Goal: Complete application form

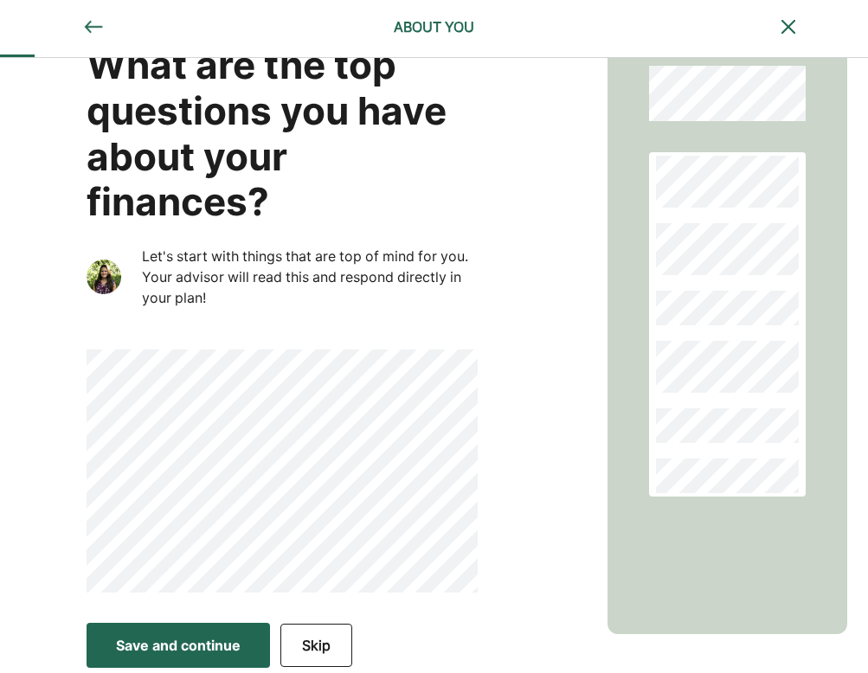
scroll to position [65, 0]
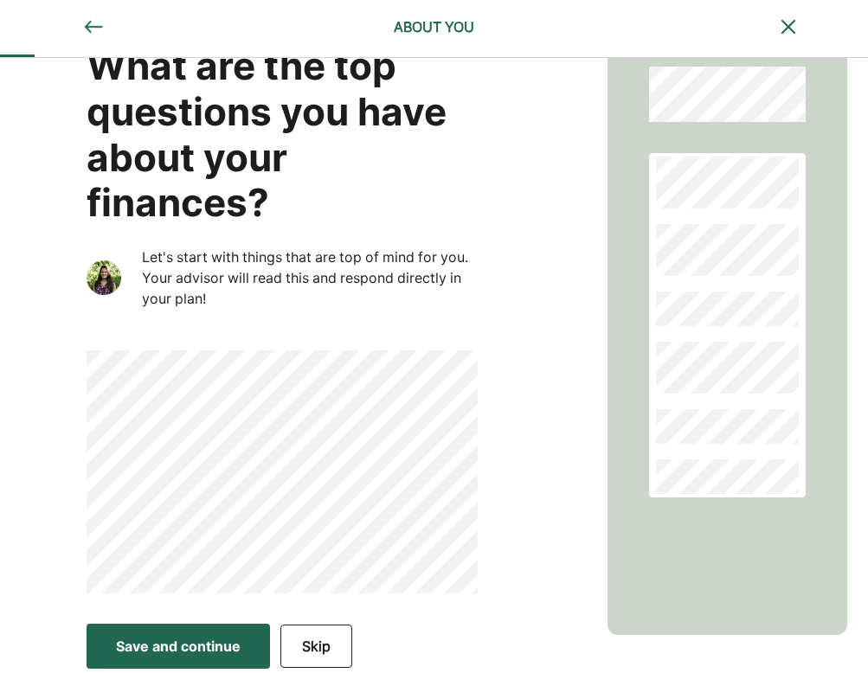
click at [227, 636] on div "Save and continue" at bounding box center [178, 646] width 125 height 21
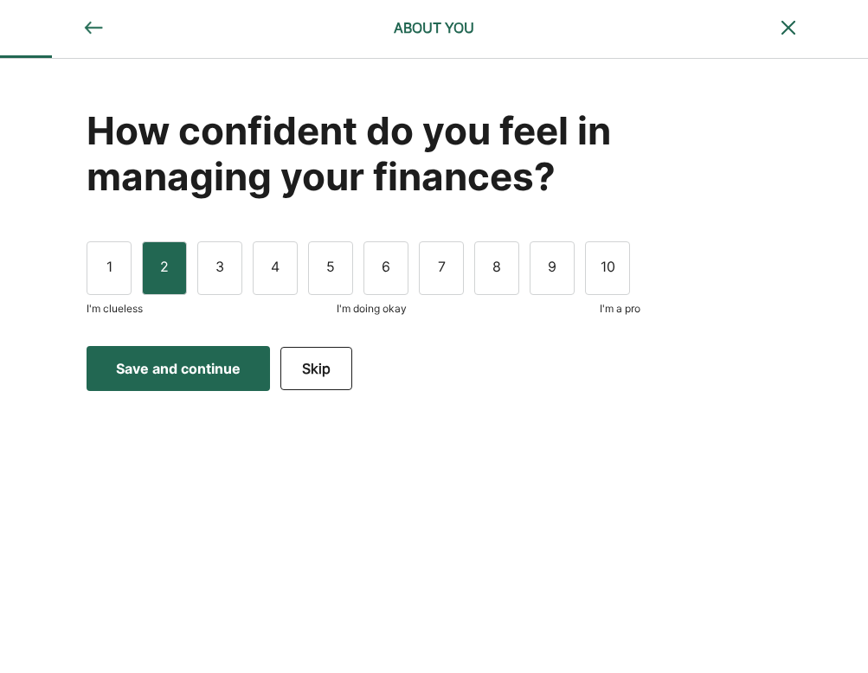
click at [174, 266] on div "2" at bounding box center [164, 268] width 45 height 54
click at [209, 365] on div "Save and continue" at bounding box center [178, 368] width 125 height 21
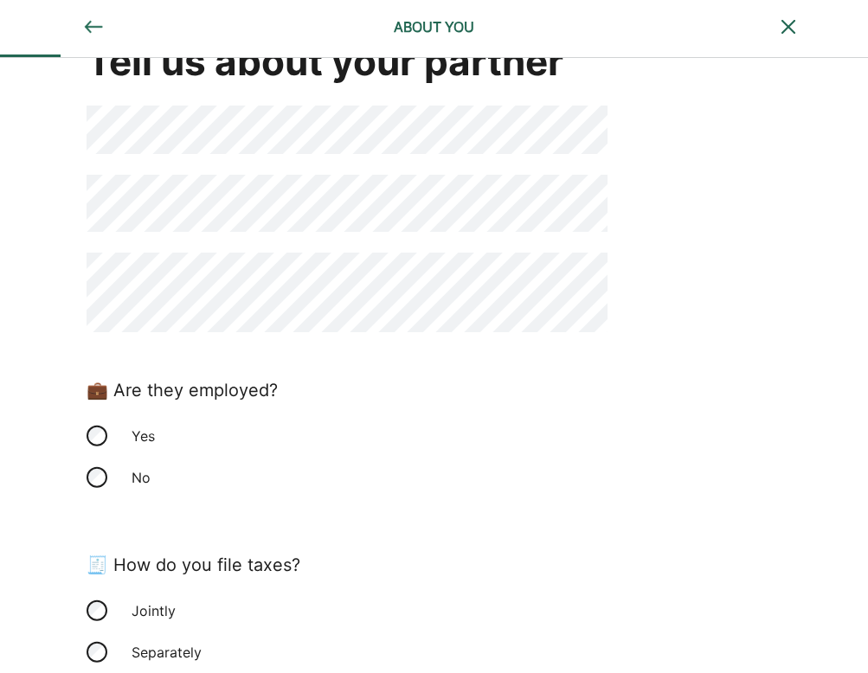
scroll to position [87, 0]
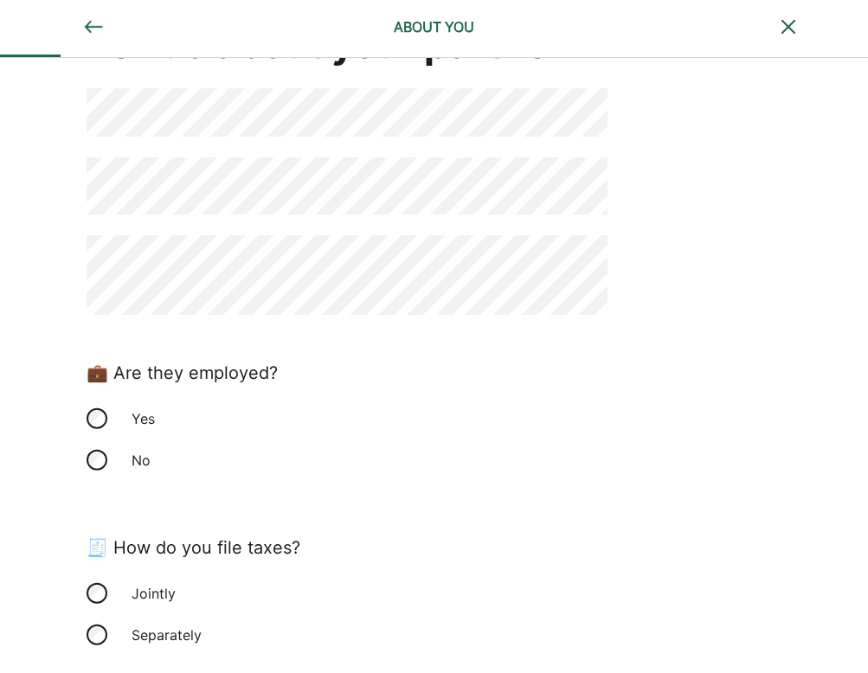
click at [113, 416] on div "Yes" at bounding box center [347, 419] width 521 height 42
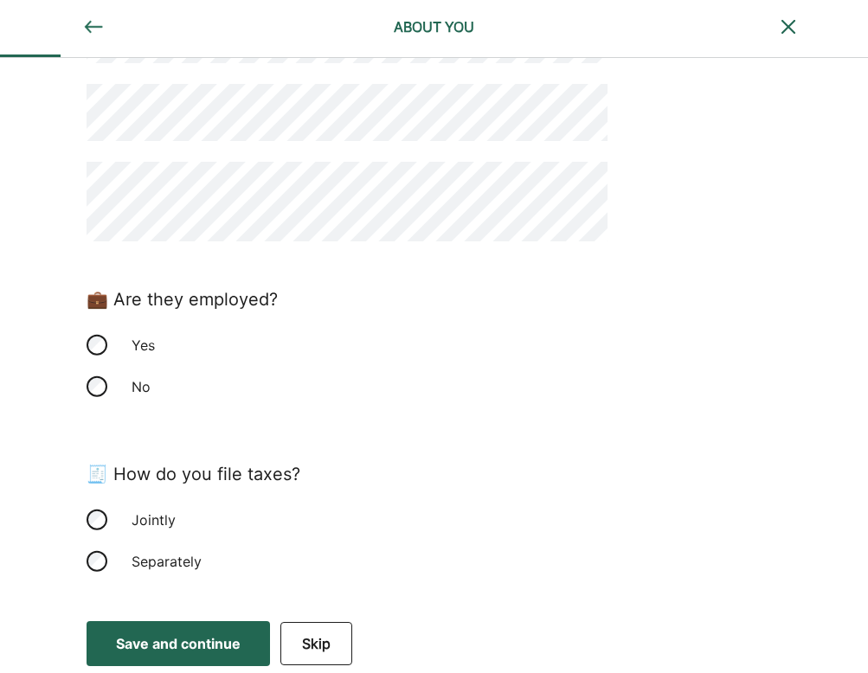
scroll to position [159, 0]
click at [196, 644] on div "Save and continue" at bounding box center [178, 644] width 125 height 21
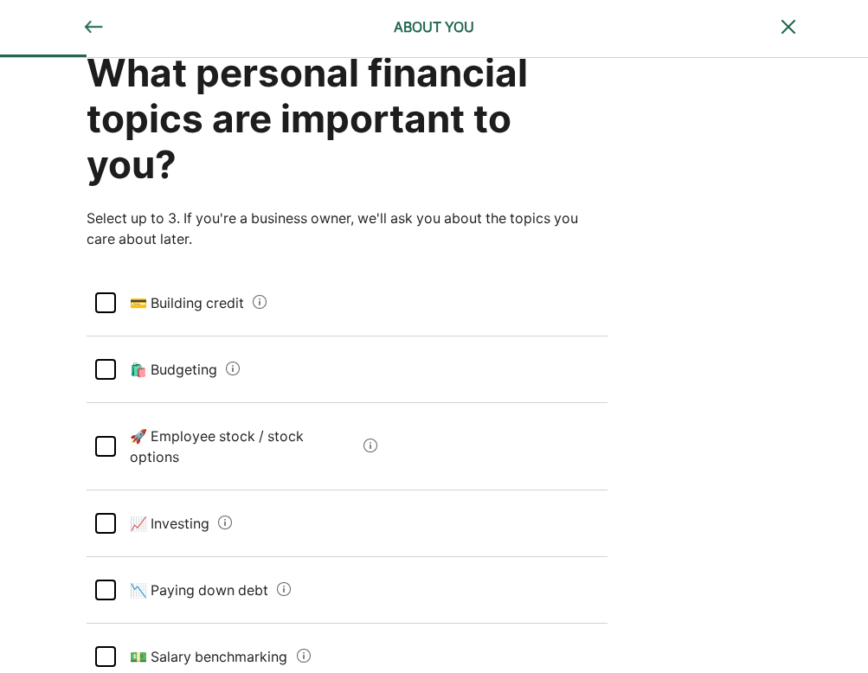
scroll to position [142, 0]
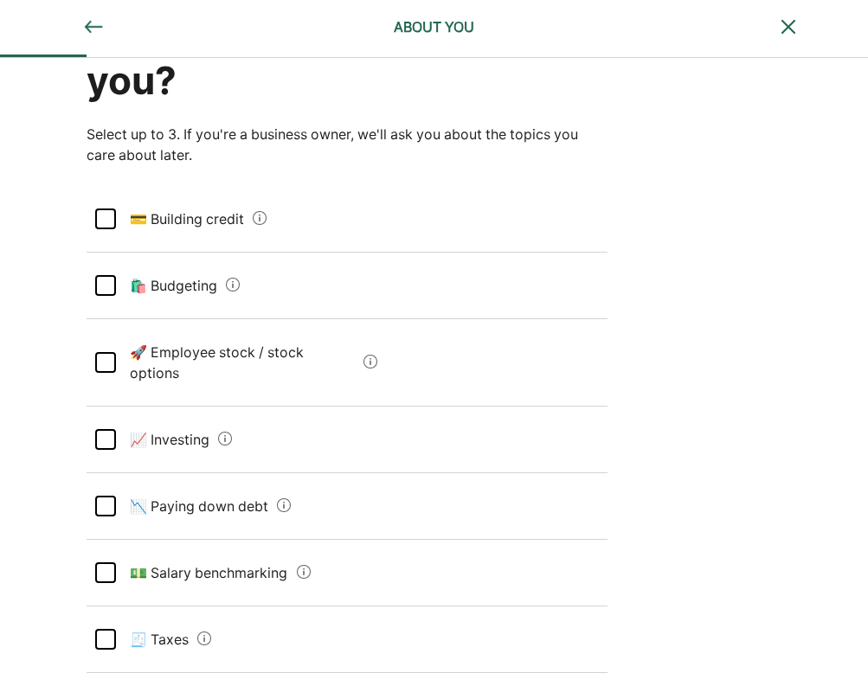
click at [110, 429] on div at bounding box center [105, 439] width 21 height 21
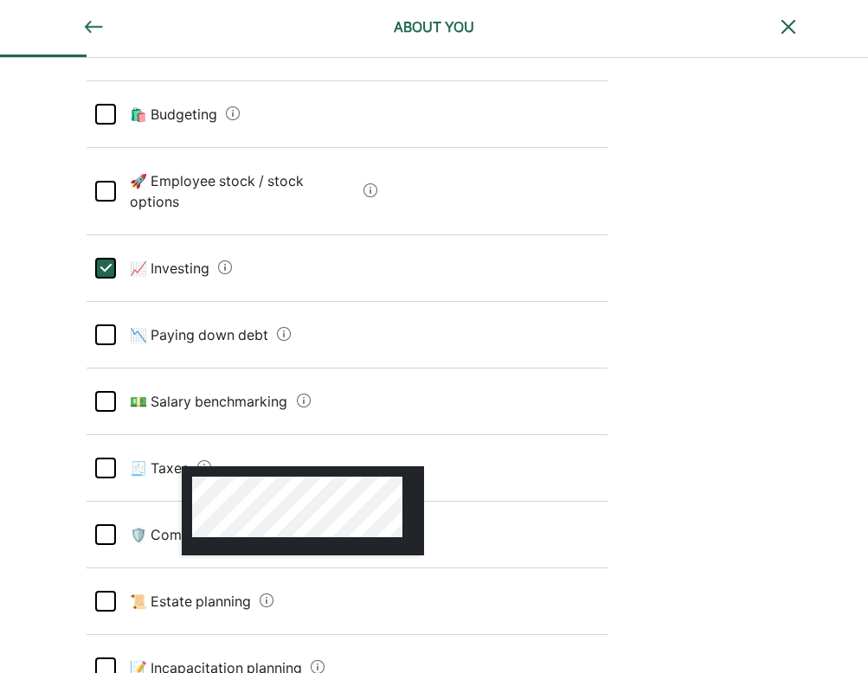
scroll to position [396, 0]
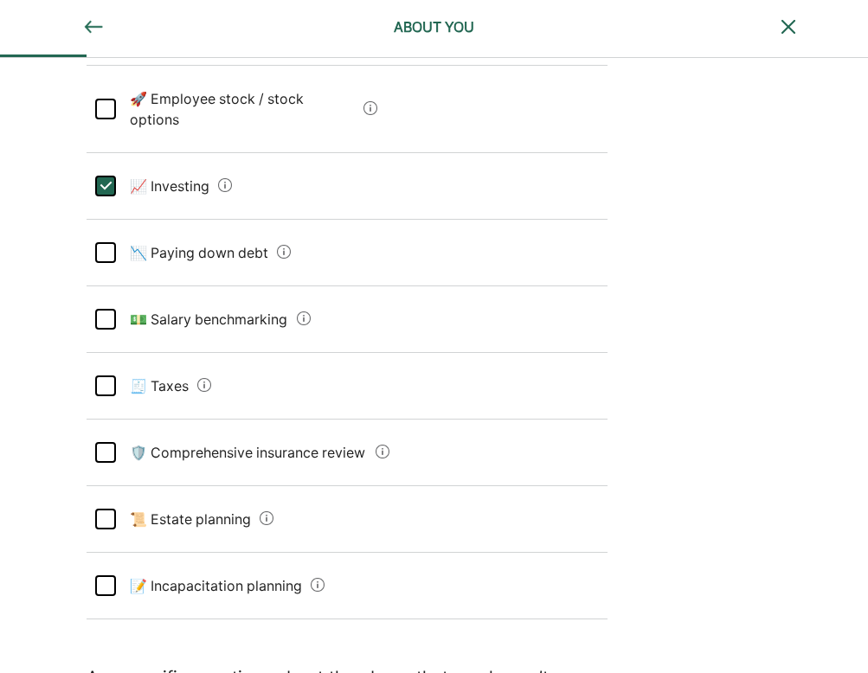
click at [108, 509] on div at bounding box center [105, 519] width 21 height 21
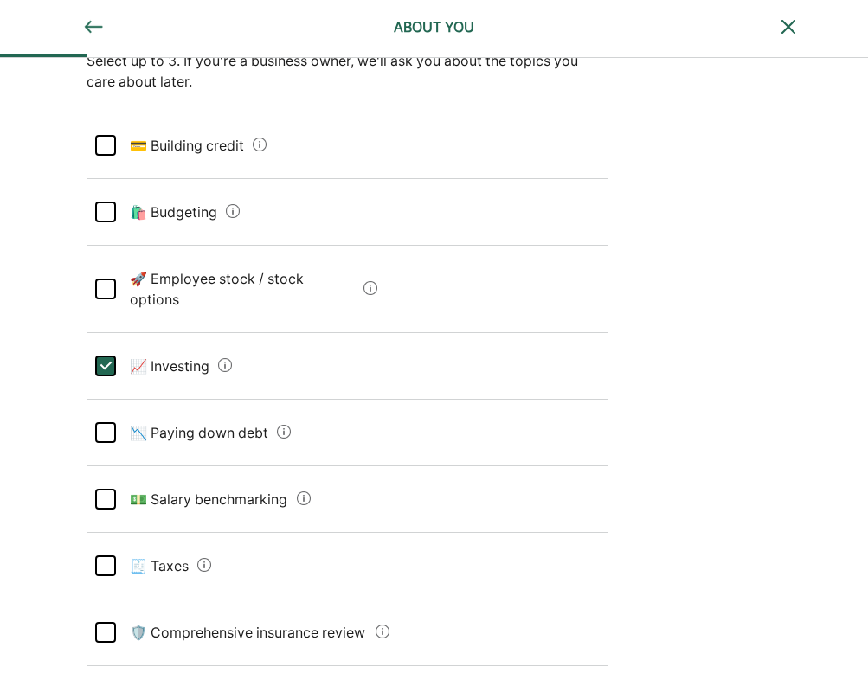
scroll to position [258, 0]
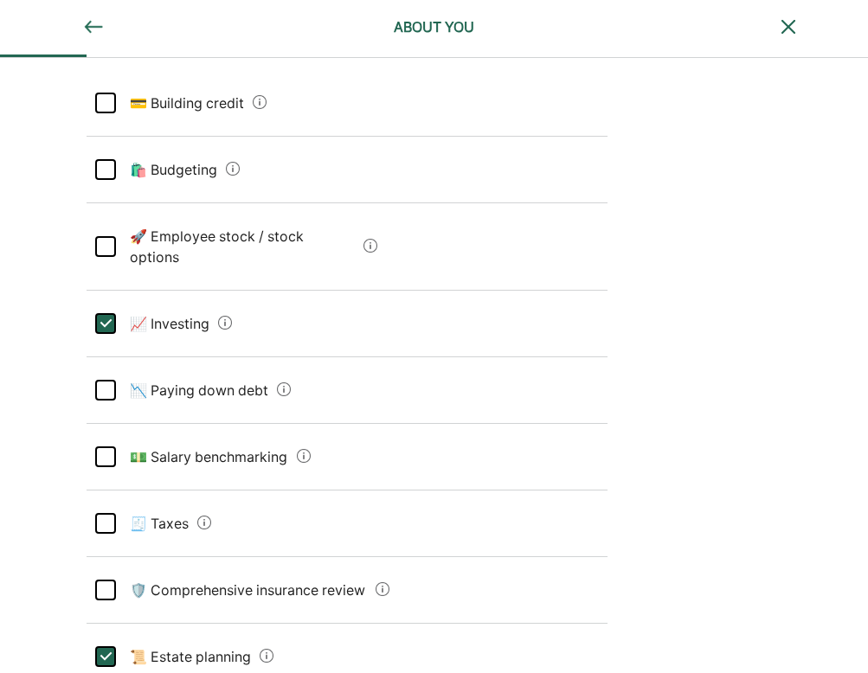
click at [108, 513] on div at bounding box center [105, 523] width 21 height 21
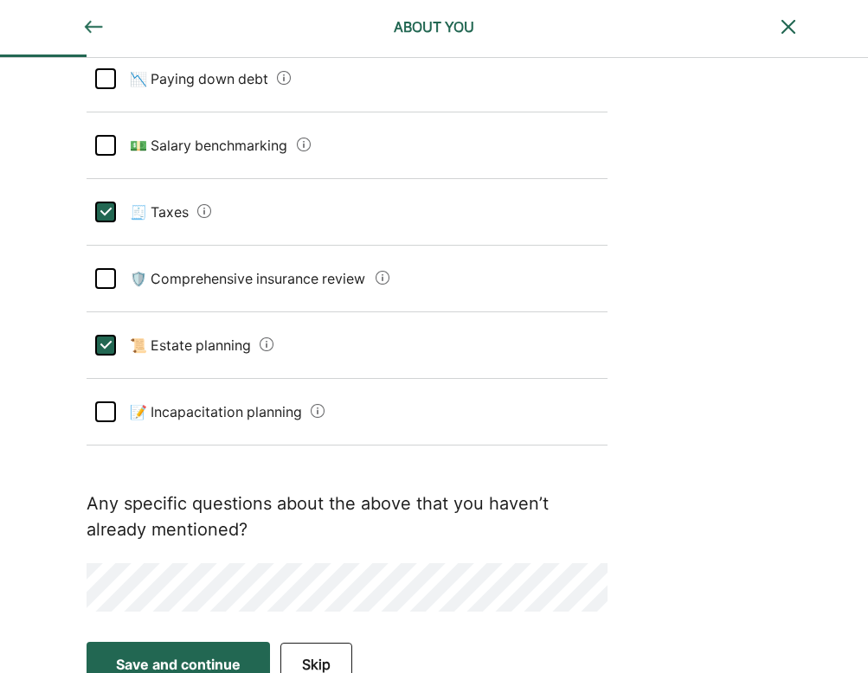
scroll to position [568, 0]
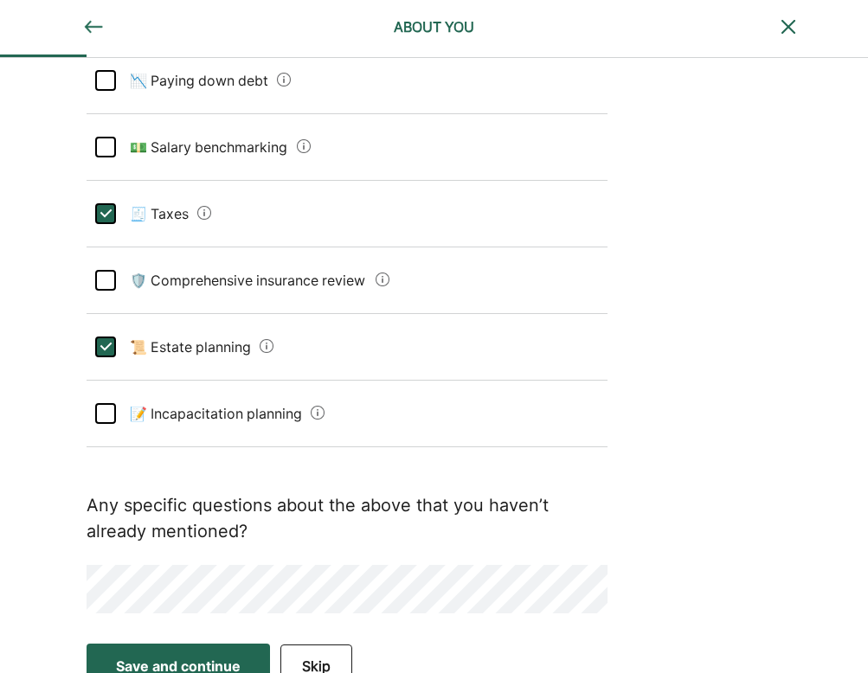
click at [199, 656] on div "Save and continue" at bounding box center [178, 666] width 125 height 21
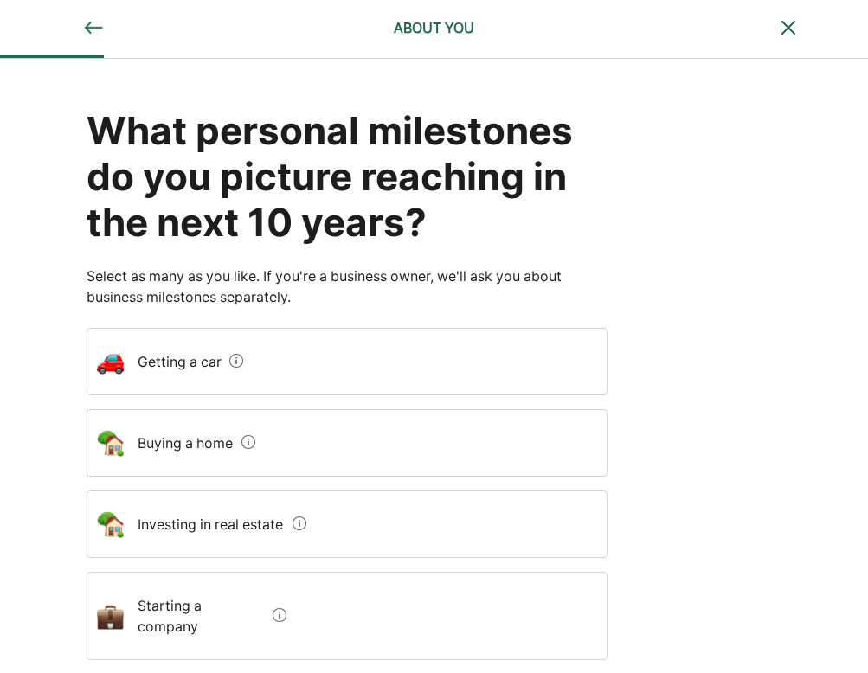
scroll to position [0, 0]
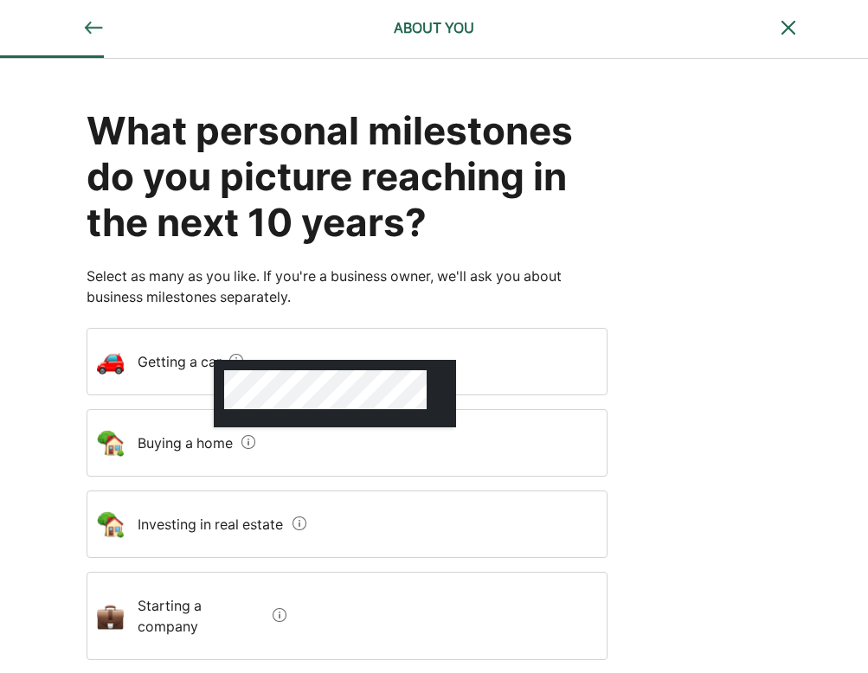
click at [663, 375] on div "What personal milestones do you picture reaching in the next 10 years? Select a…" at bounding box center [434, 598] width 868 height 1079
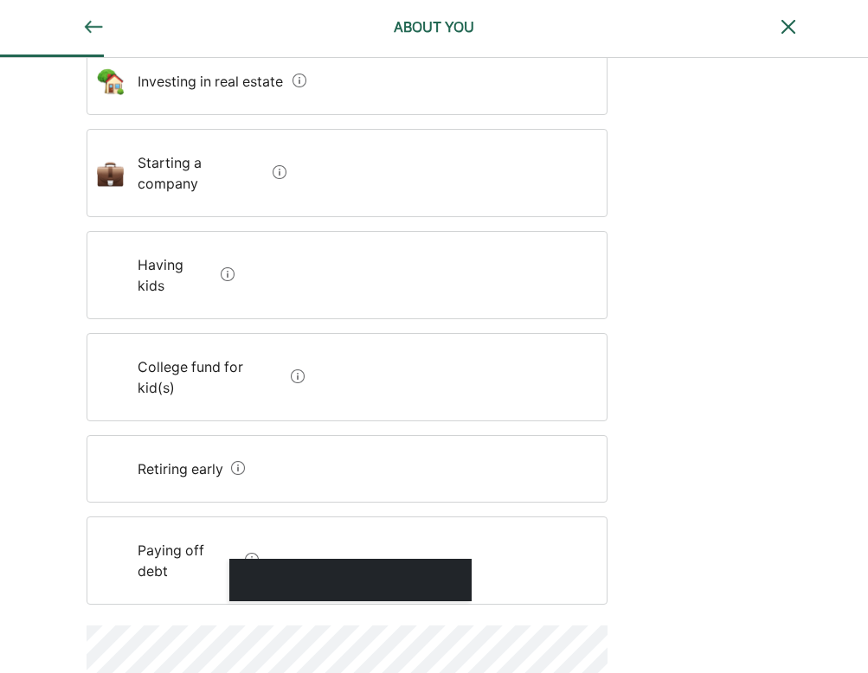
scroll to position [441, 0]
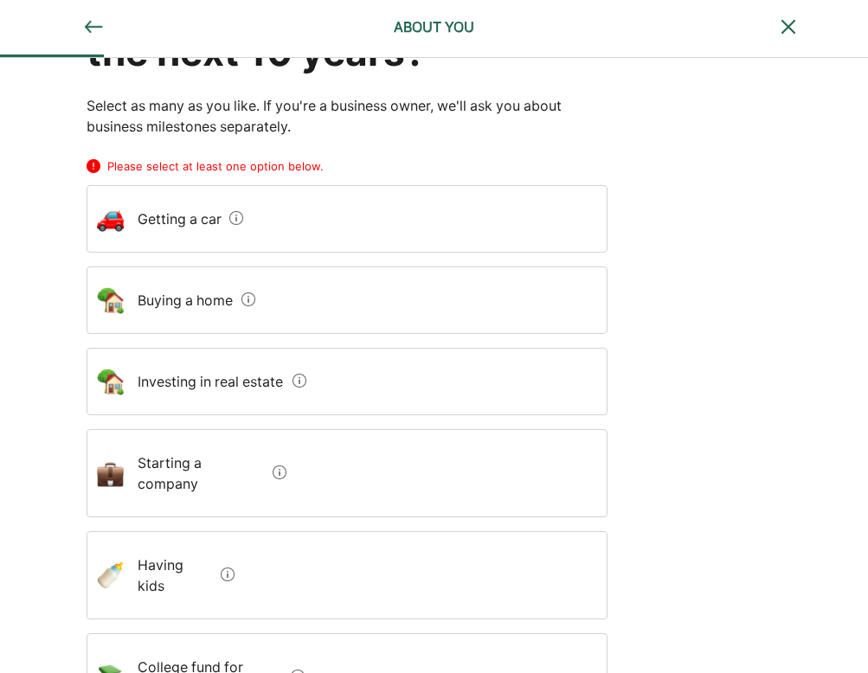
scroll to position [167, 0]
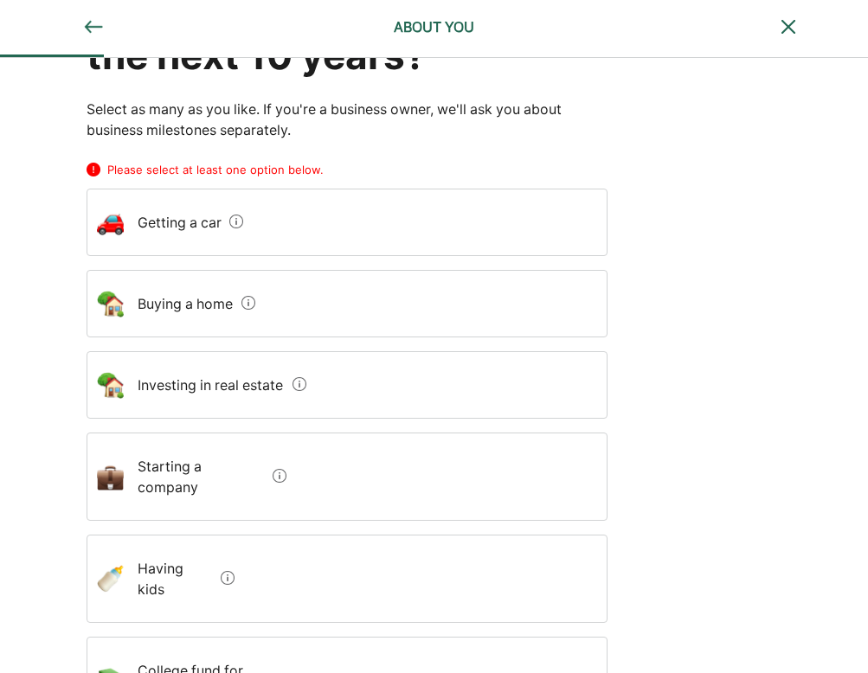
click at [183, 220] on car "Getting a car" at bounding box center [173, 222] width 99 height 48
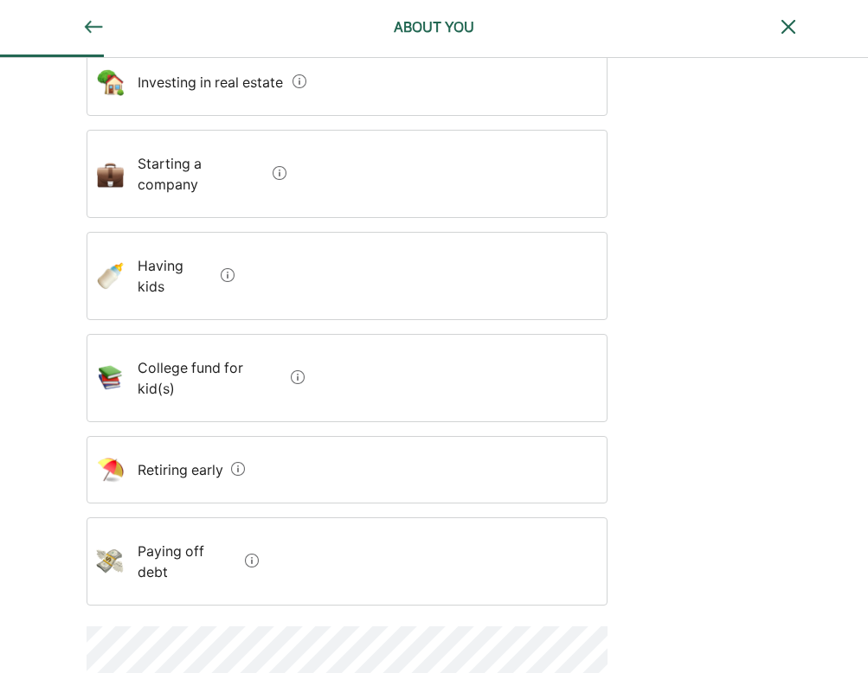
scroll to position [441, 0]
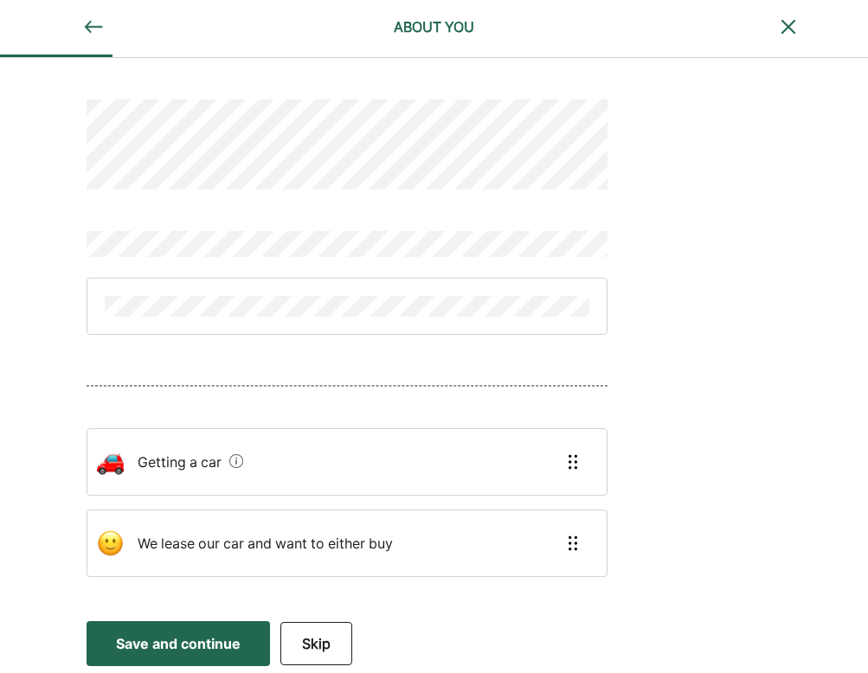
scroll to position [0, 0]
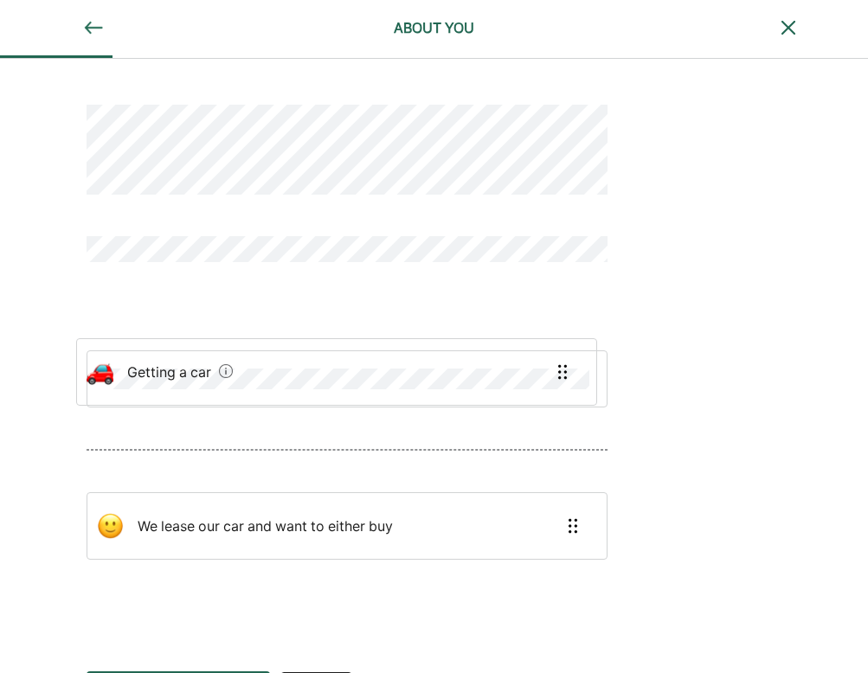
drag, startPoint x: 310, startPoint y: 461, endPoint x: 297, endPoint y: 362, distance: 100.4
click at [297, 362] on div "Getting a car We lease our car and want to either buy" at bounding box center [347, 352] width 521 height 578
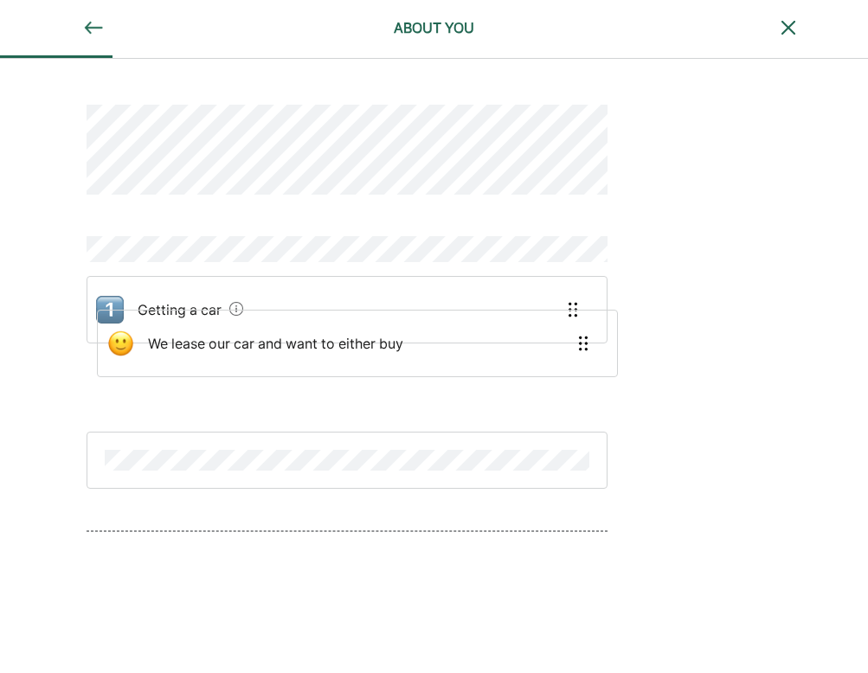
drag, startPoint x: 376, startPoint y: 547, endPoint x: 383, endPoint y: 353, distance: 194.0
click at [382, 352] on div "Getting a car We lease our car and want to either buy" at bounding box center [347, 361] width 521 height 597
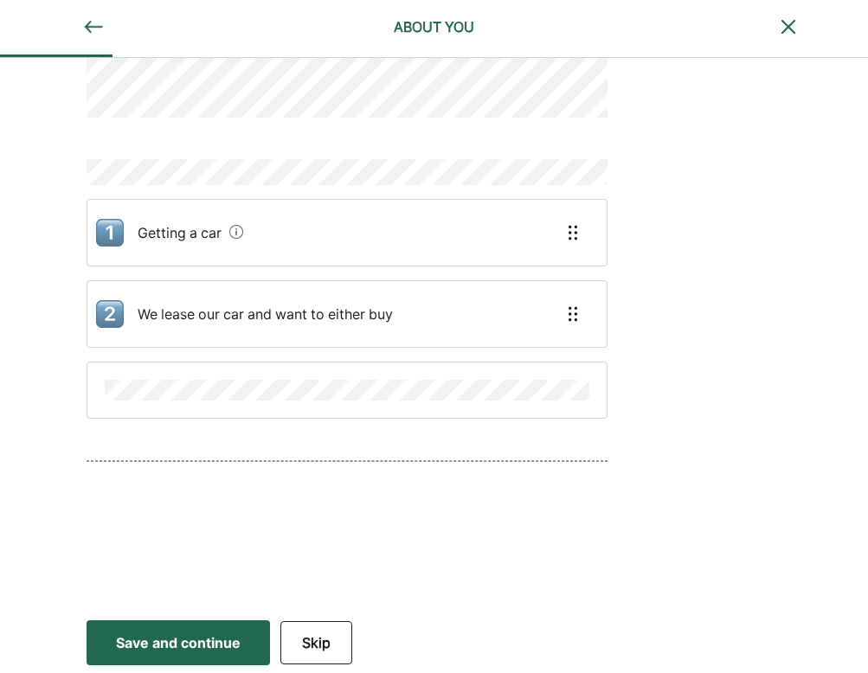
scroll to position [76, 0]
click at [197, 642] on div "Save and continue" at bounding box center [178, 644] width 125 height 21
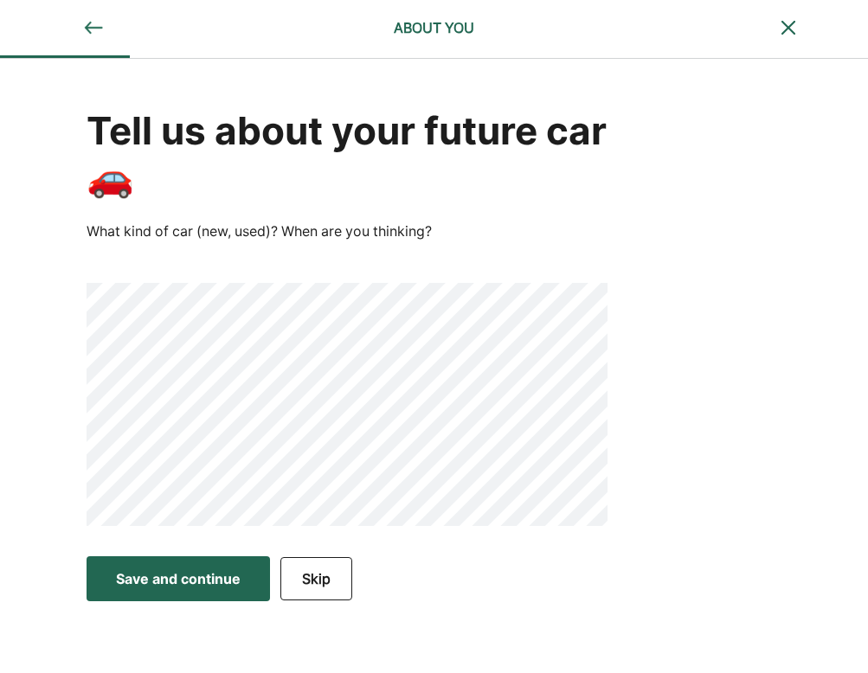
scroll to position [0, 0]
click at [160, 564] on button "Save and continue Save Save and continue" at bounding box center [179, 579] width 184 height 45
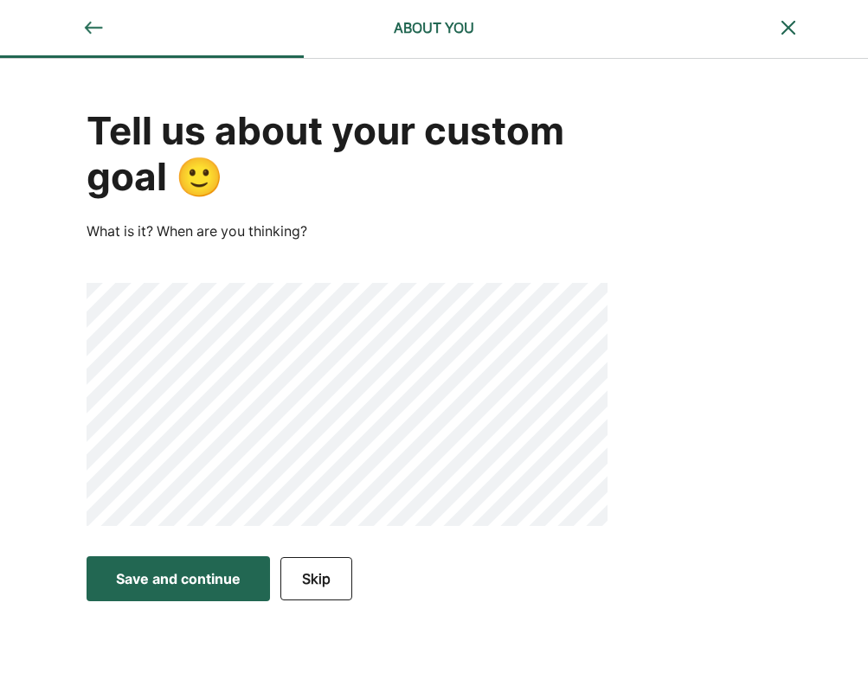
click at [211, 578] on div "Save and continue" at bounding box center [178, 579] width 125 height 21
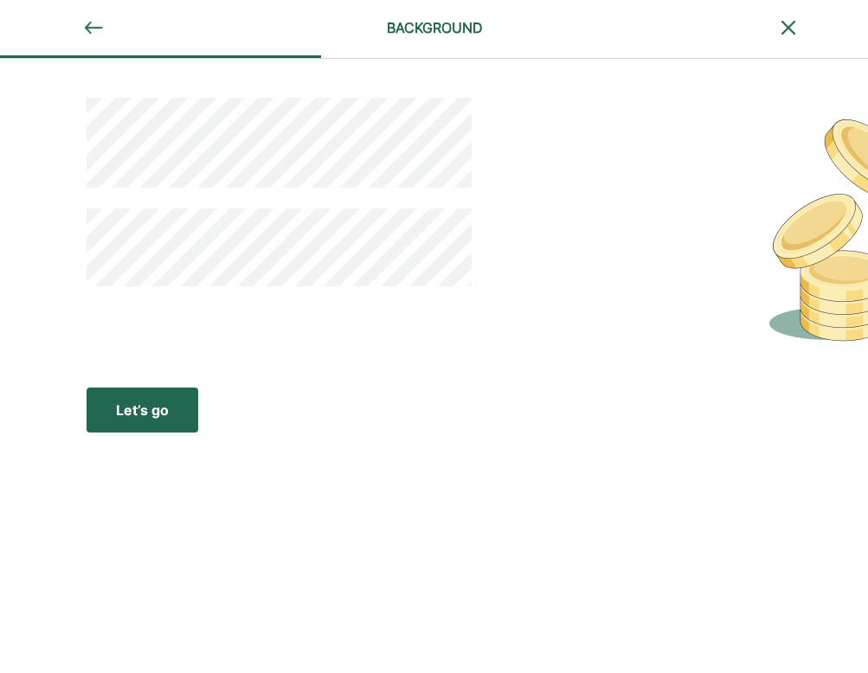
click at [150, 410] on div "Let’s go" at bounding box center [142, 410] width 53 height 21
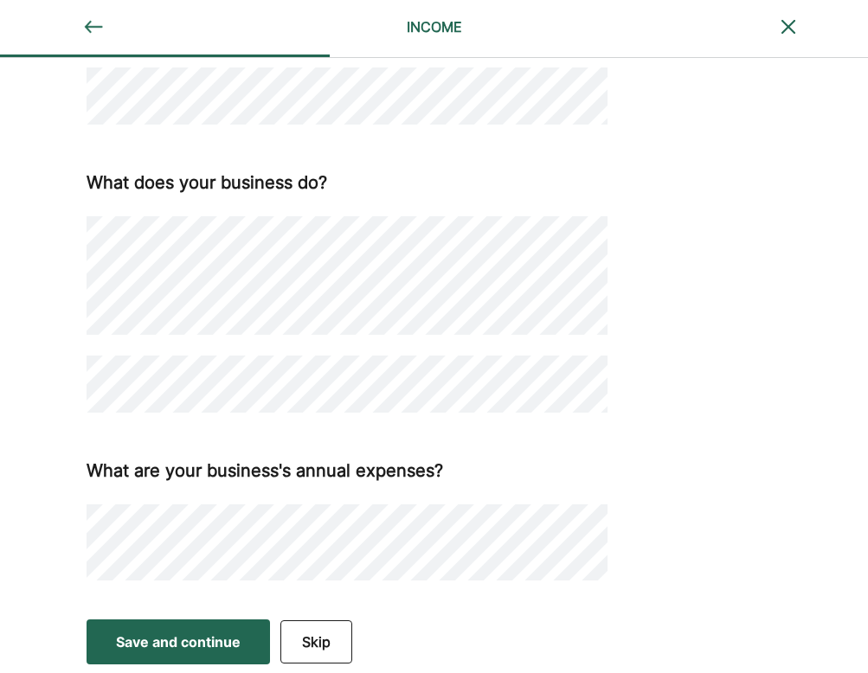
scroll to position [531, 0]
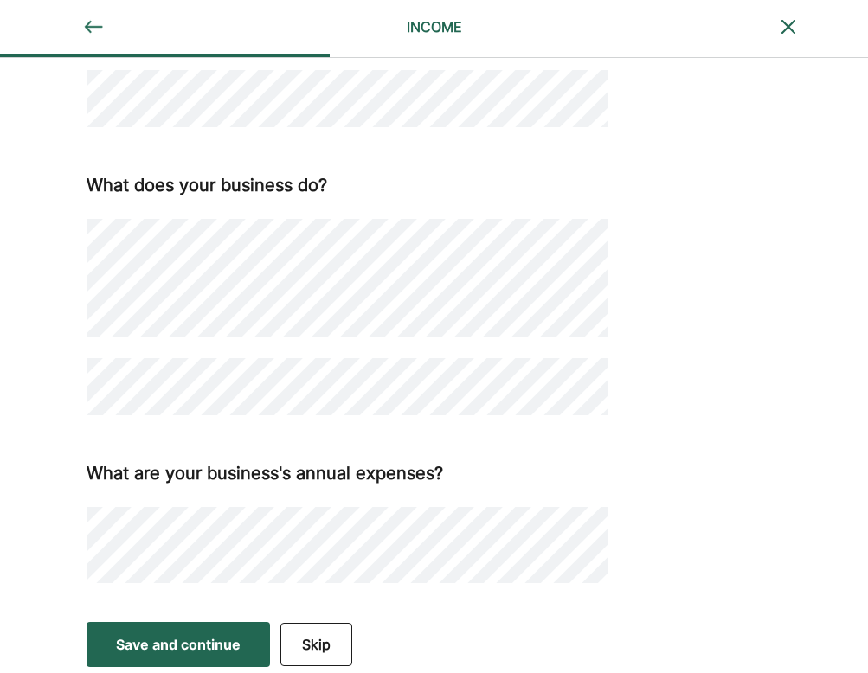
click at [135, 493] on div "What are your business's annual expenses?" at bounding box center [347, 520] width 521 height 126
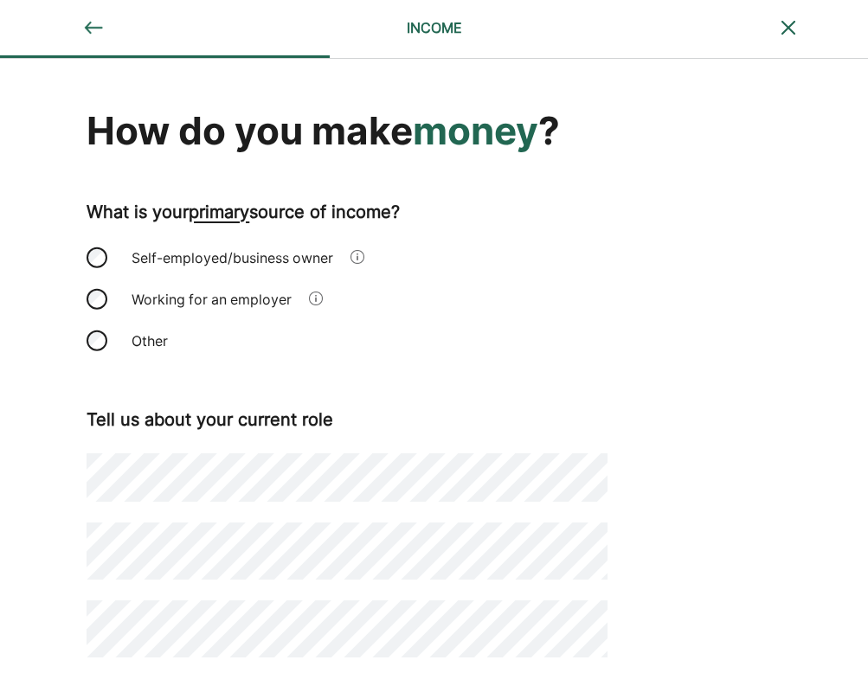
scroll to position [0, 0]
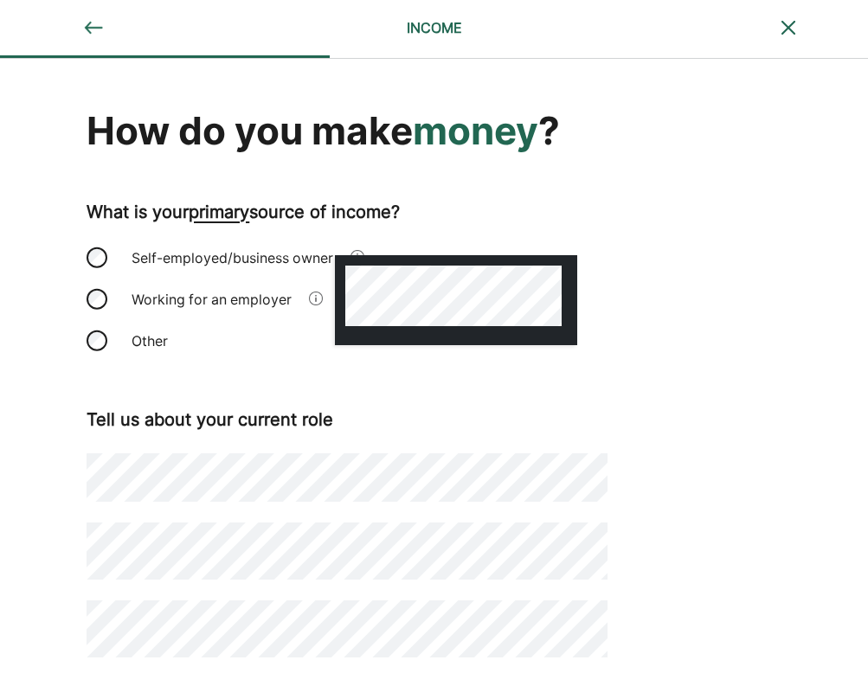
click at [364, 247] on div at bounding box center [358, 258] width 14 height 23
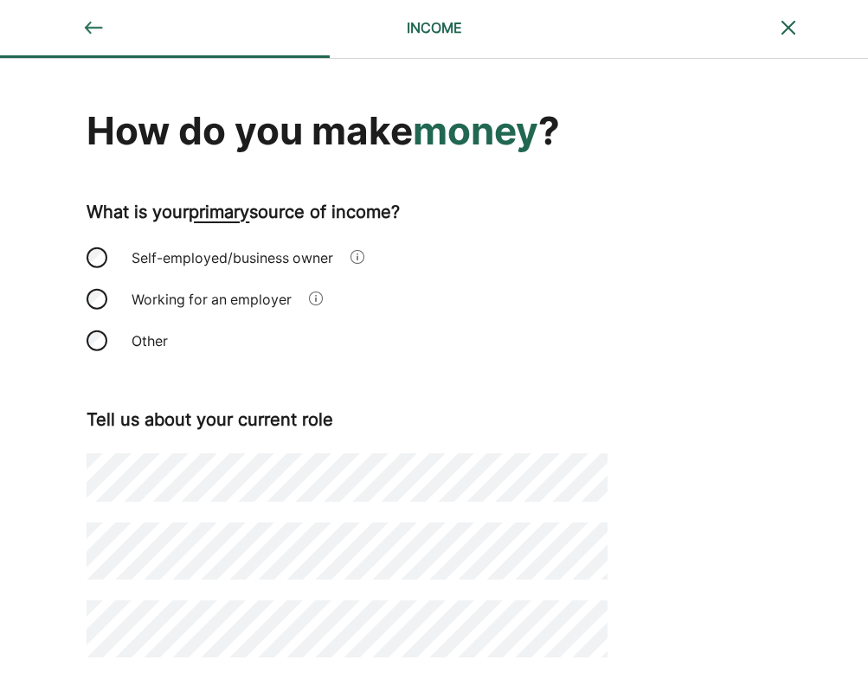
click at [663, 419] on div "How do you make money ? What is your primary source of income? Self-employed/bu…" at bounding box center [434, 601] width 868 height 1085
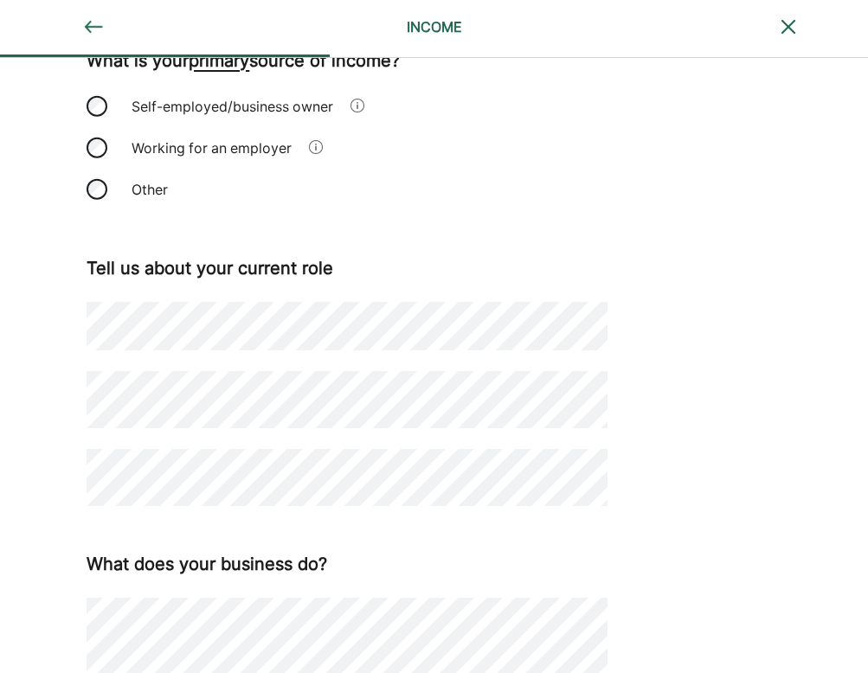
scroll to position [152, 0]
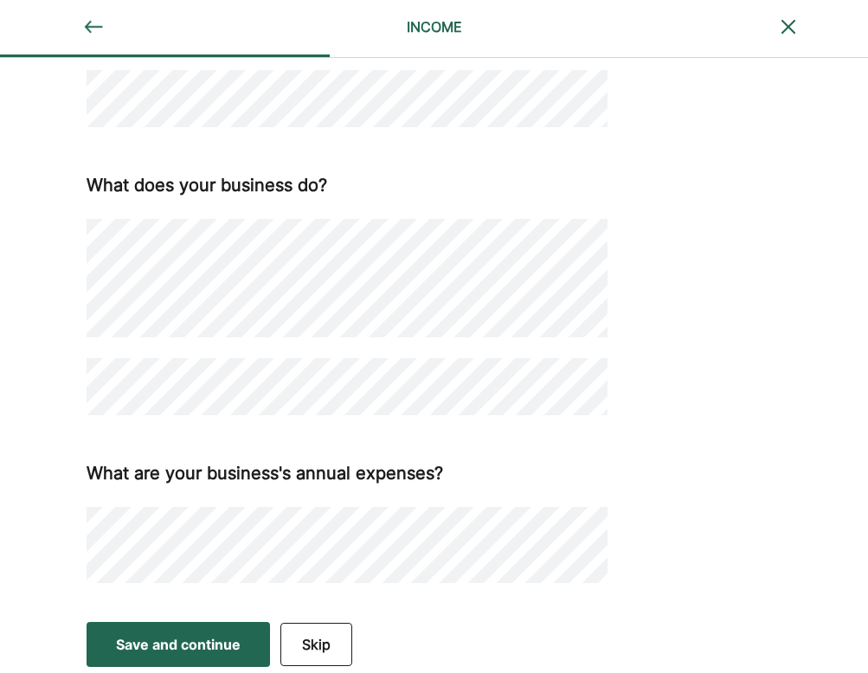
click at [205, 647] on div "Save and continue" at bounding box center [178, 644] width 125 height 21
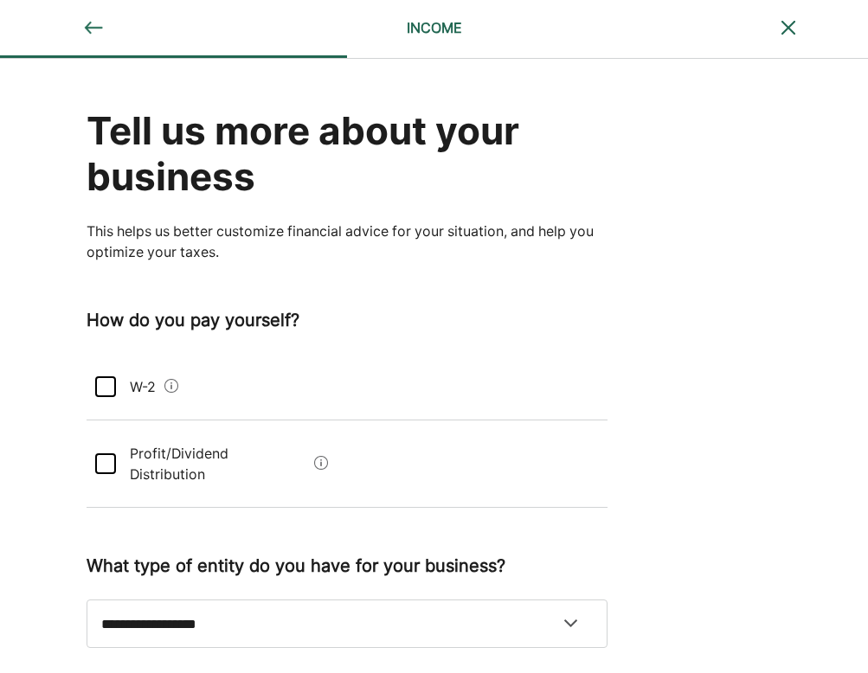
scroll to position [0, 0]
click at [112, 377] on div at bounding box center [105, 387] width 21 height 21
click at [116, 453] on Distribution "Profit/Dividend Distribution" at bounding box center [211, 463] width 191 height 69
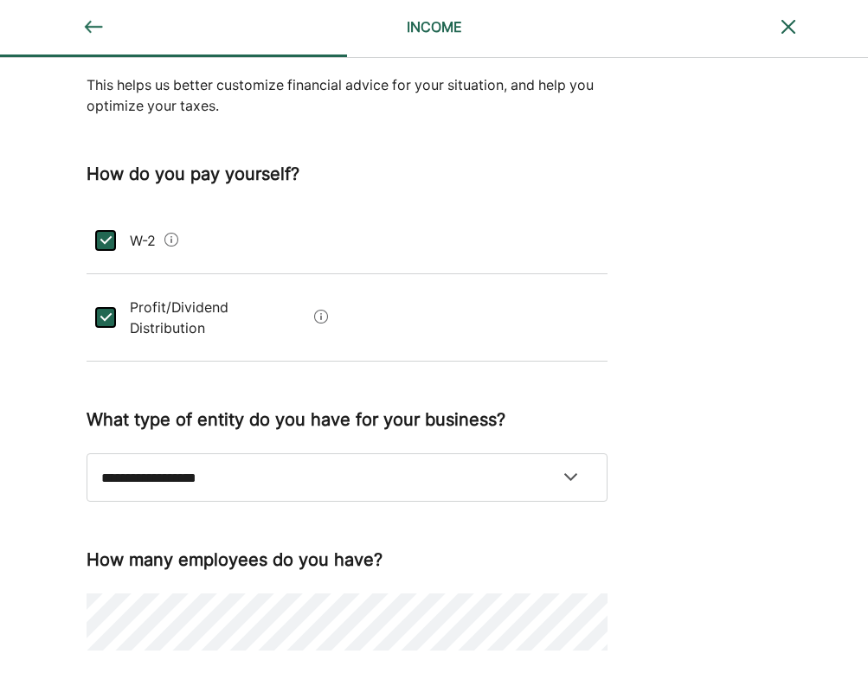
scroll to position [157, 0]
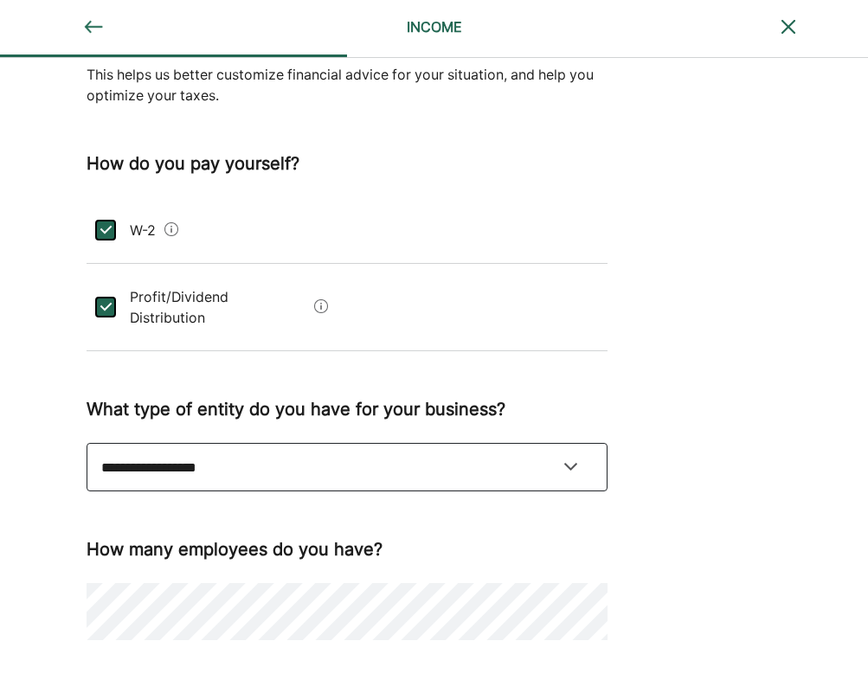
click at [570, 456] on select "**********" at bounding box center [347, 467] width 521 height 48
select select "**********"
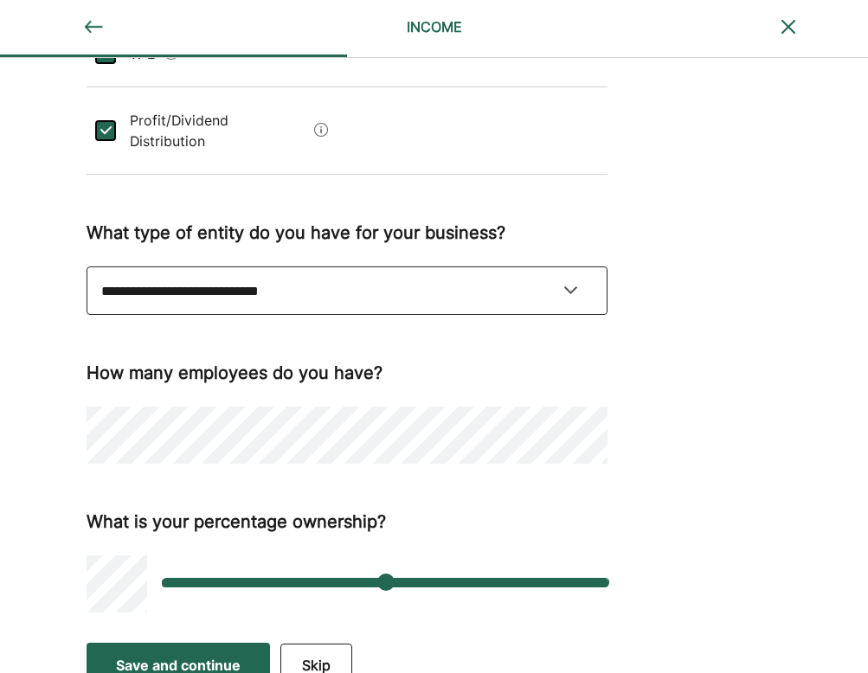
scroll to position [332, 0]
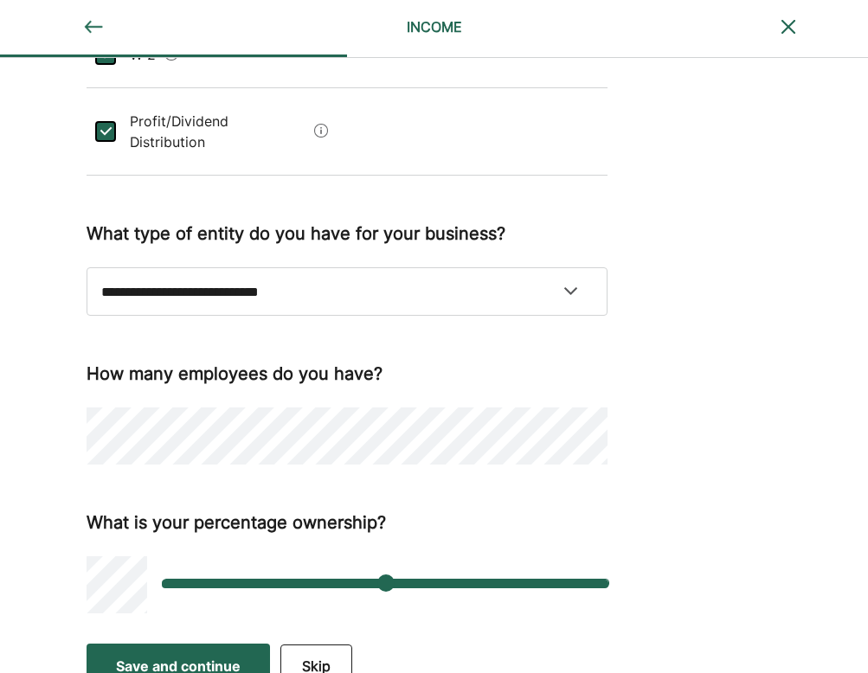
click at [663, 484] on div "**********" at bounding box center [434, 180] width 868 height 908
click at [663, 299] on div "**********" at bounding box center [434, 180] width 868 height 908
click at [212, 656] on div "Save and continue" at bounding box center [178, 666] width 125 height 21
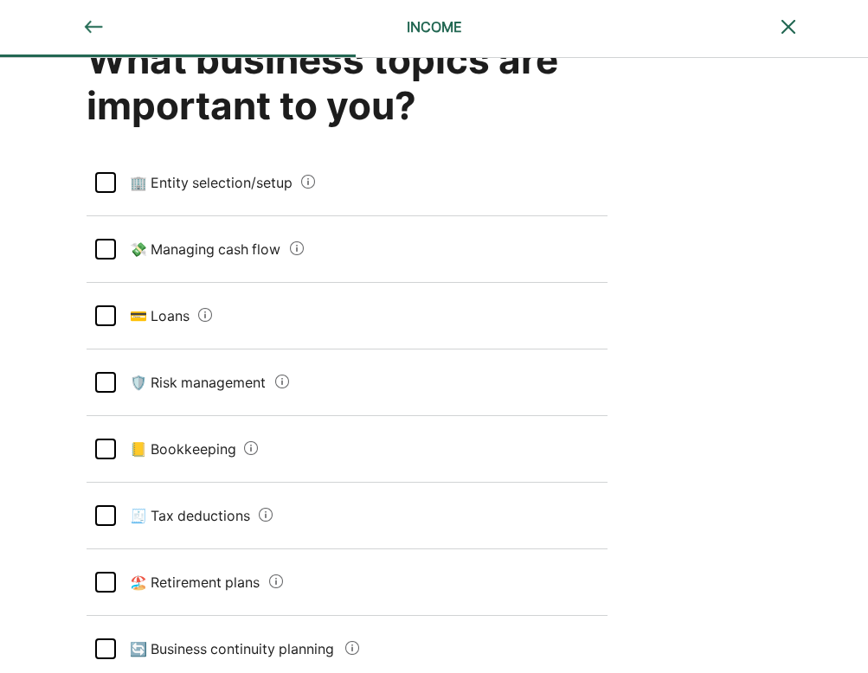
scroll to position [131, 0]
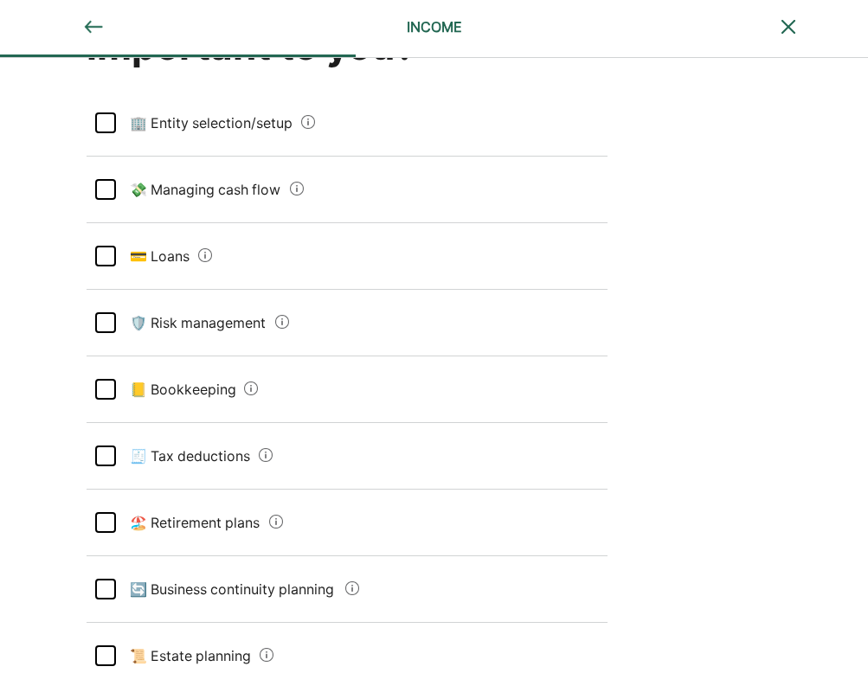
click at [104, 520] on div at bounding box center [105, 522] width 21 height 21
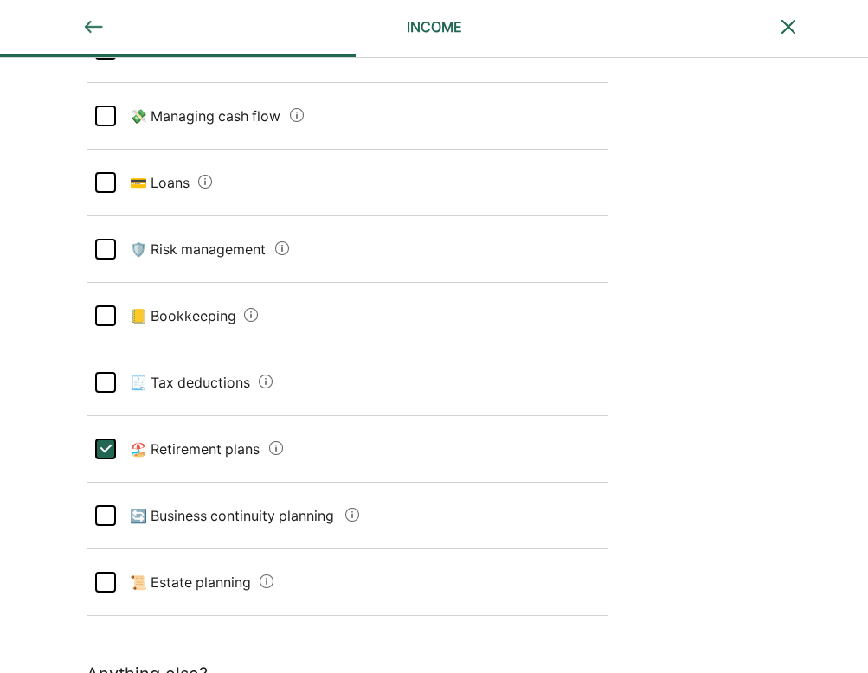
click at [119, 573] on planning "📜 Estate planning" at bounding box center [184, 582] width 137 height 48
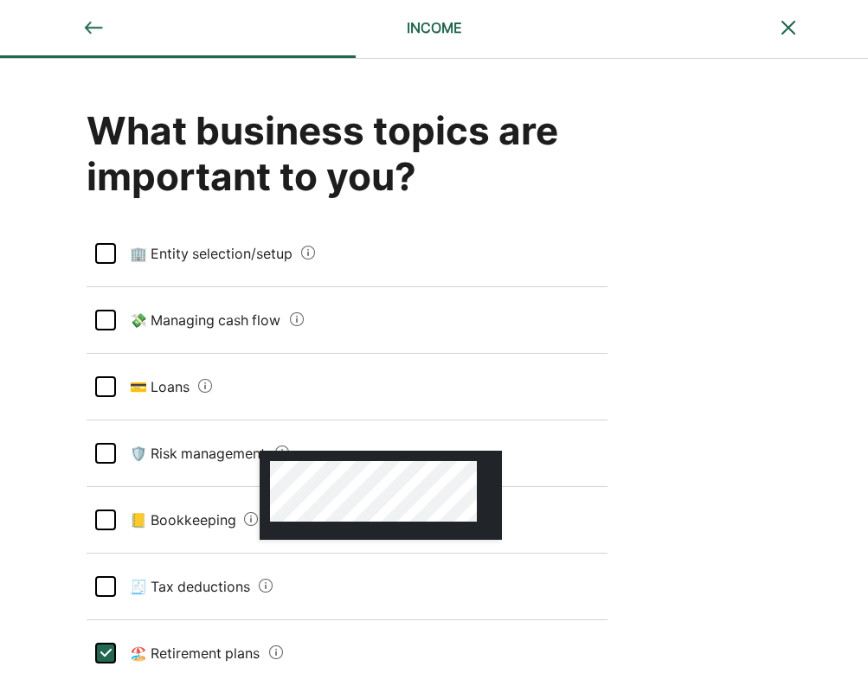
scroll to position [0, 0]
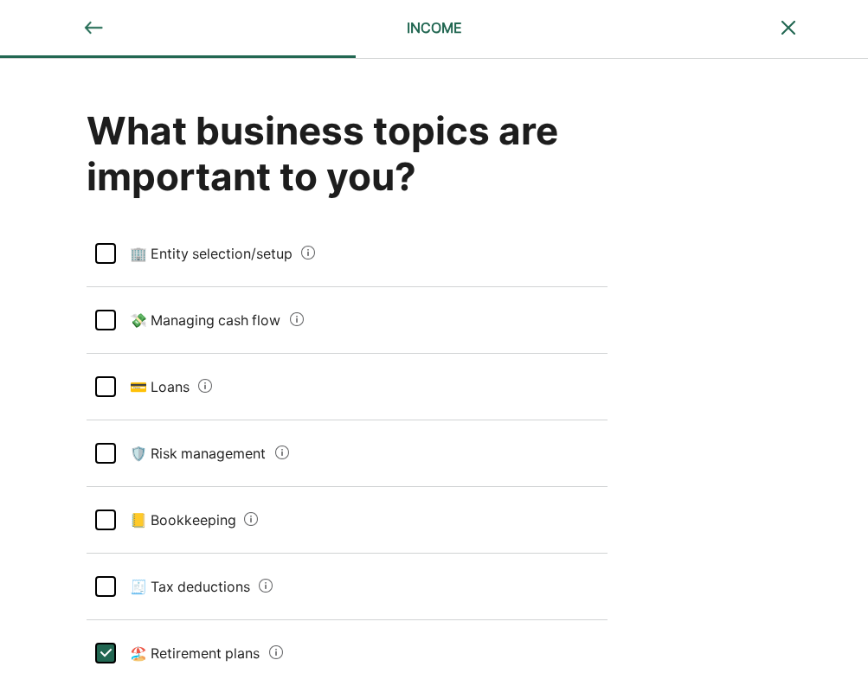
click at [106, 316] on div at bounding box center [105, 320] width 21 height 21
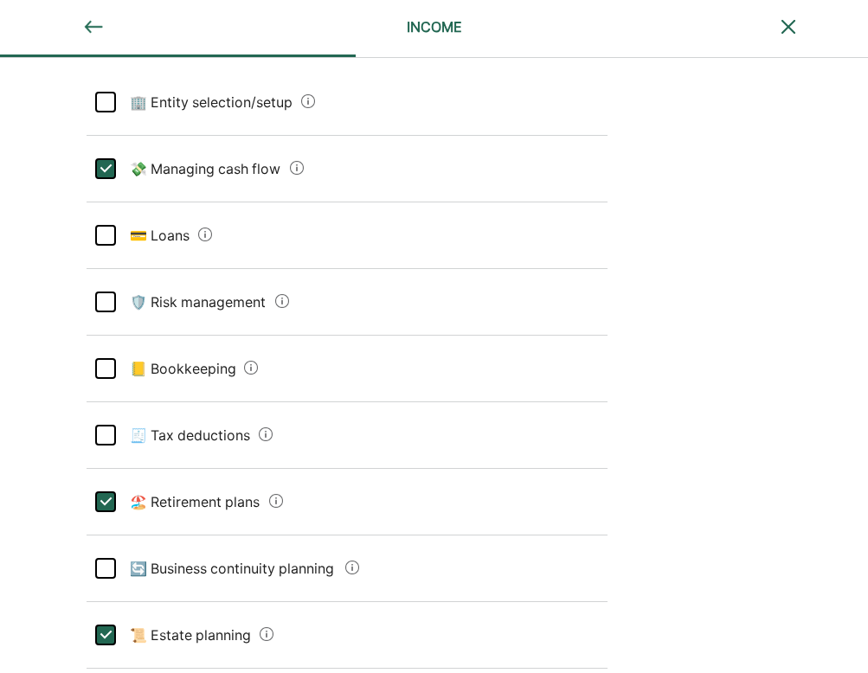
scroll to position [164, 0]
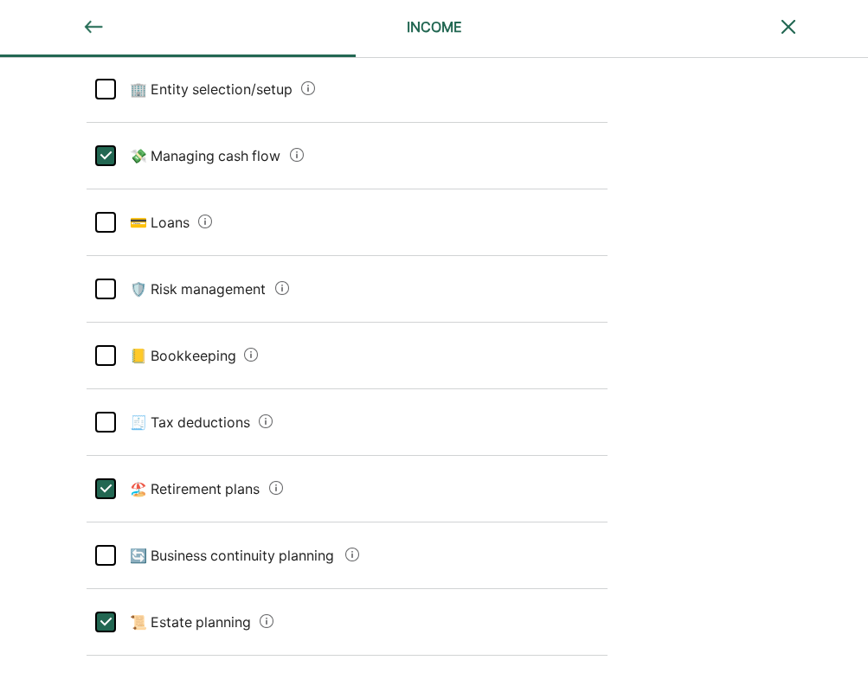
click at [111, 353] on div at bounding box center [105, 355] width 21 height 21
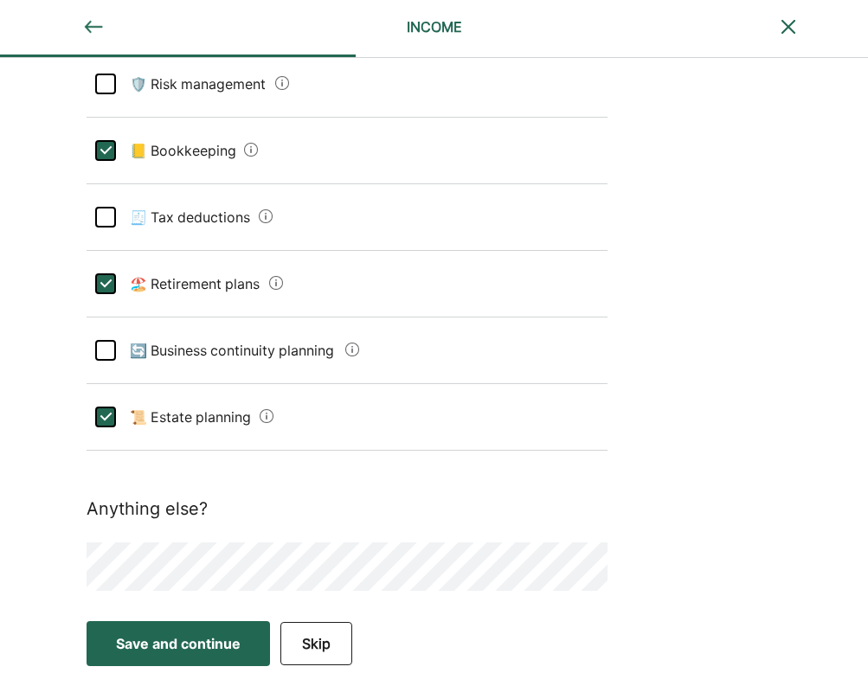
scroll to position [368, 0]
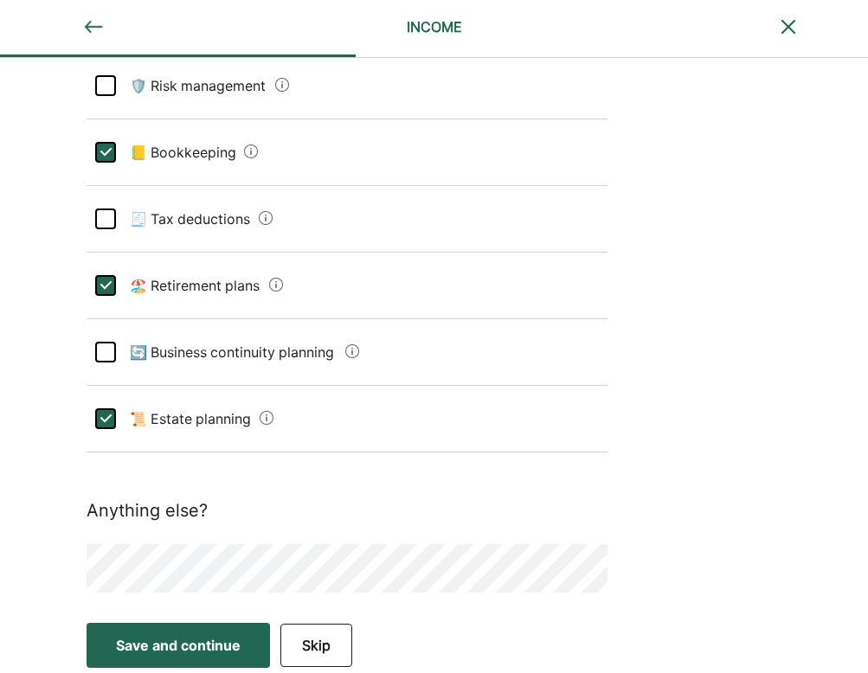
click at [217, 650] on div "Save and continue" at bounding box center [178, 645] width 125 height 21
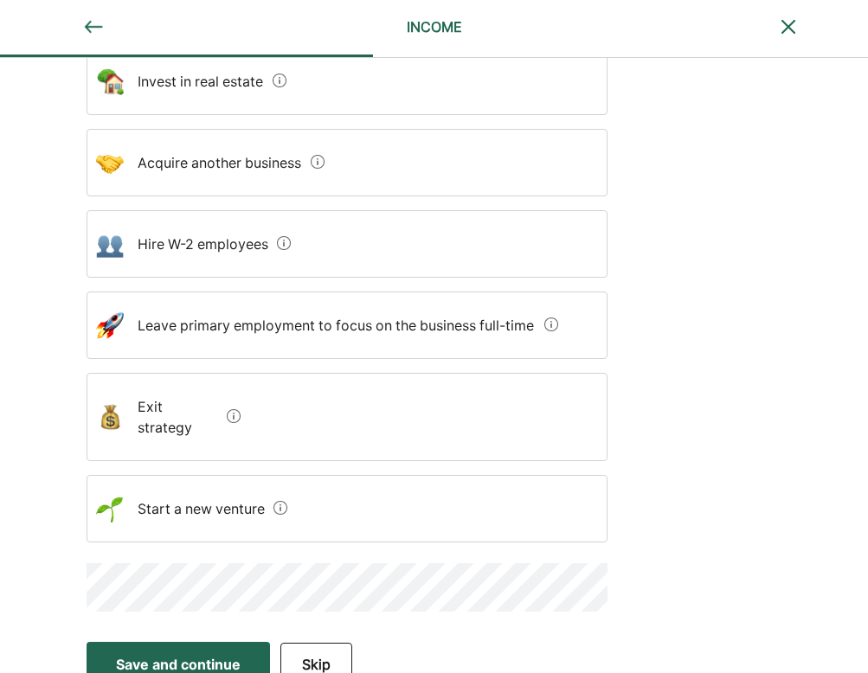
scroll to position [298, 0]
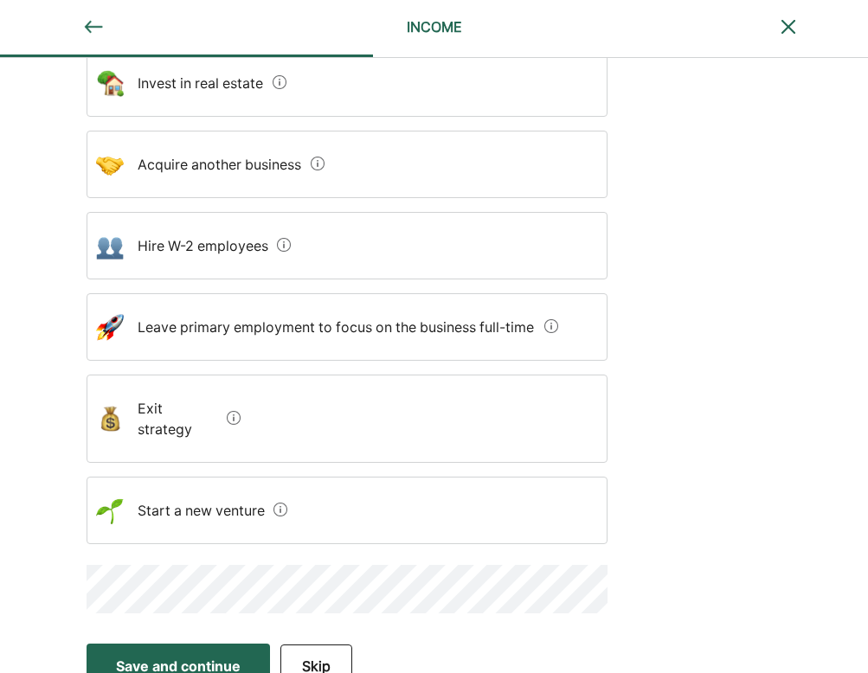
click at [241, 656] on div "Save and continue" at bounding box center [178, 666] width 125 height 21
click at [338, 649] on button "Skip" at bounding box center [316, 666] width 72 height 43
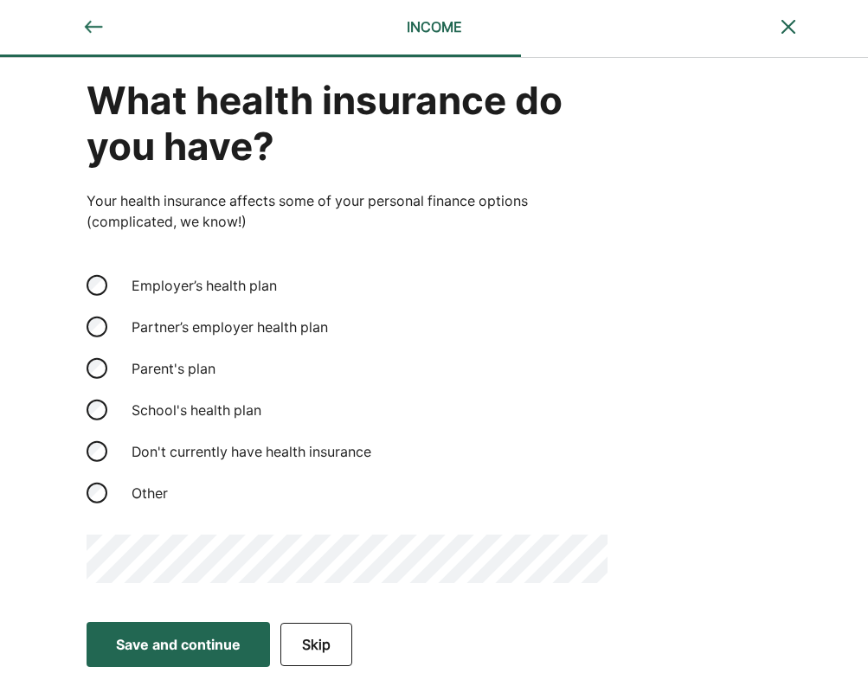
scroll to position [29, 0]
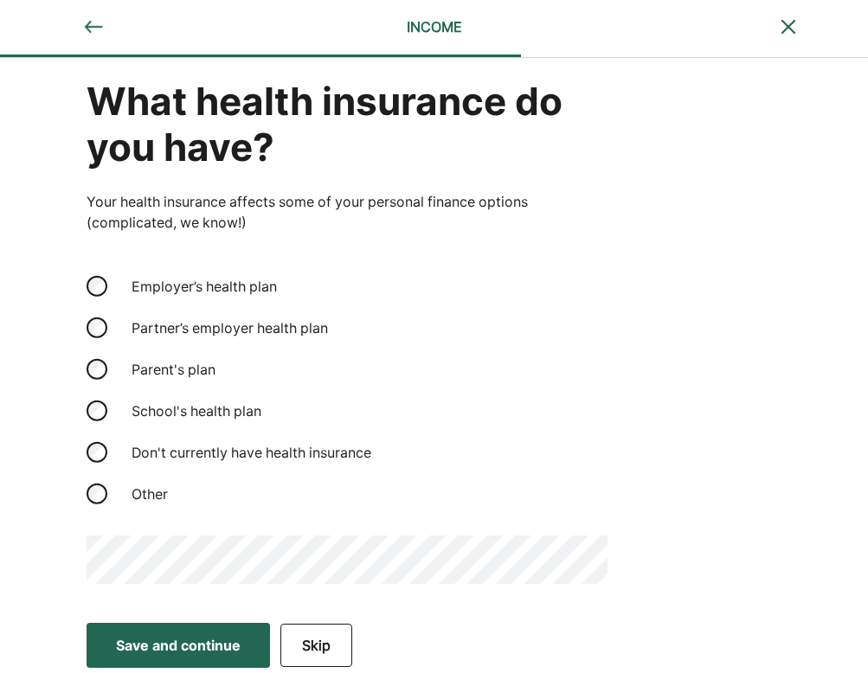
click at [171, 646] on div "Save and continue" at bounding box center [178, 645] width 125 height 21
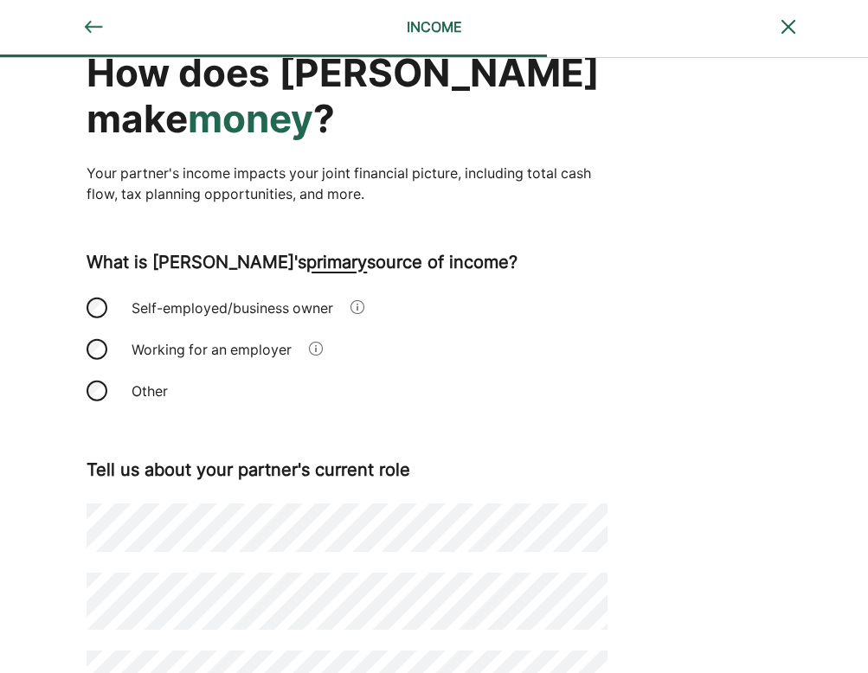
scroll to position [135, 0]
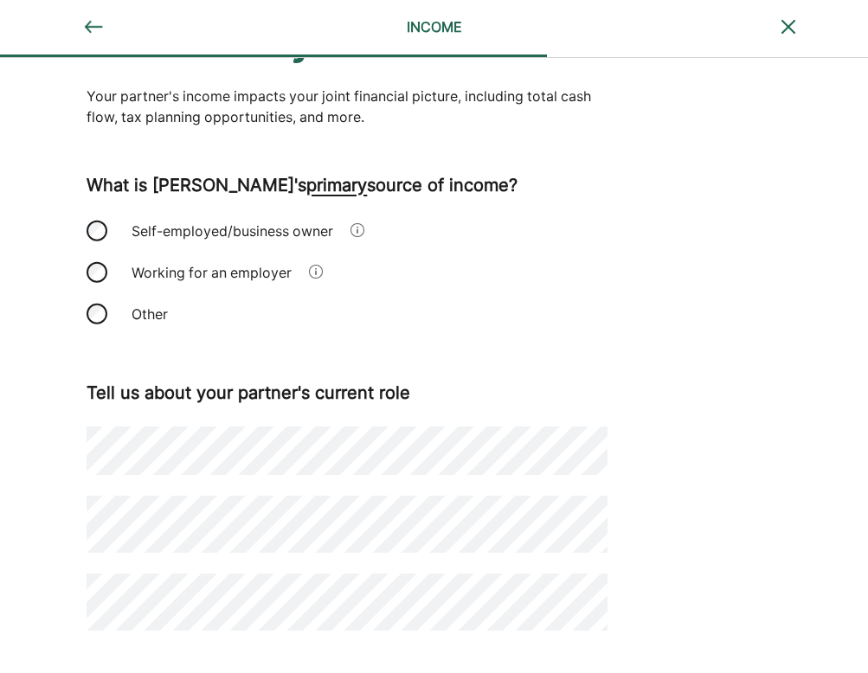
click at [663, 597] on div "How does Crystal make money ? Your partner's income impacts your joint financia…" at bounding box center [434, 520] width 868 height 1193
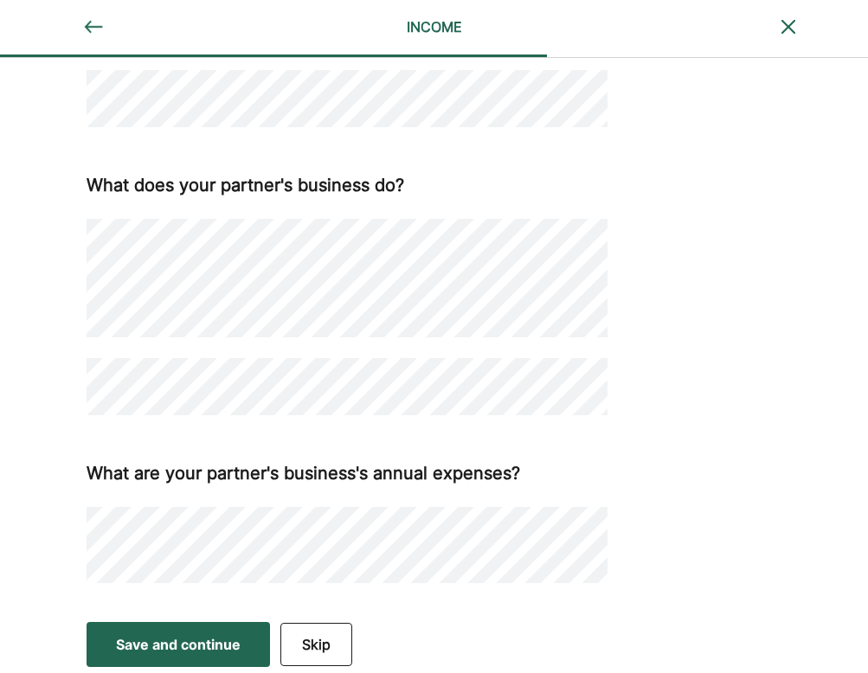
scroll to position [638, 0]
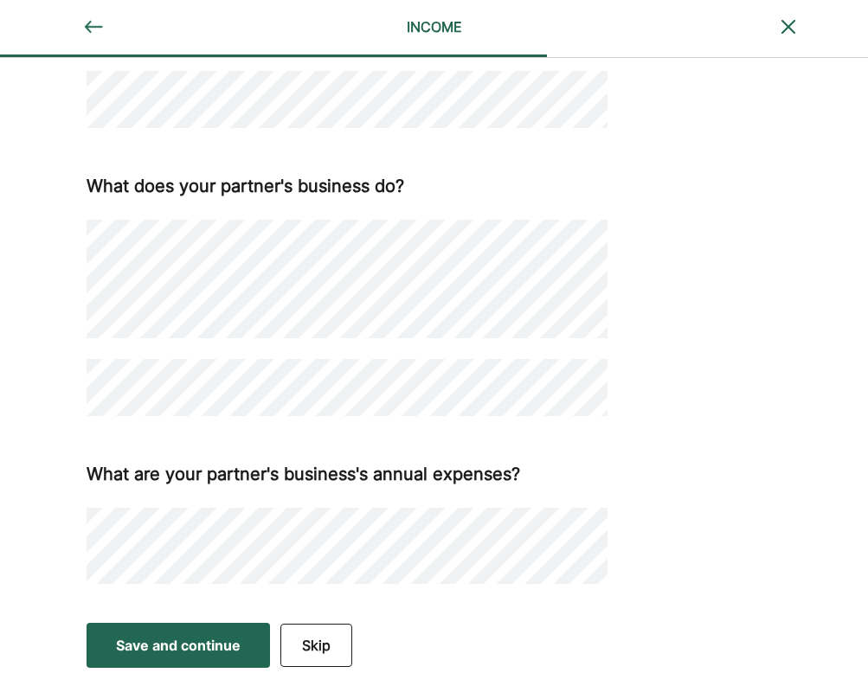
click at [663, 410] on div "How does Crystal make money ? Your partner's income impacts your joint financia…" at bounding box center [434, 17] width 868 height 1193
click at [663, 471] on div "How does Crystal make money ? Your partner's income impacts your joint financia…" at bounding box center [434, 17] width 868 height 1193
click at [145, 649] on div "Save and continue" at bounding box center [178, 645] width 125 height 21
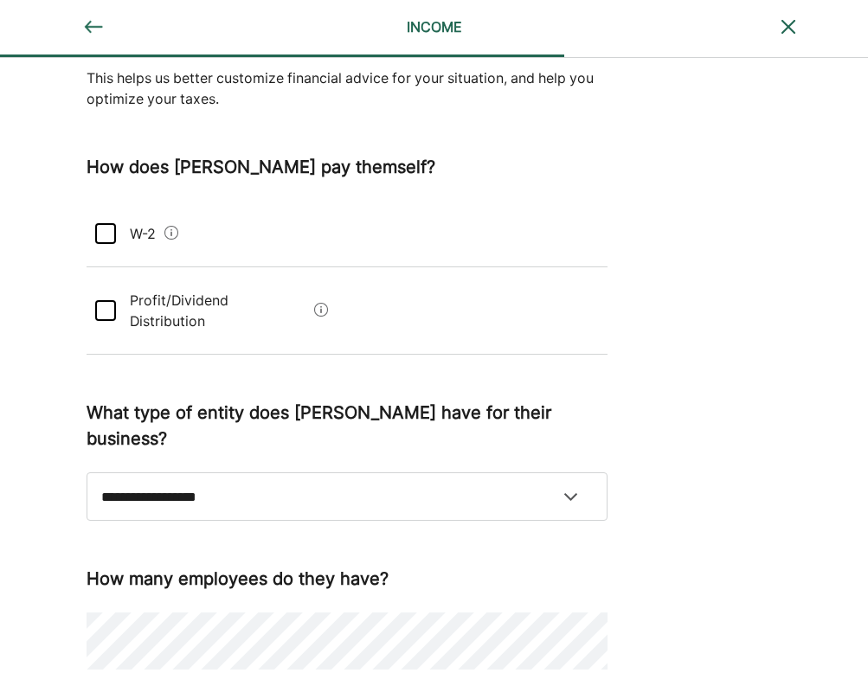
scroll to position [197, 0]
click at [100, 224] on div at bounding box center [105, 234] width 21 height 21
click at [113, 301] on div at bounding box center [105, 311] width 21 height 21
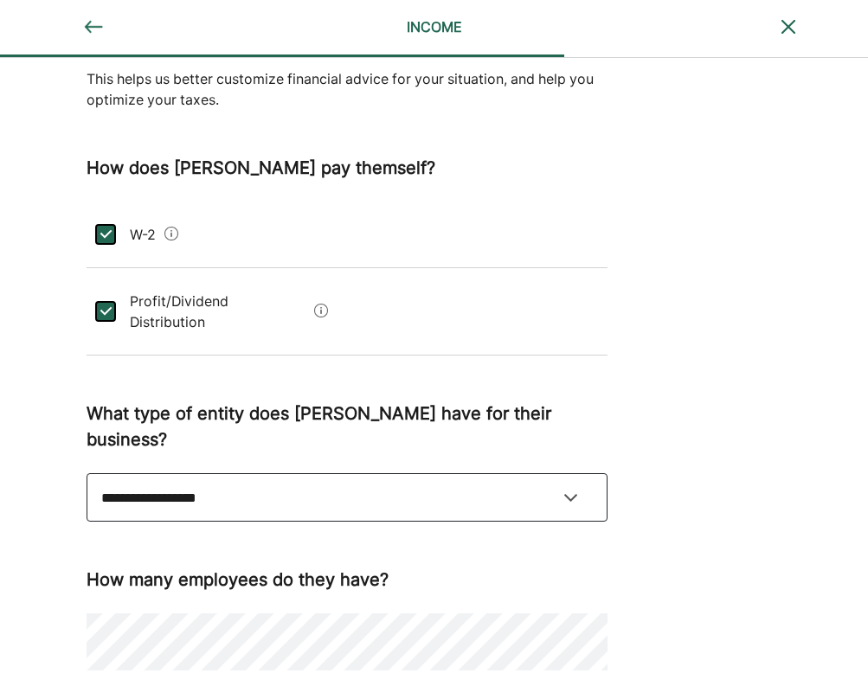
click at [567, 473] on select "**********" at bounding box center [347, 497] width 521 height 48
select select "**********"
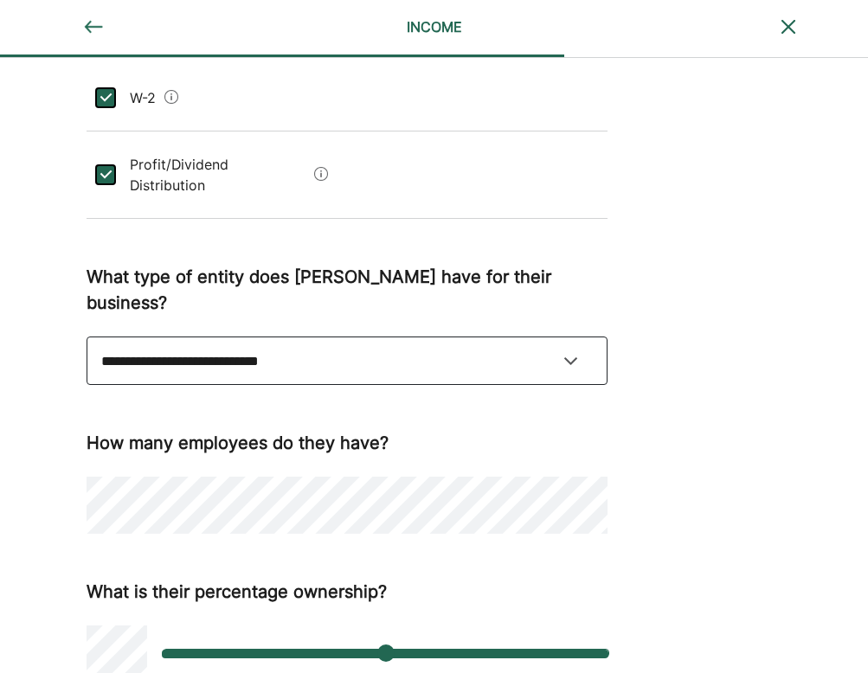
scroll to position [332, 0]
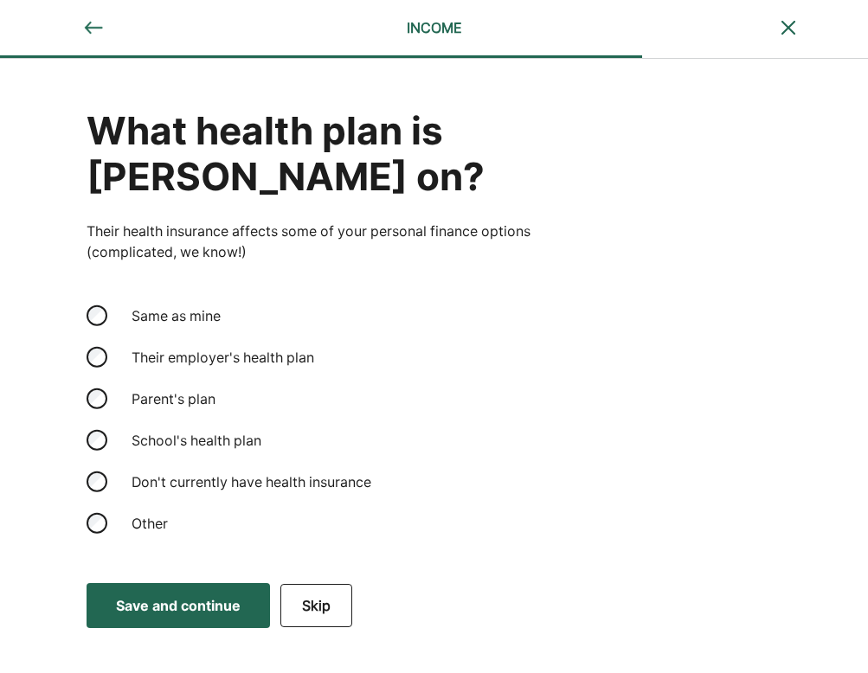
scroll to position [0, 0]
click at [169, 606] on div "Save and continue" at bounding box center [178, 606] width 125 height 21
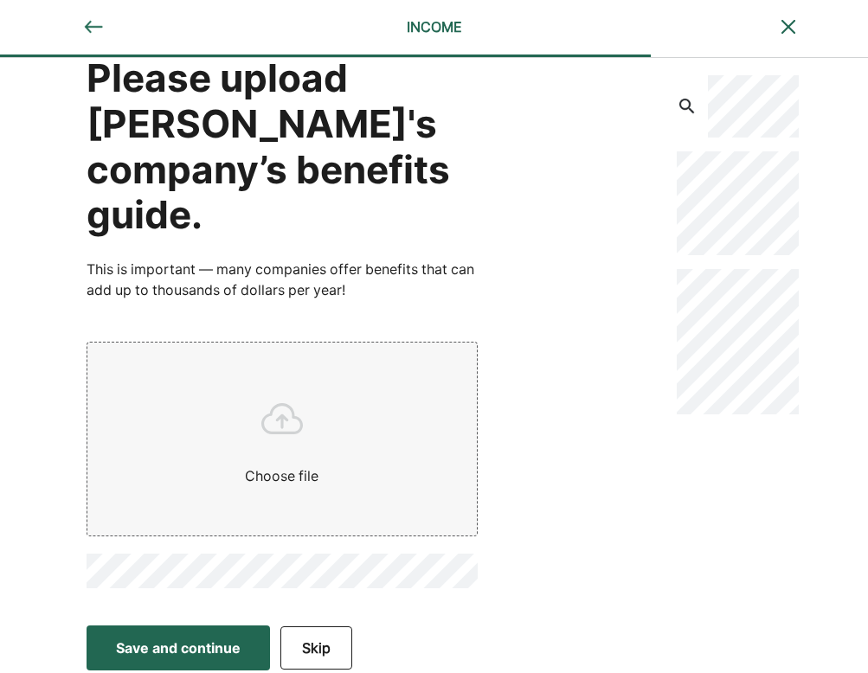
scroll to position [52, 0]
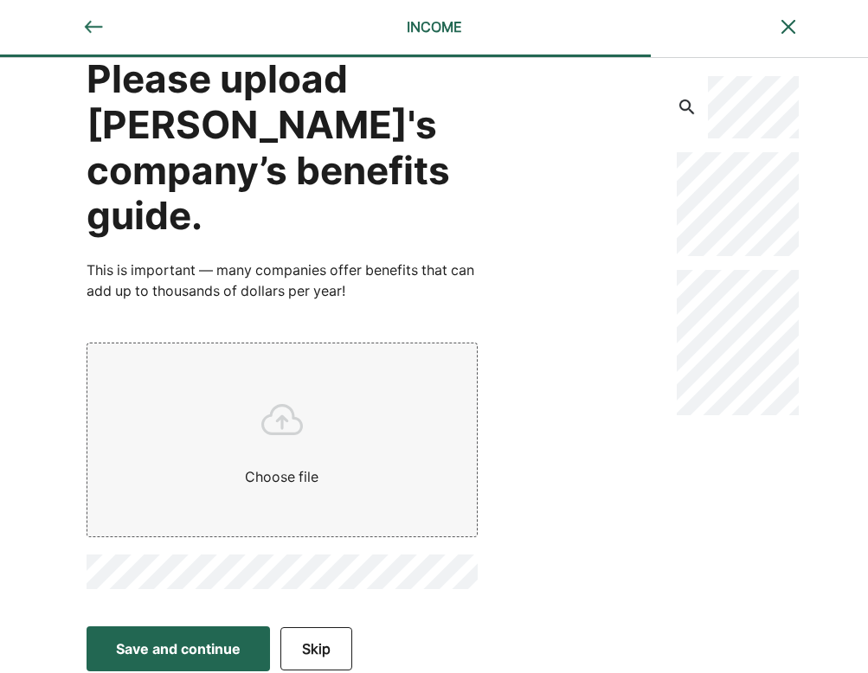
click at [326, 634] on button "Skip" at bounding box center [316, 649] width 72 height 43
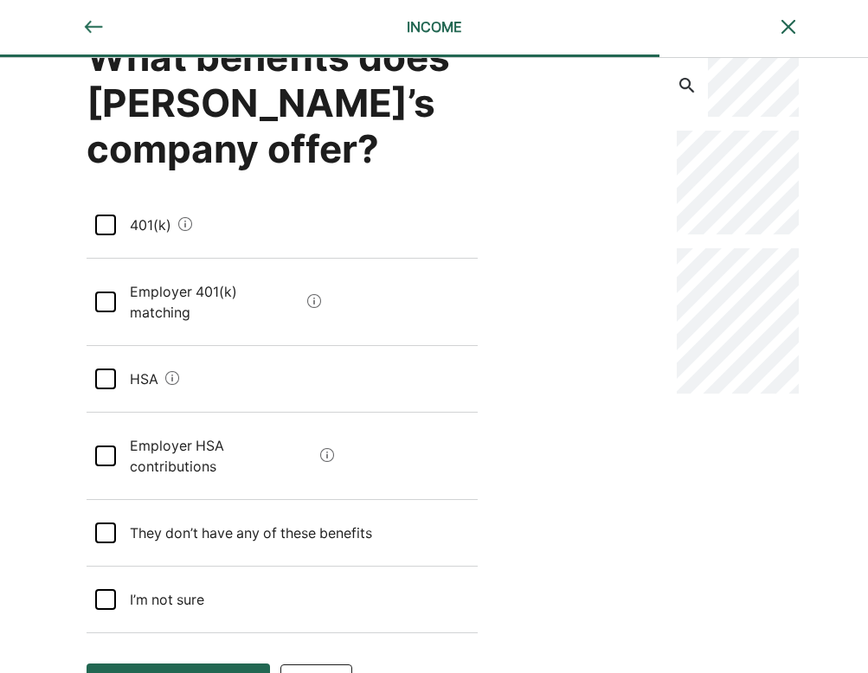
scroll to position [73, 0]
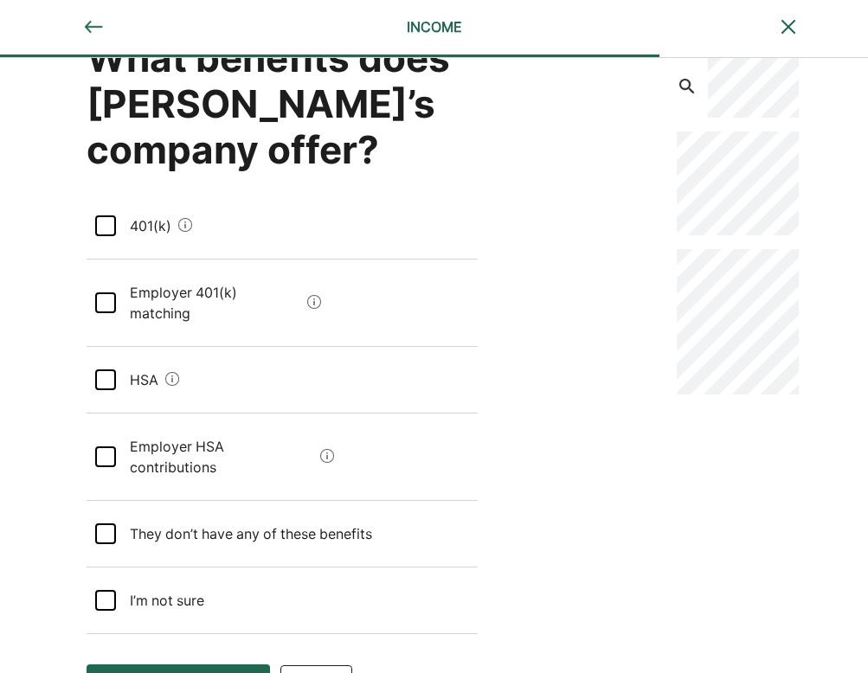
click at [107, 524] on div at bounding box center [105, 534] width 21 height 21
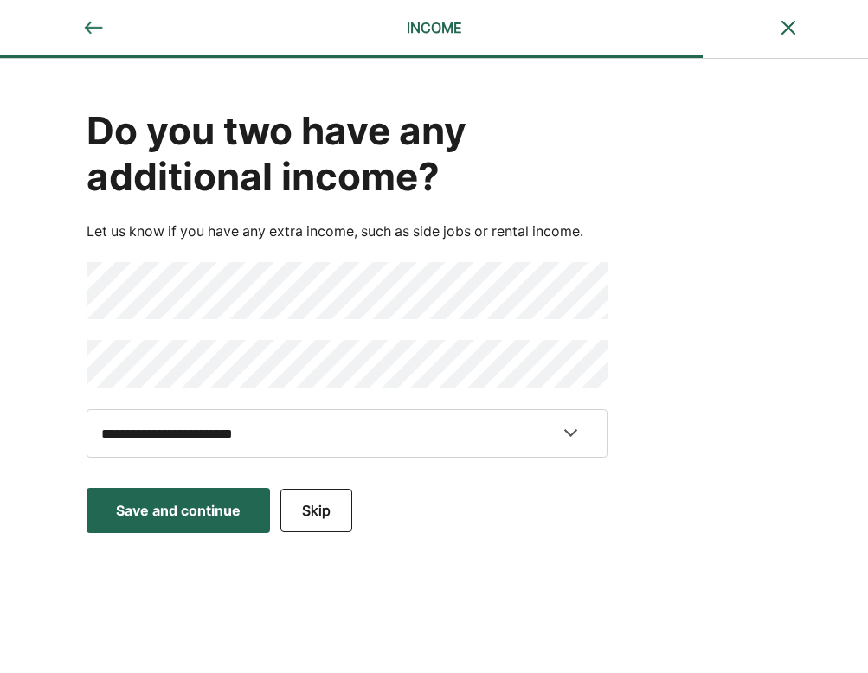
click at [313, 512] on button "Skip" at bounding box center [316, 510] width 72 height 43
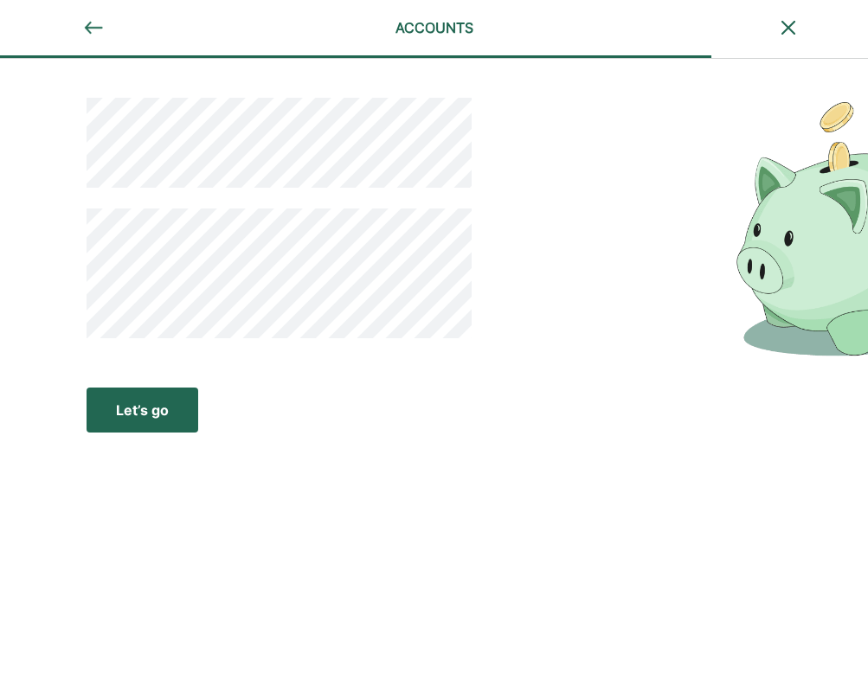
click at [113, 406] on button "Let’s go Save Let’s go" at bounding box center [143, 410] width 112 height 45
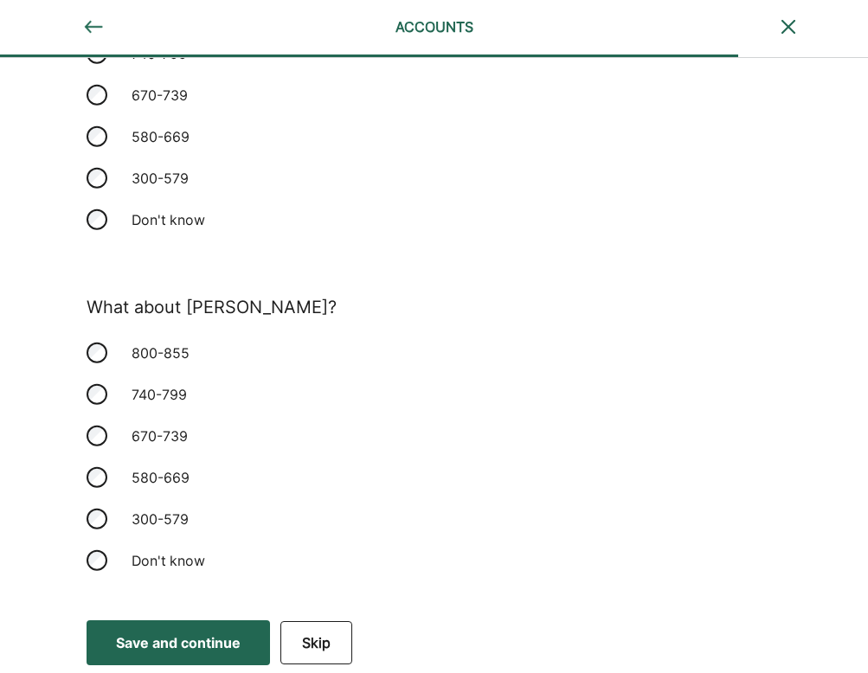
scroll to position [235, 0]
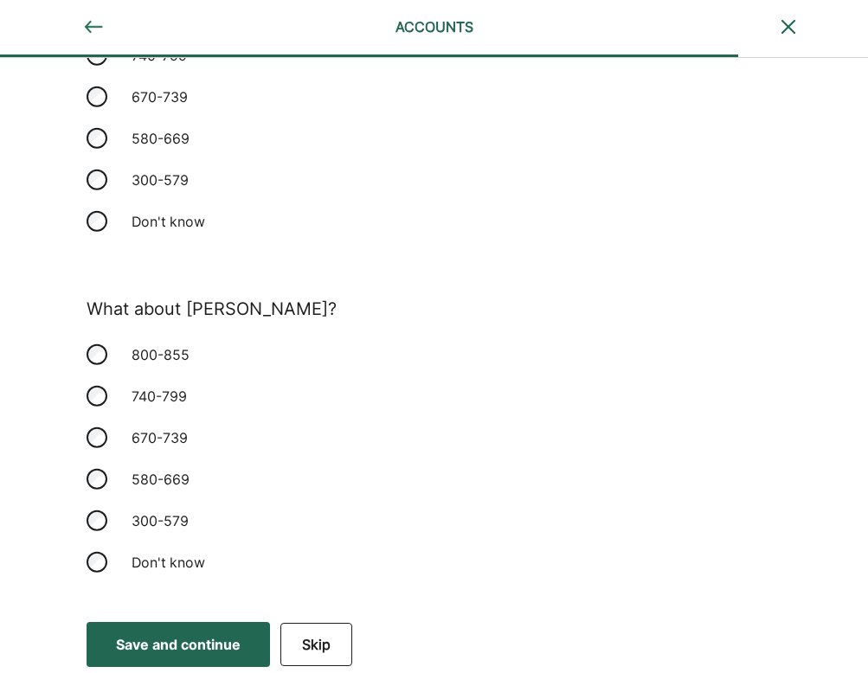
click at [188, 623] on button "Save and continue Save Save and continue" at bounding box center [179, 644] width 184 height 45
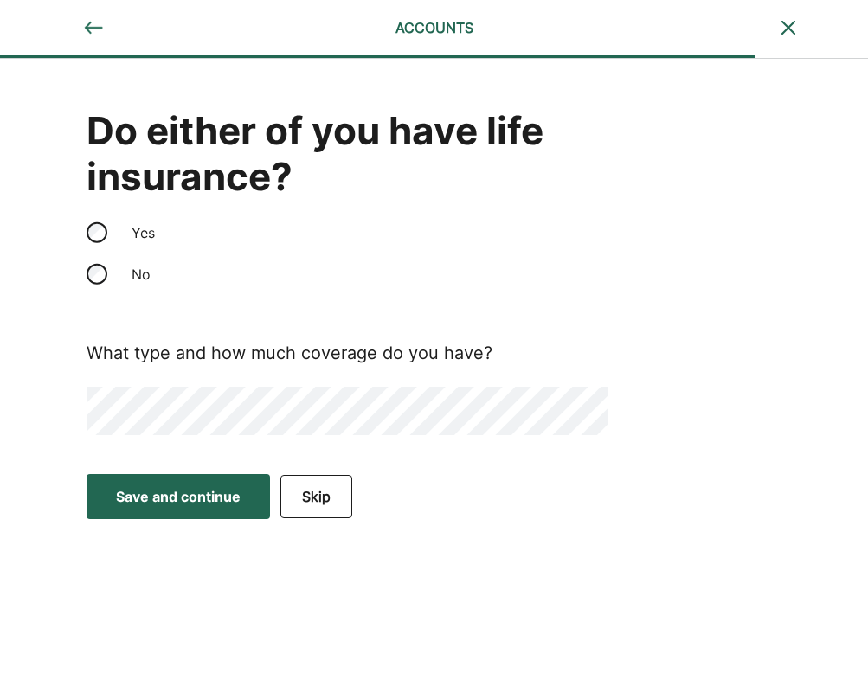
click at [182, 494] on div "Save and continue" at bounding box center [178, 496] width 125 height 21
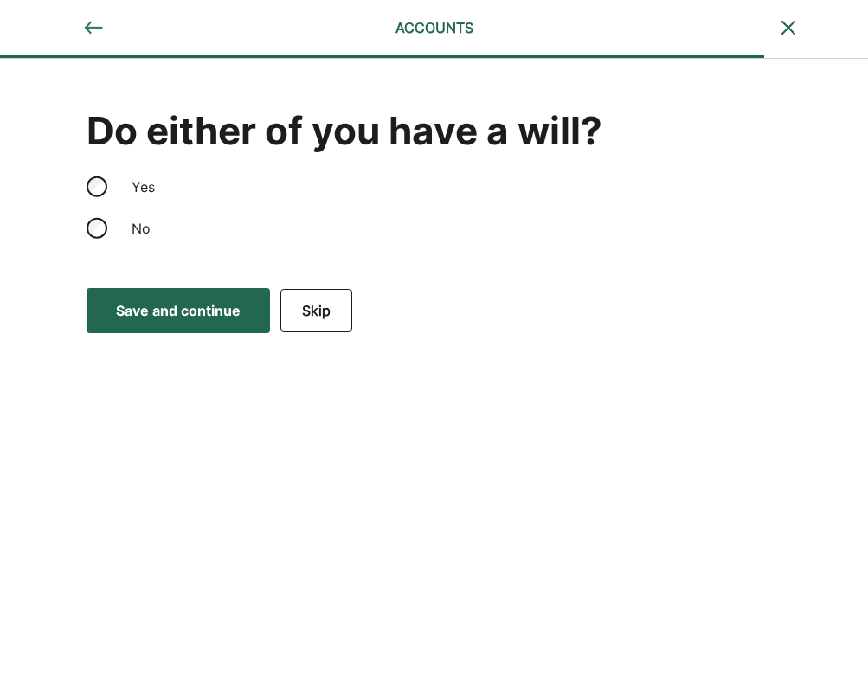
click at [184, 321] on div "Save and continue" at bounding box center [178, 310] width 125 height 21
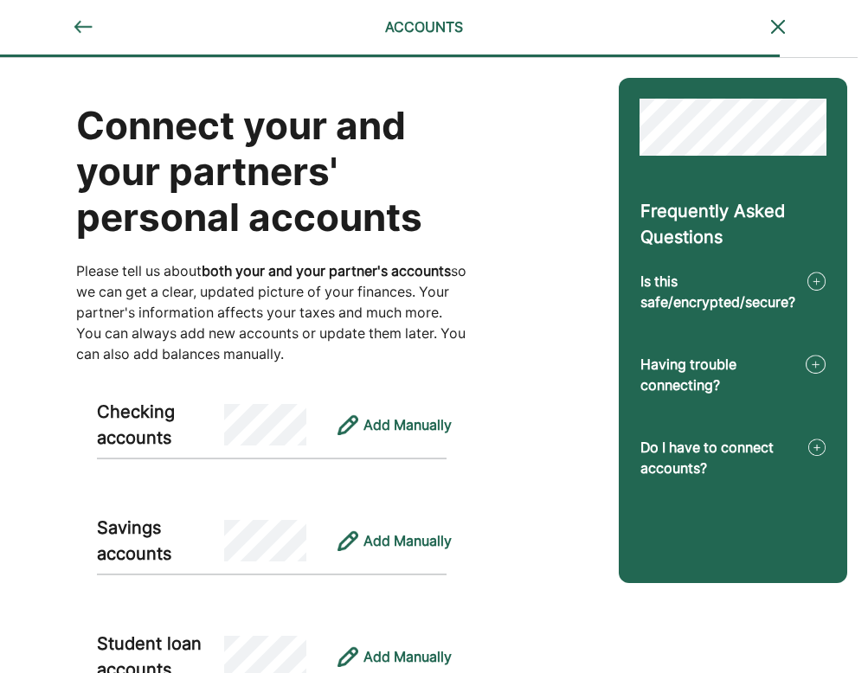
scroll to position [1, 10]
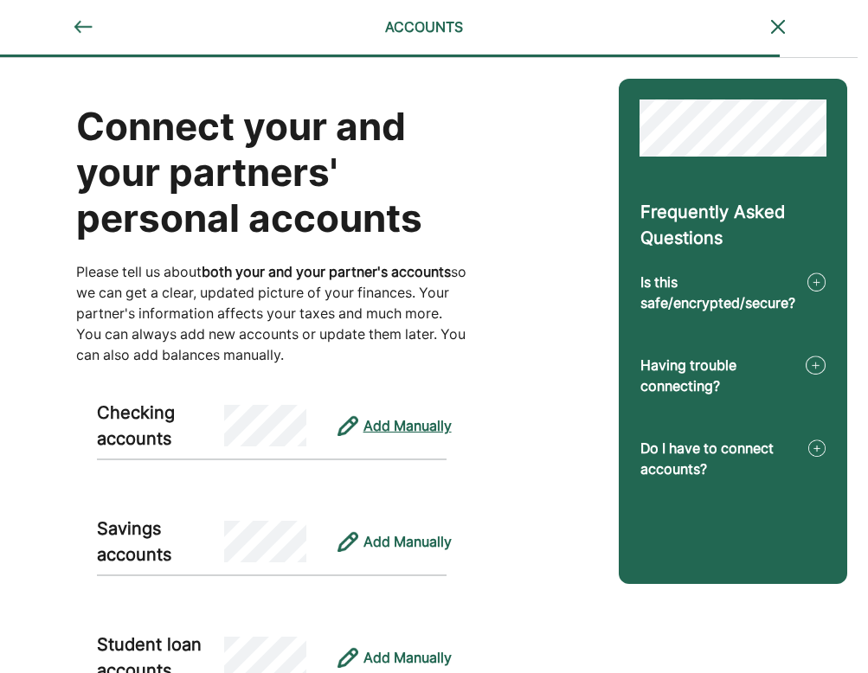
click at [402, 427] on div "Add Manually" at bounding box center [408, 425] width 88 height 21
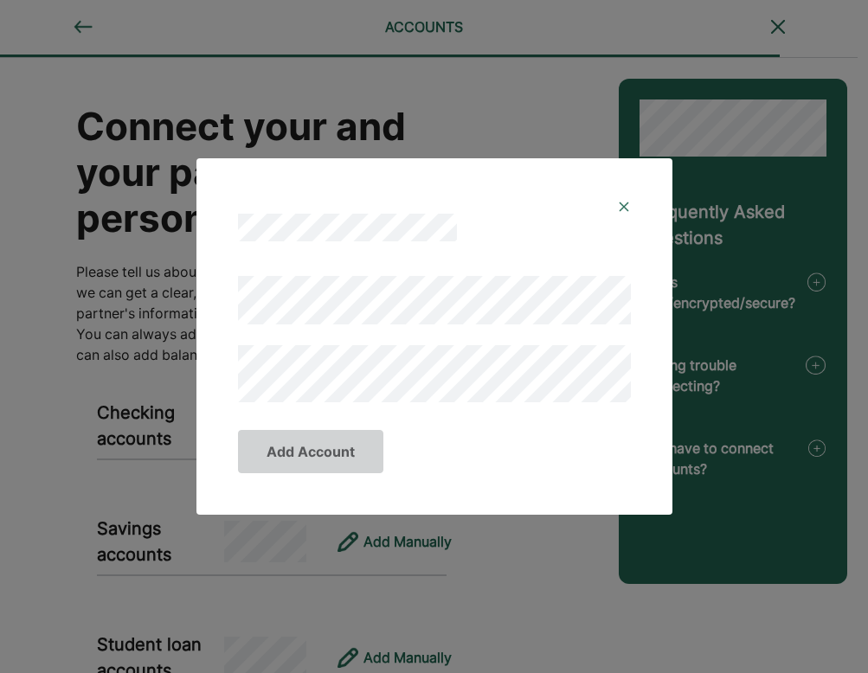
click at [451, 337] on div at bounding box center [434, 339] width 393 height 126
click at [631, 191] on div at bounding box center [434, 213] width 435 height 69
click at [623, 194] on div at bounding box center [434, 213] width 435 height 69
click at [621, 213] on img at bounding box center [624, 207] width 14 height 14
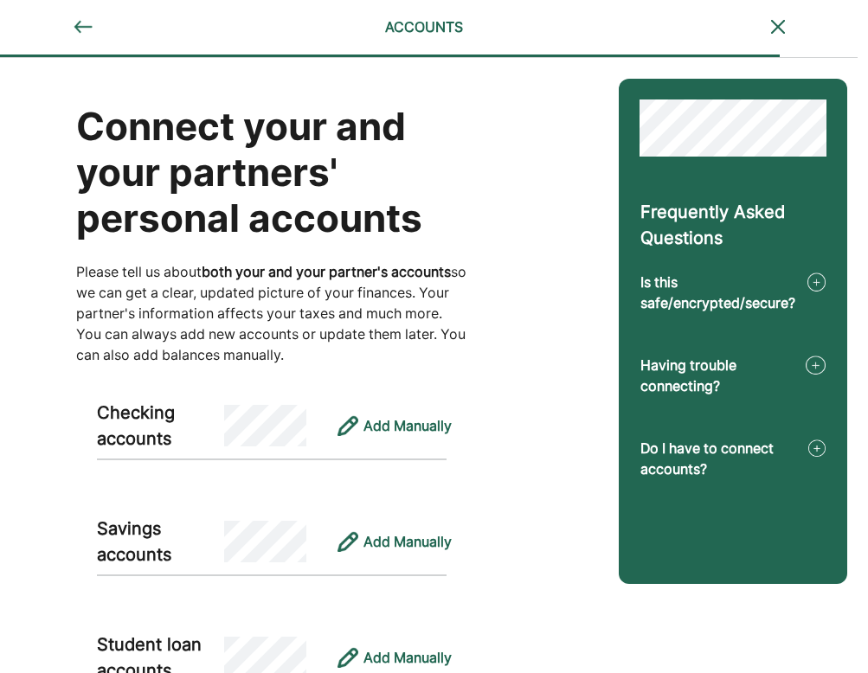
click at [663, 452] on img at bounding box center [816, 448] width 17 height 21
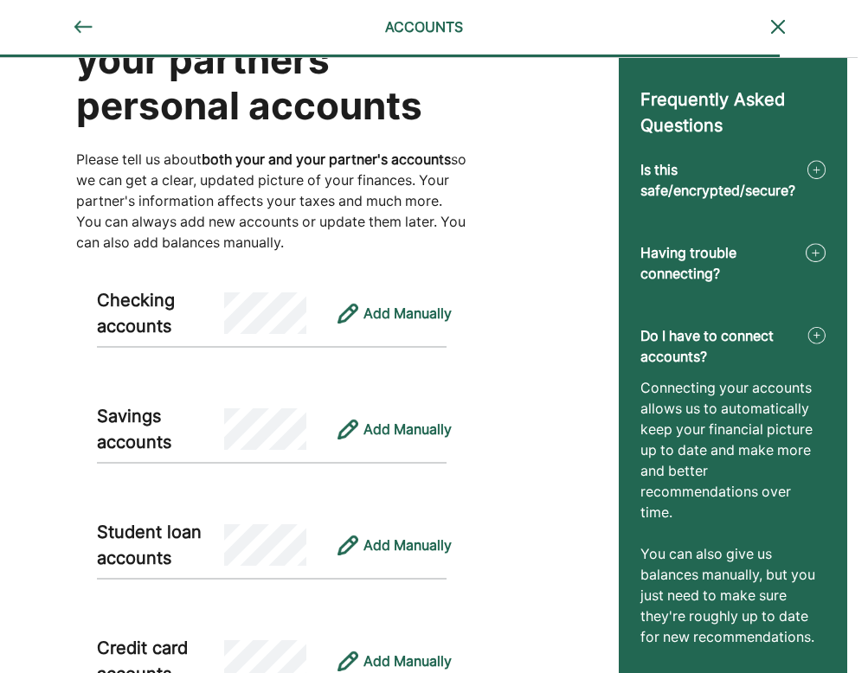
scroll to position [93, 16]
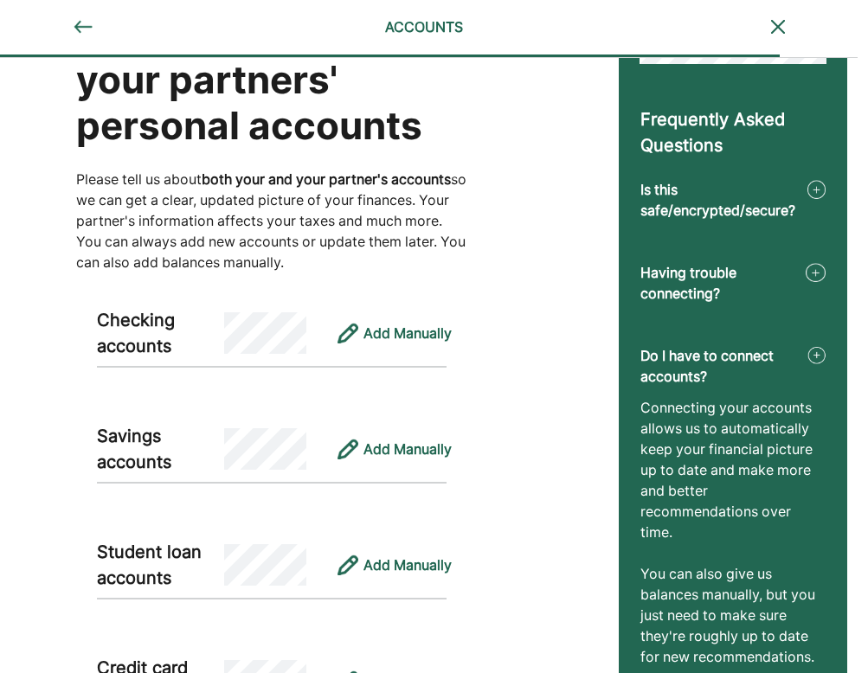
click at [663, 188] on img at bounding box center [817, 189] width 18 height 21
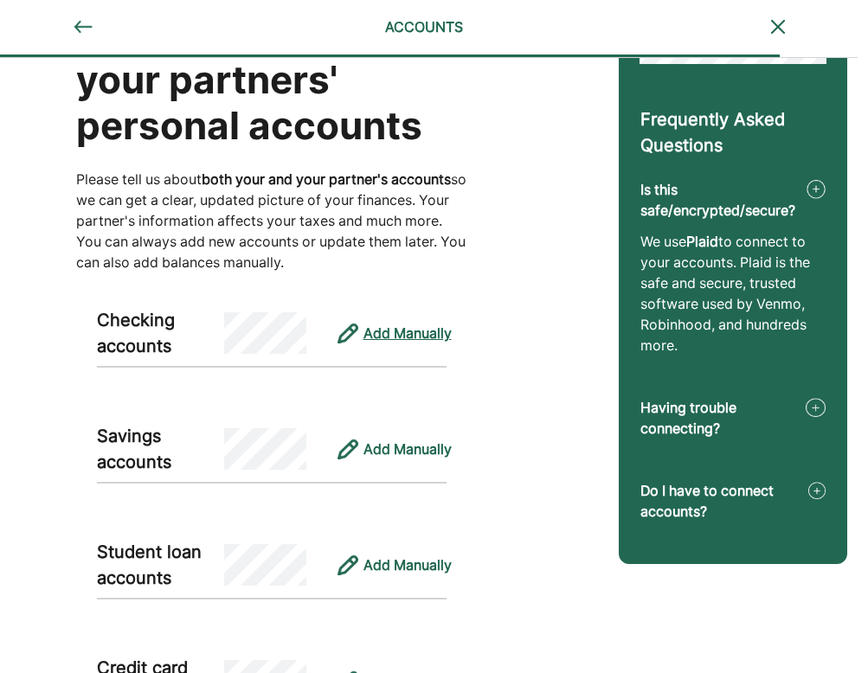
click at [415, 332] on div "Add Manually" at bounding box center [408, 333] width 88 height 21
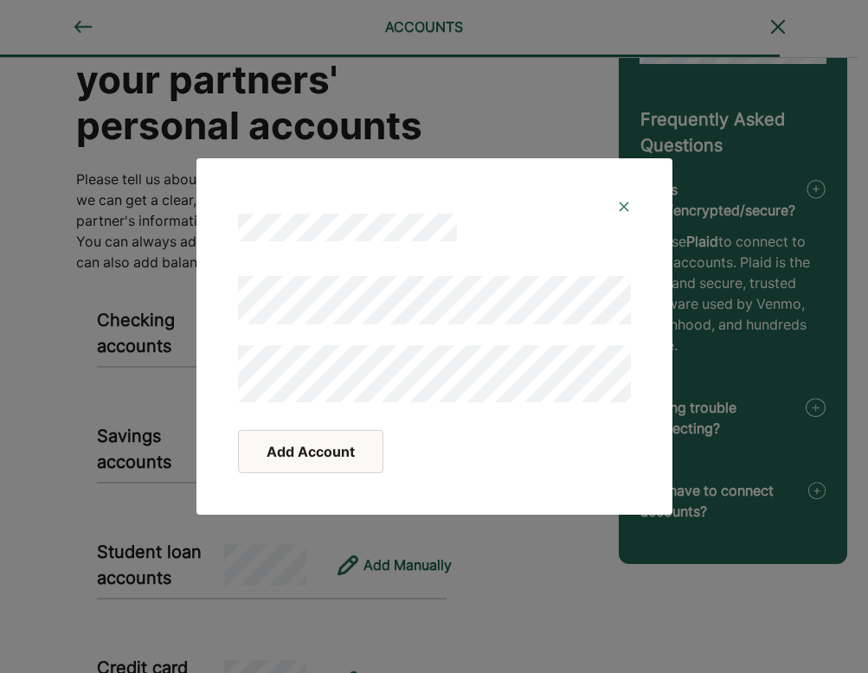
click at [310, 455] on button "Add Account" at bounding box center [310, 451] width 145 height 43
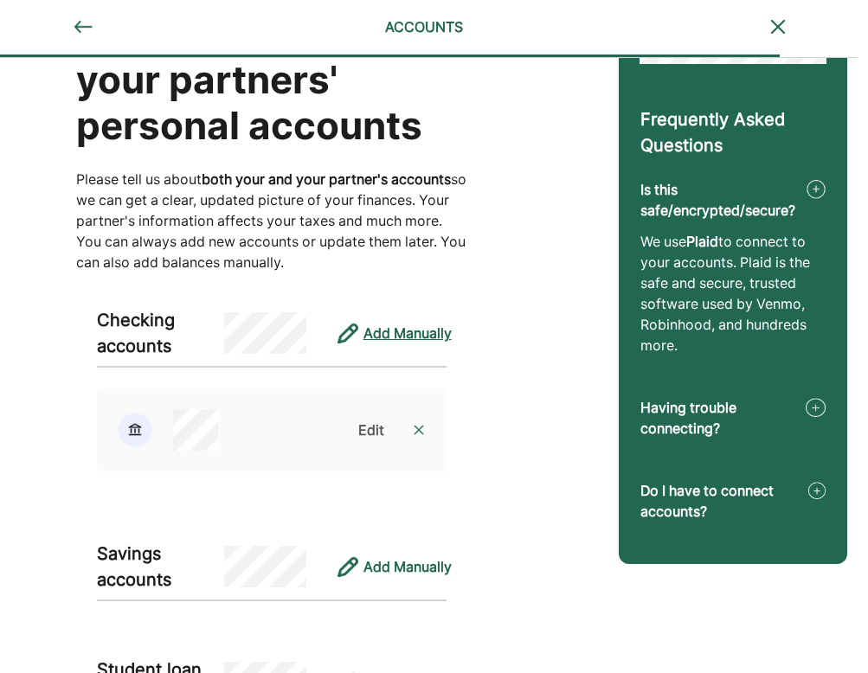
click at [397, 334] on div "Add Manually" at bounding box center [408, 333] width 88 height 21
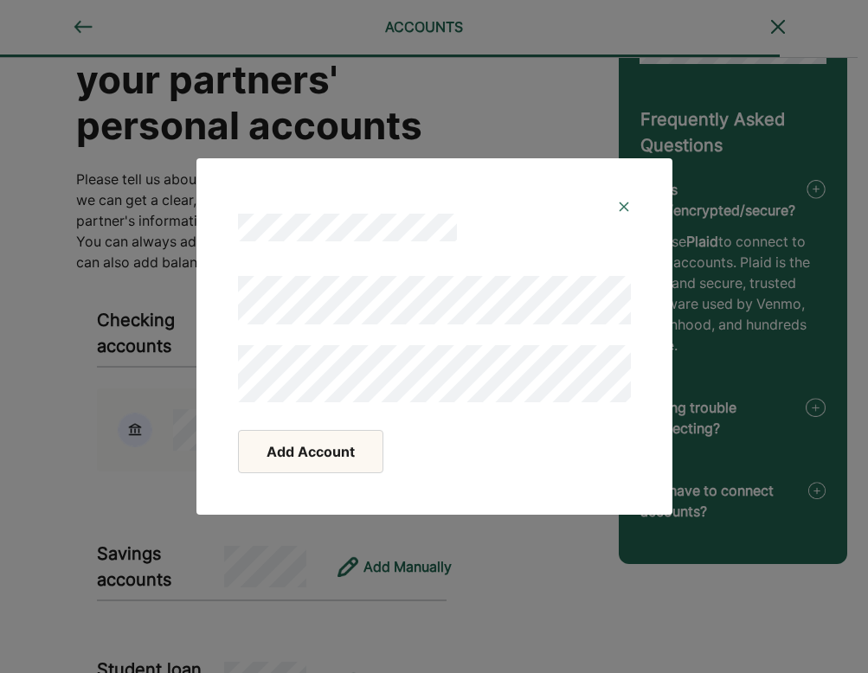
click at [332, 449] on button "Add Account" at bounding box center [310, 451] width 145 height 43
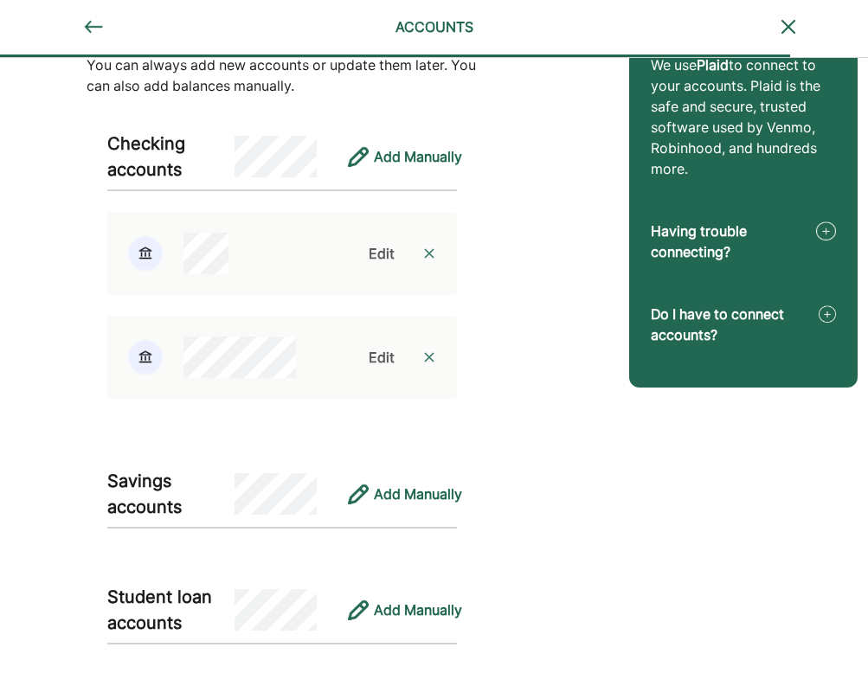
scroll to position [269, 0]
click at [413, 159] on div "Add Manually" at bounding box center [418, 157] width 88 height 21
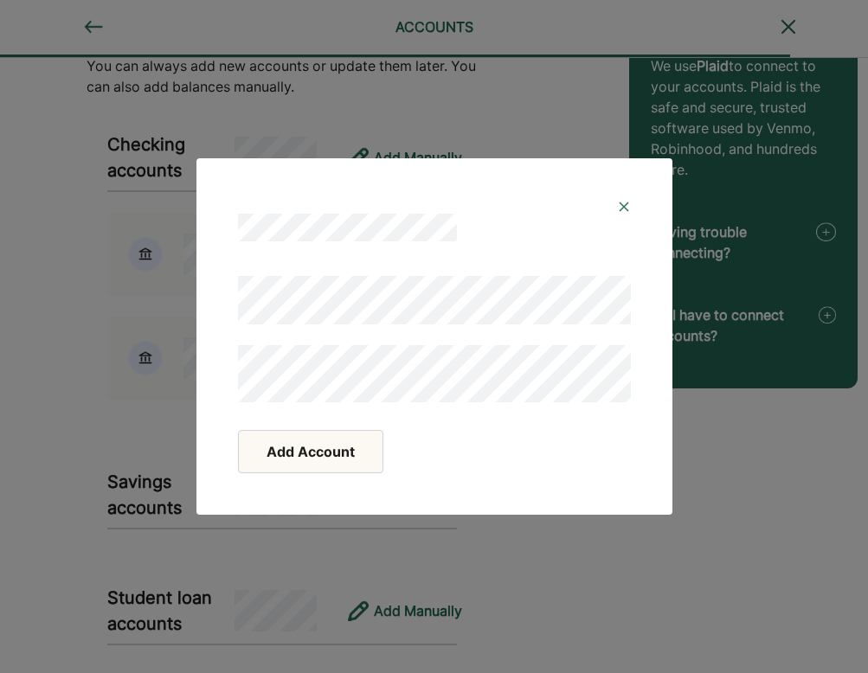
click at [325, 465] on button "Add Account" at bounding box center [310, 451] width 145 height 43
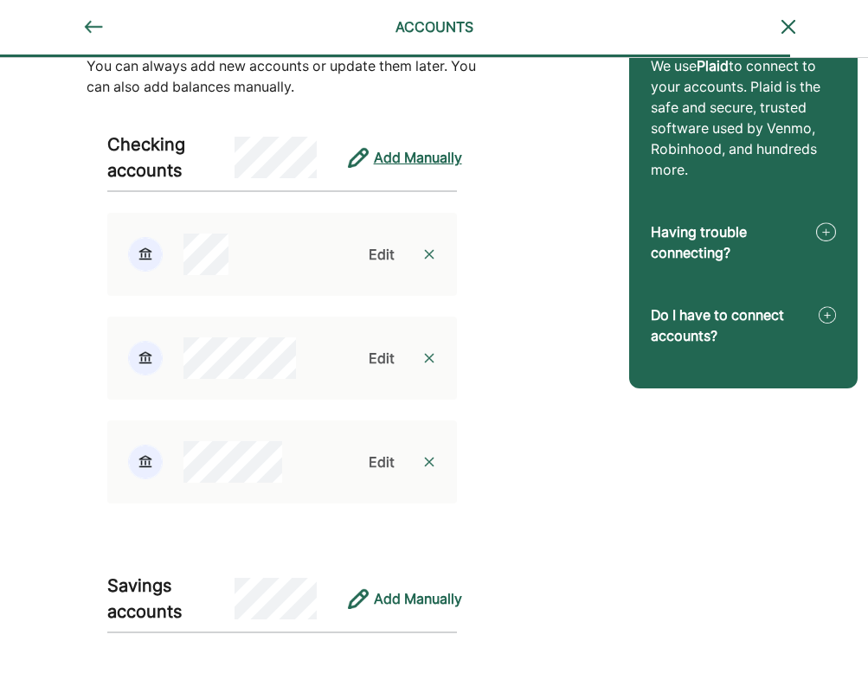
click at [420, 151] on div "Add Manually" at bounding box center [418, 157] width 88 height 21
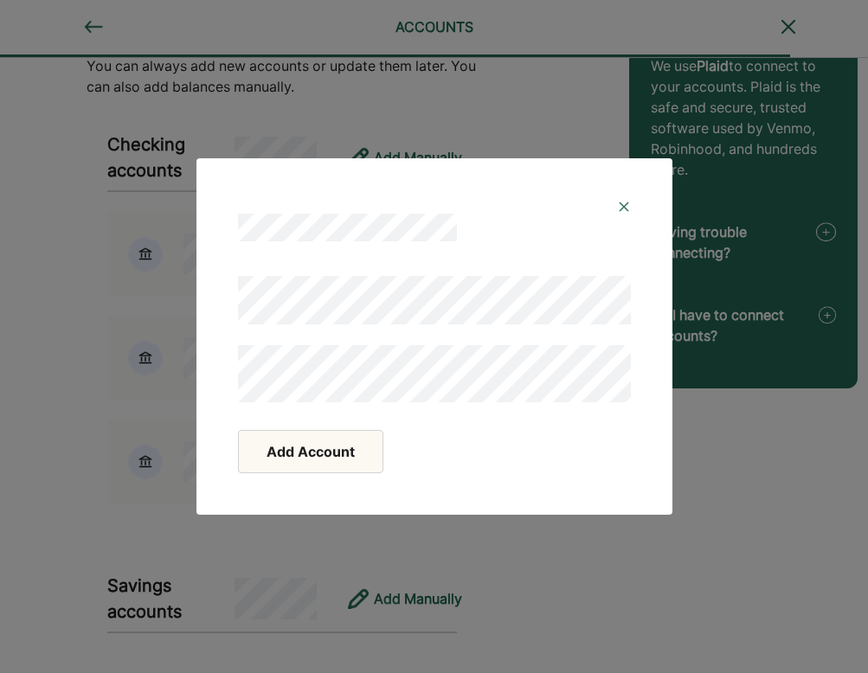
click at [338, 469] on button "Add Account" at bounding box center [310, 451] width 145 height 43
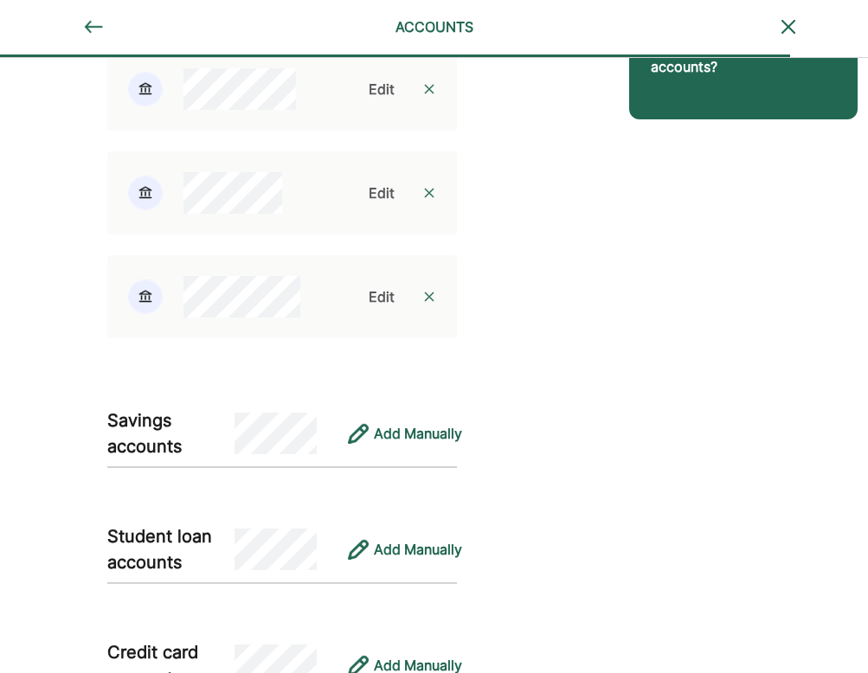
scroll to position [572, 0]
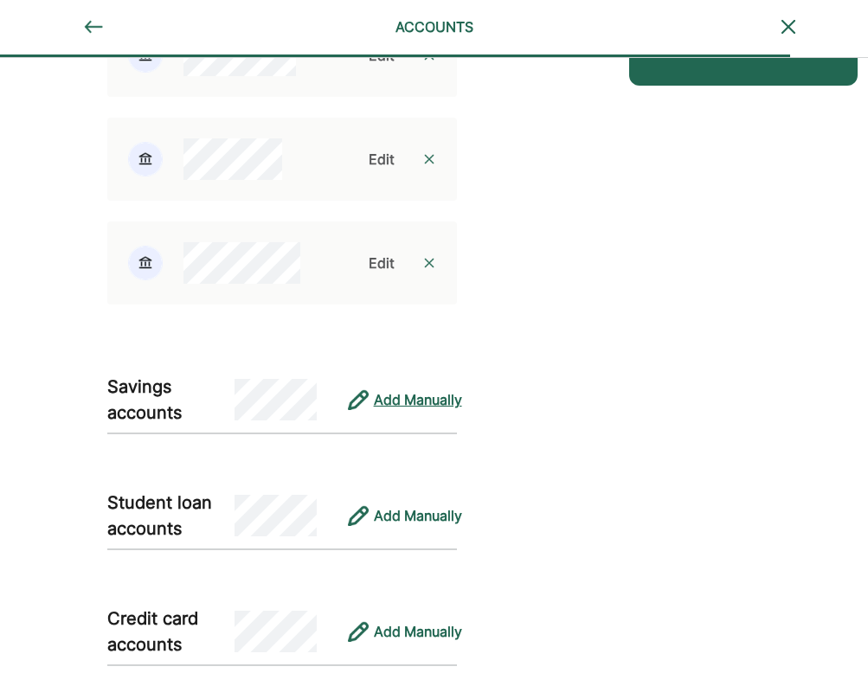
click at [444, 402] on div "Add Manually" at bounding box center [418, 400] width 88 height 21
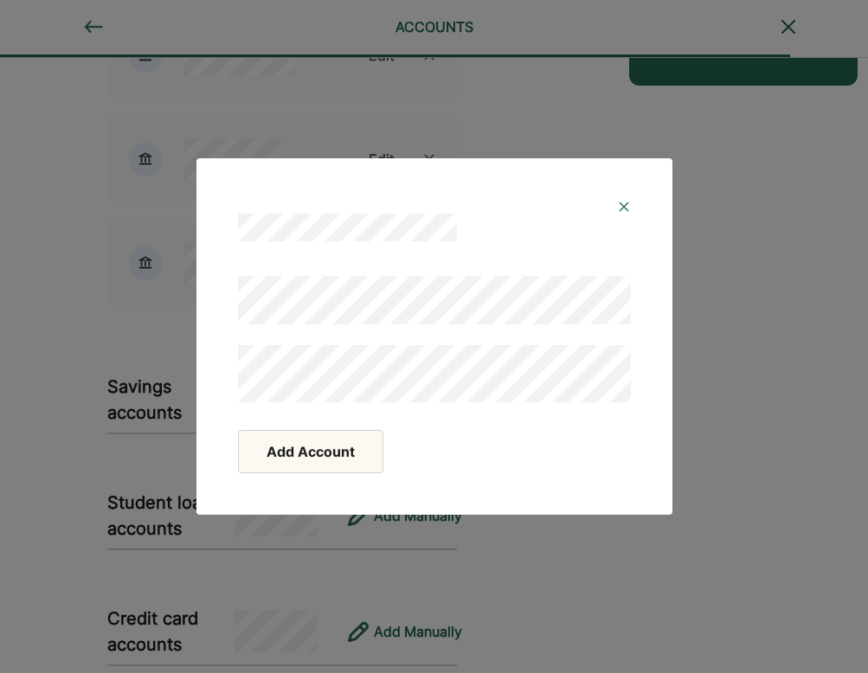
click at [326, 461] on button "Add Account" at bounding box center [310, 451] width 145 height 43
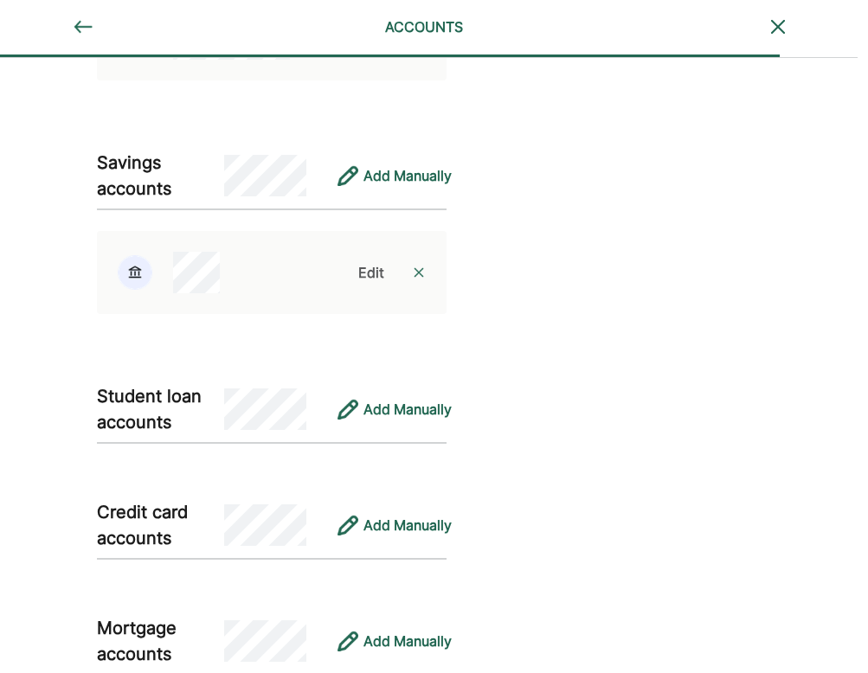
scroll to position [731, 18]
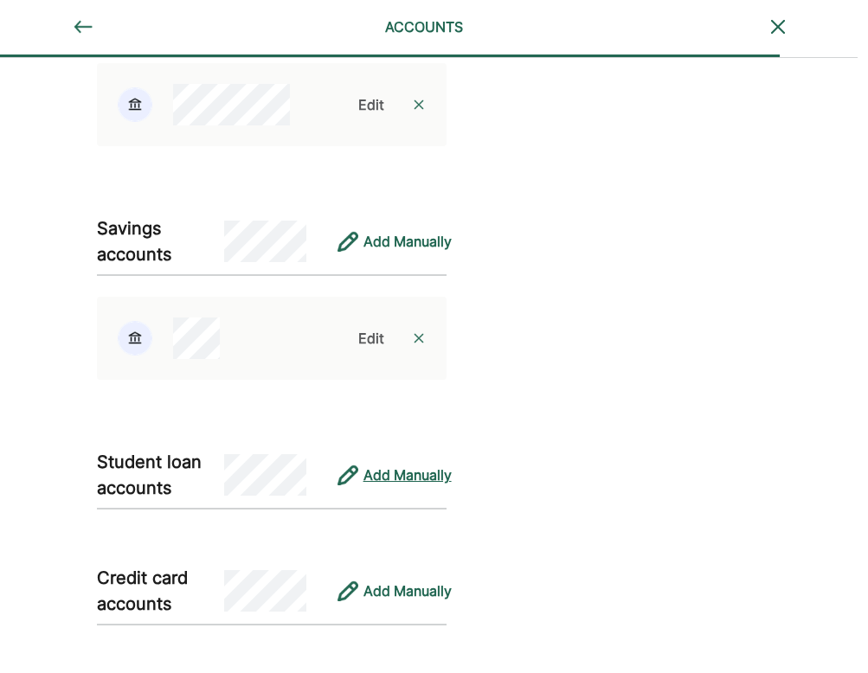
click at [410, 481] on div "Add Manually" at bounding box center [408, 475] width 88 height 21
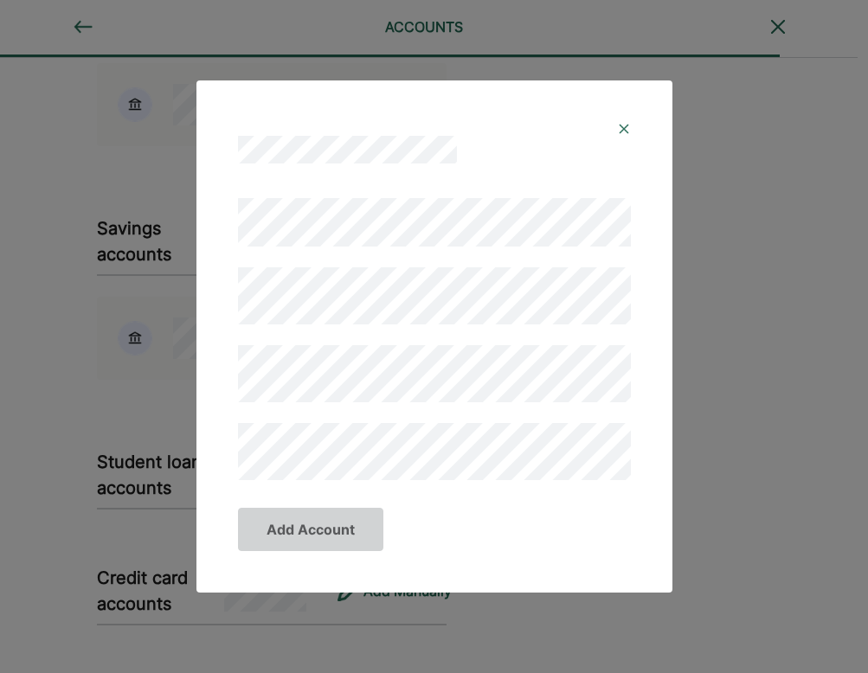
click at [632, 117] on div at bounding box center [434, 135] width 435 height 69
click at [625, 130] on img at bounding box center [624, 129] width 14 height 14
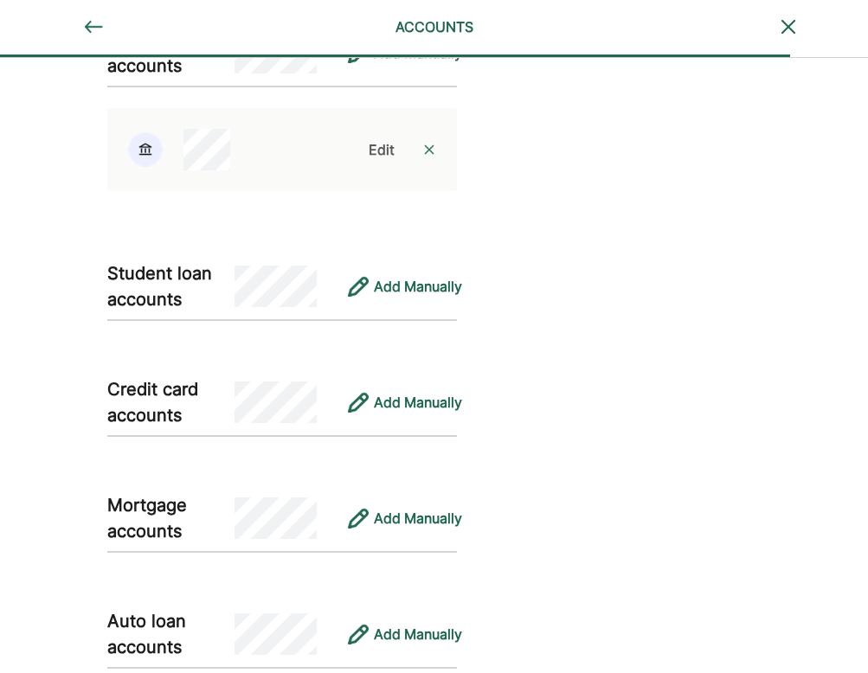
scroll to position [919, 0]
click at [418, 408] on div "Add Manually" at bounding box center [418, 402] width 88 height 21
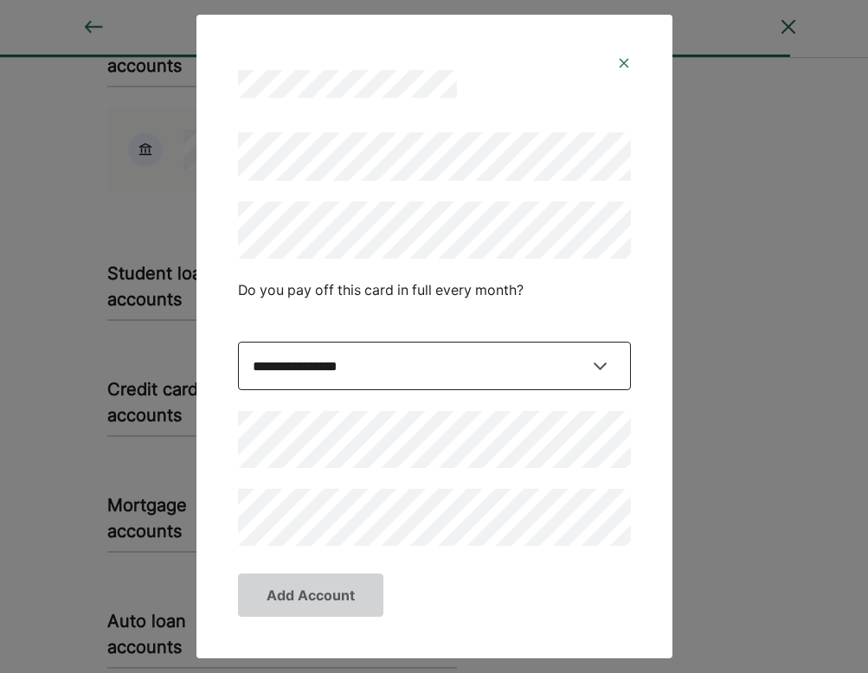
click at [594, 357] on select "**********" at bounding box center [434, 366] width 393 height 48
click at [592, 358] on select "**********" at bounding box center [434, 366] width 393 height 48
select select "****"
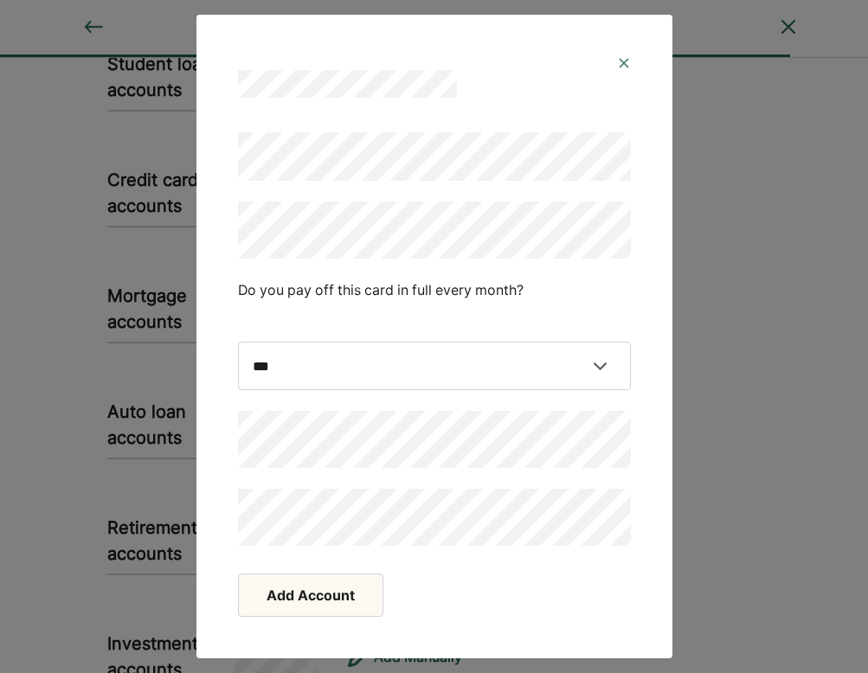
scroll to position [1130, 2]
click at [293, 594] on button "Add Account" at bounding box center [310, 595] width 145 height 43
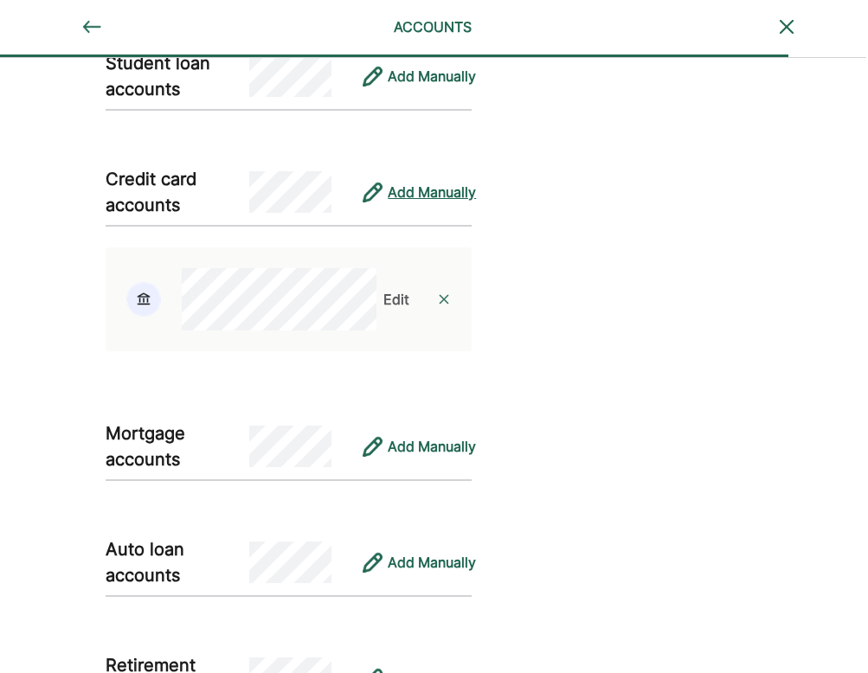
click at [422, 195] on div "Add Manually" at bounding box center [432, 192] width 88 height 21
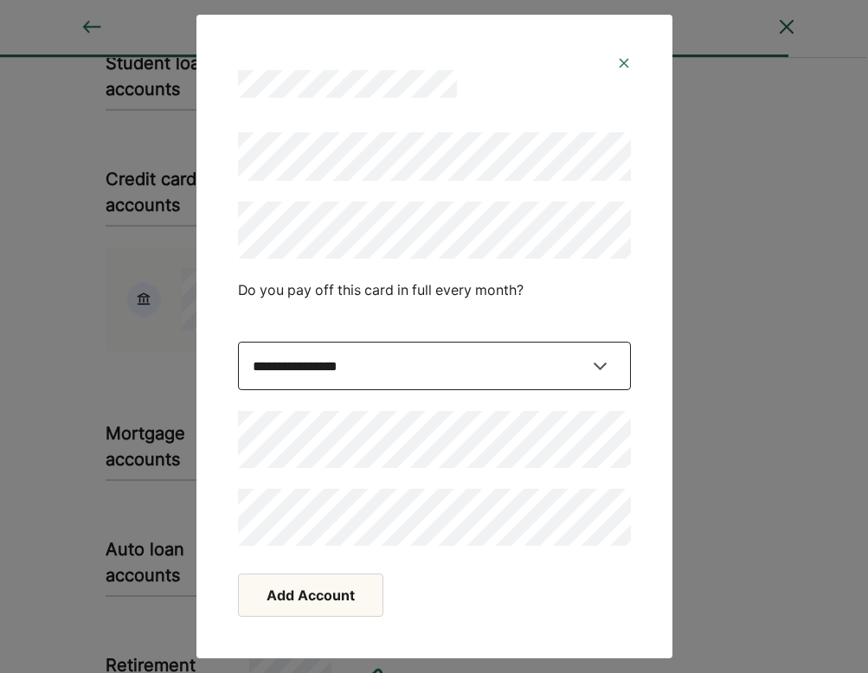
click at [565, 368] on select "**********" at bounding box center [434, 366] width 393 height 48
select select "****"
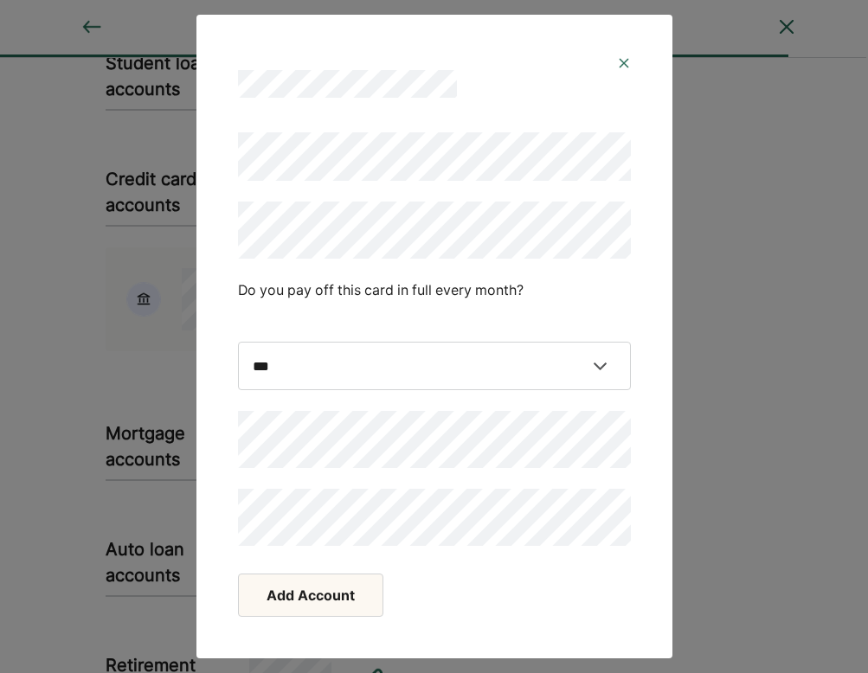
click at [297, 615] on button "Add Account" at bounding box center [310, 595] width 145 height 43
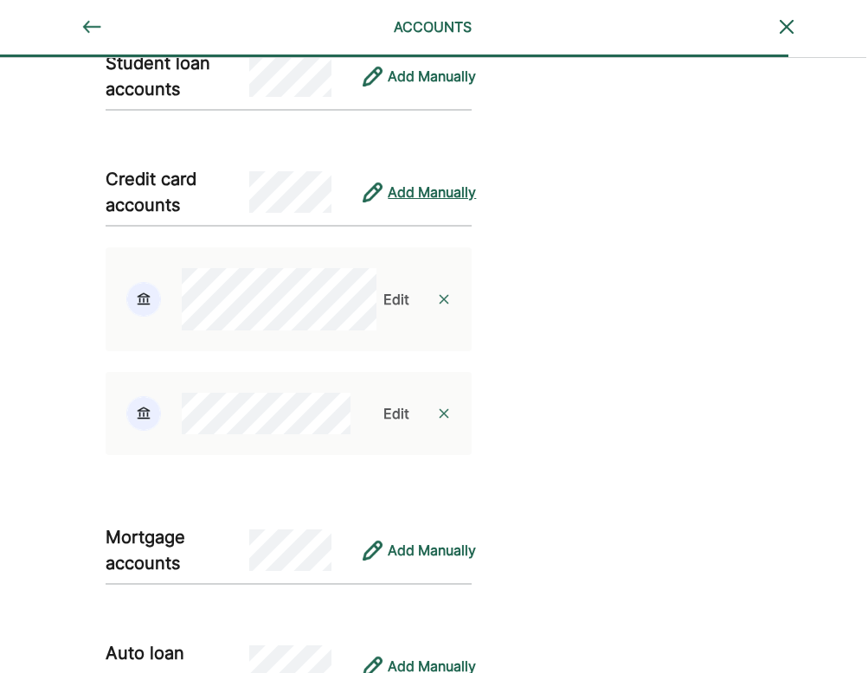
click at [442, 190] on div "Add Manually" at bounding box center [432, 192] width 88 height 21
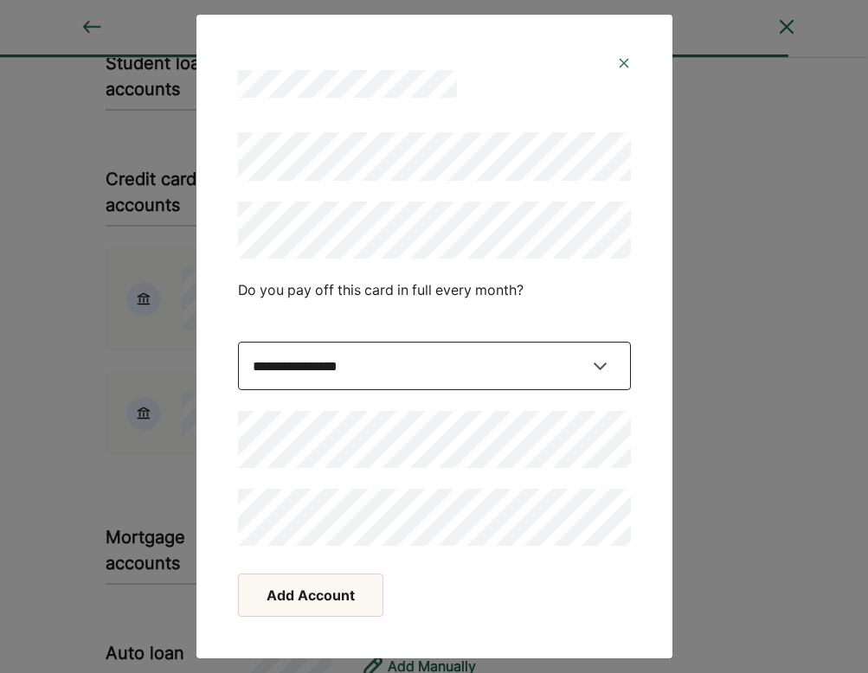
click at [576, 364] on select "**********" at bounding box center [434, 366] width 393 height 48
select select "****"
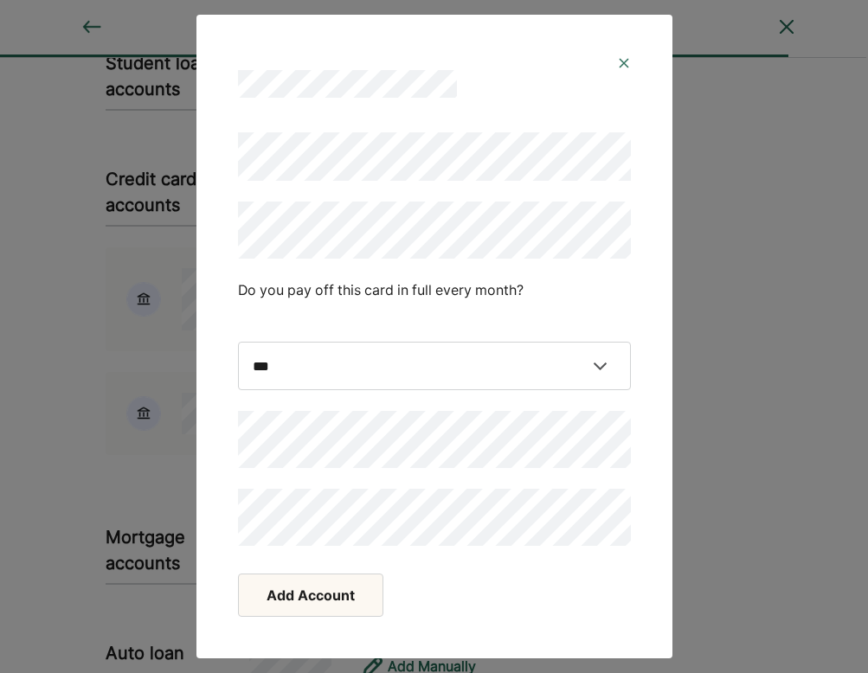
click at [312, 601] on button "Add Account" at bounding box center [310, 595] width 145 height 43
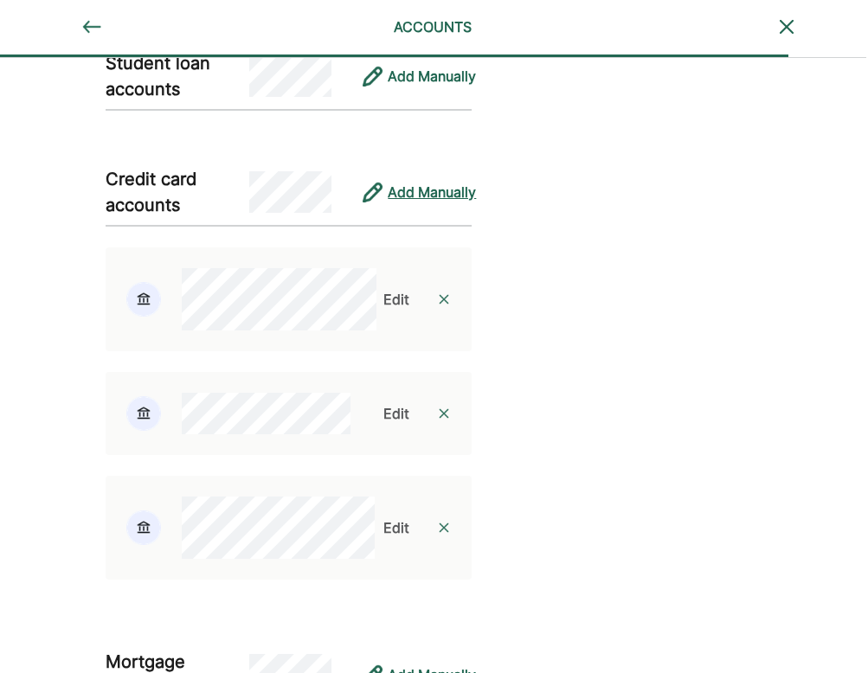
click at [420, 200] on div "Add Manually" at bounding box center [432, 192] width 88 height 21
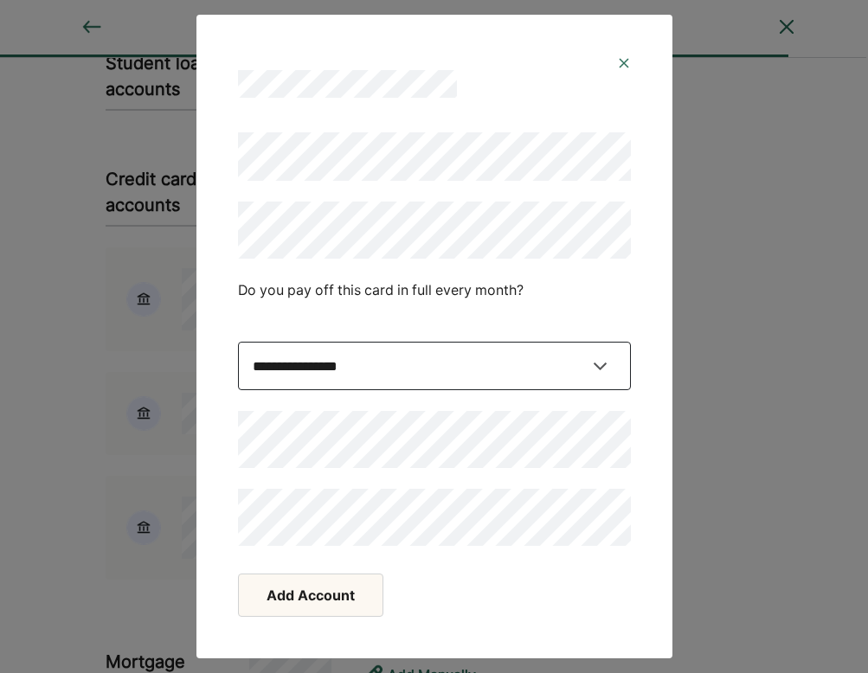
click at [454, 358] on select "**********" at bounding box center [434, 366] width 393 height 48
select select "****"
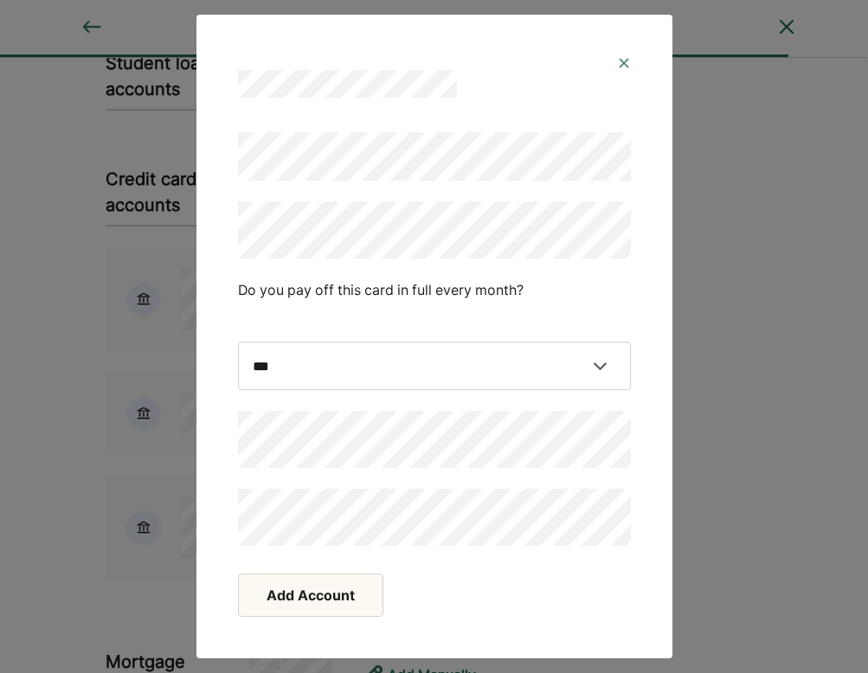
click at [301, 597] on button "Add Account" at bounding box center [310, 595] width 145 height 43
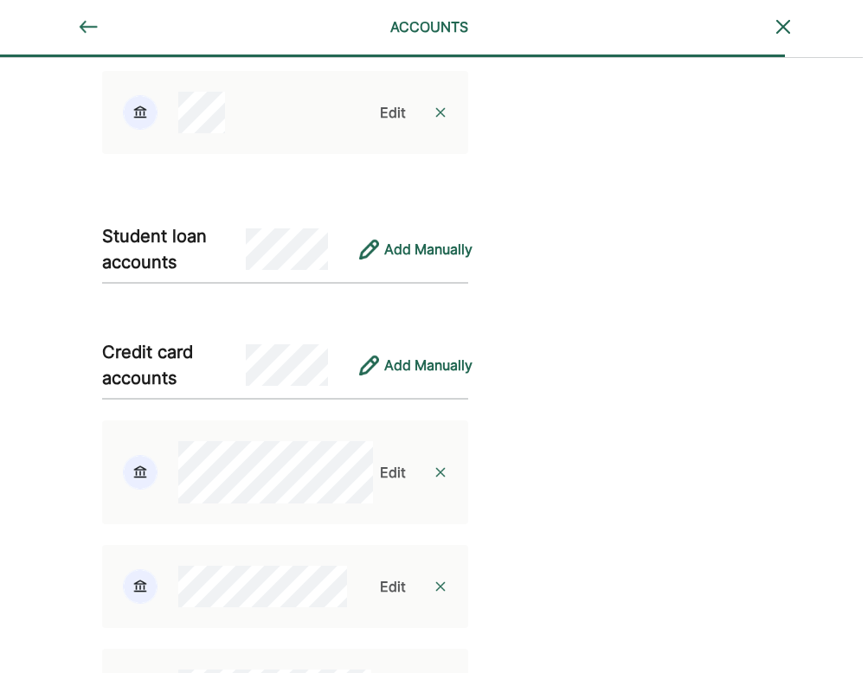
scroll to position [956, 7]
click at [433, 368] on div "Add Manually" at bounding box center [427, 365] width 88 height 21
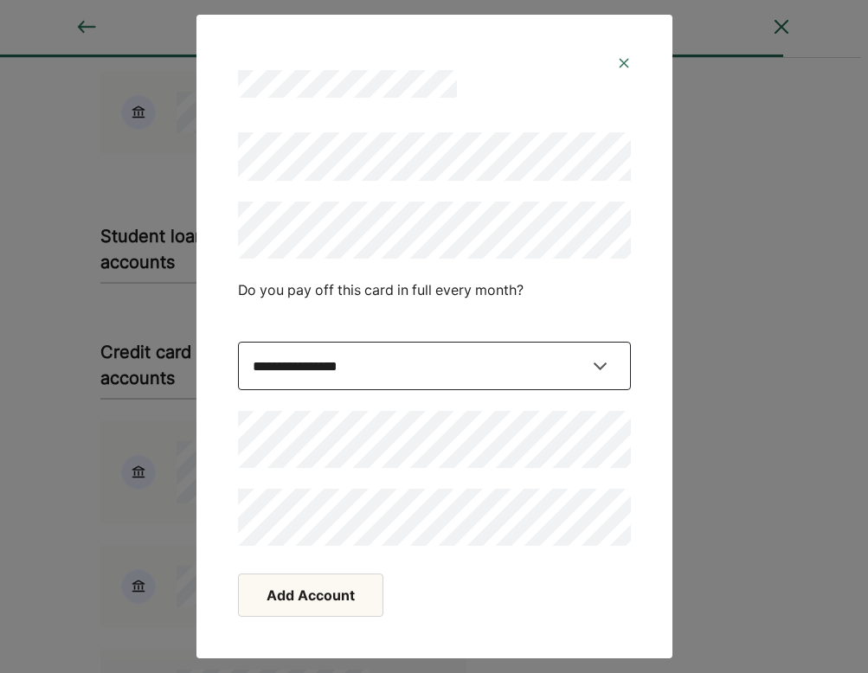
click at [471, 357] on select "**********" at bounding box center [434, 366] width 393 height 48
select select "****"
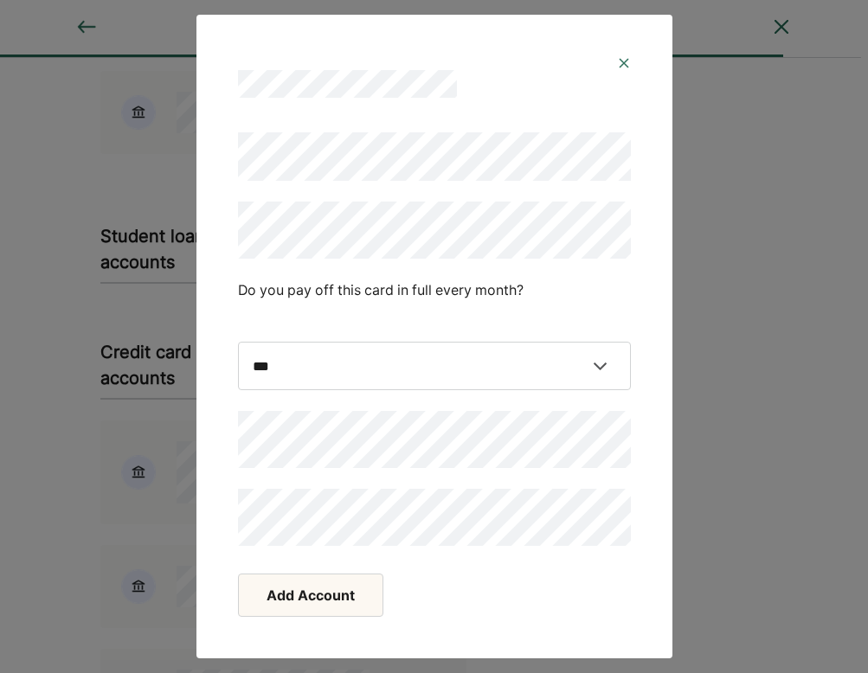
click at [312, 603] on button "Add Account" at bounding box center [310, 595] width 145 height 43
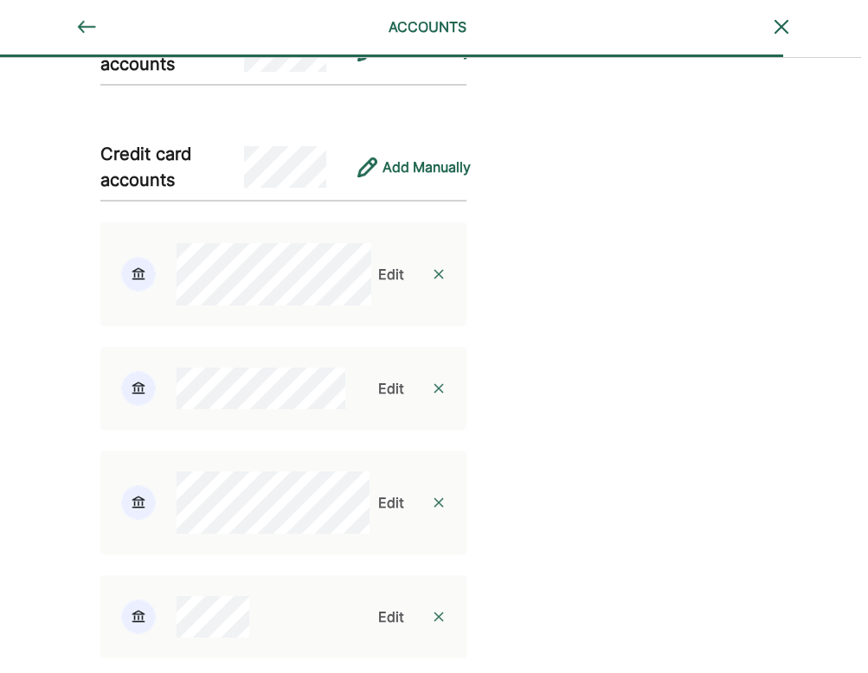
scroll to position [1155, 9]
click at [432, 175] on div "Add Manually" at bounding box center [425, 167] width 88 height 21
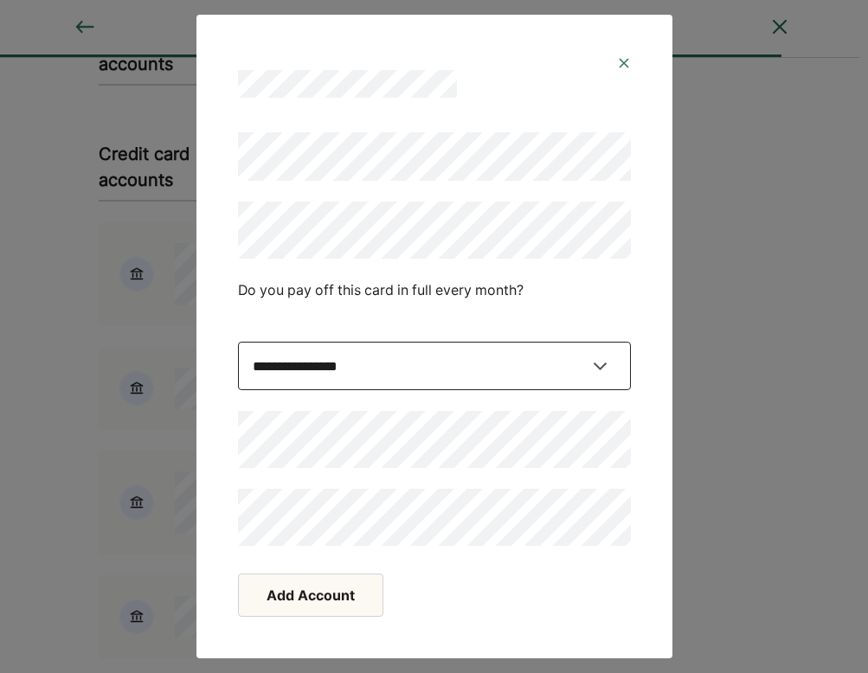
click at [564, 374] on select "**********" at bounding box center [434, 366] width 393 height 48
select select "****"
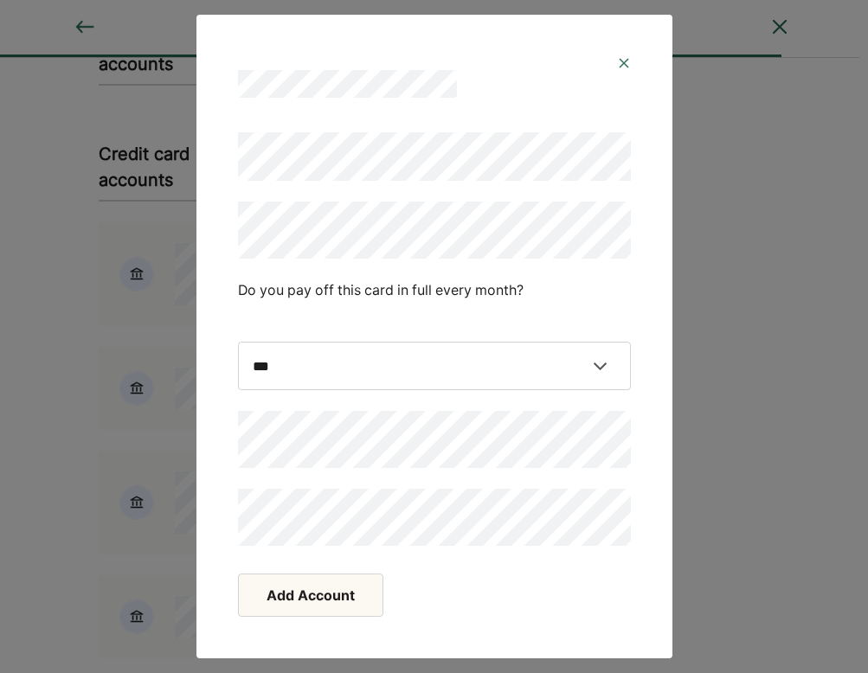
click at [313, 608] on button "Add Account" at bounding box center [310, 595] width 145 height 43
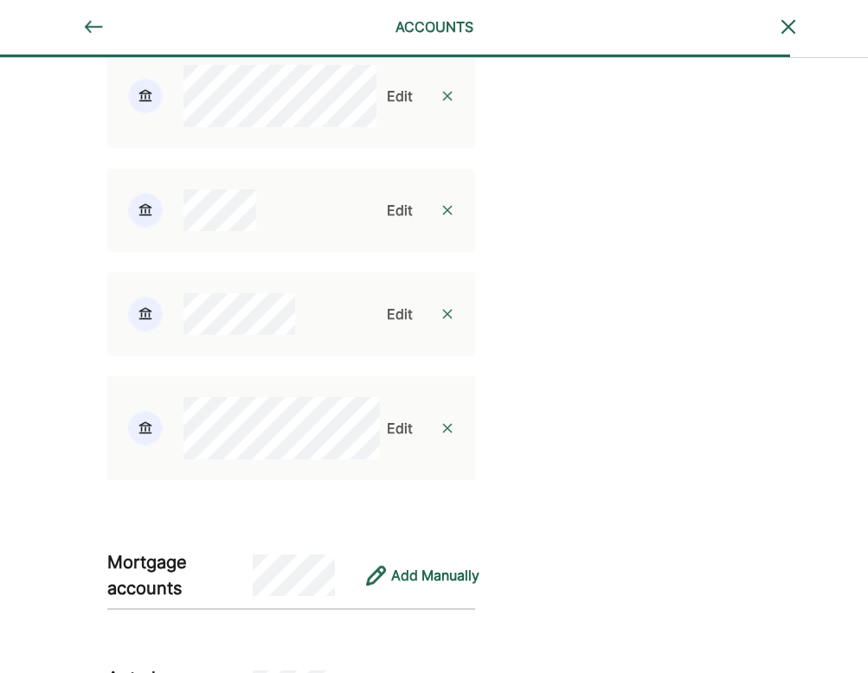
scroll to position [1552, 0]
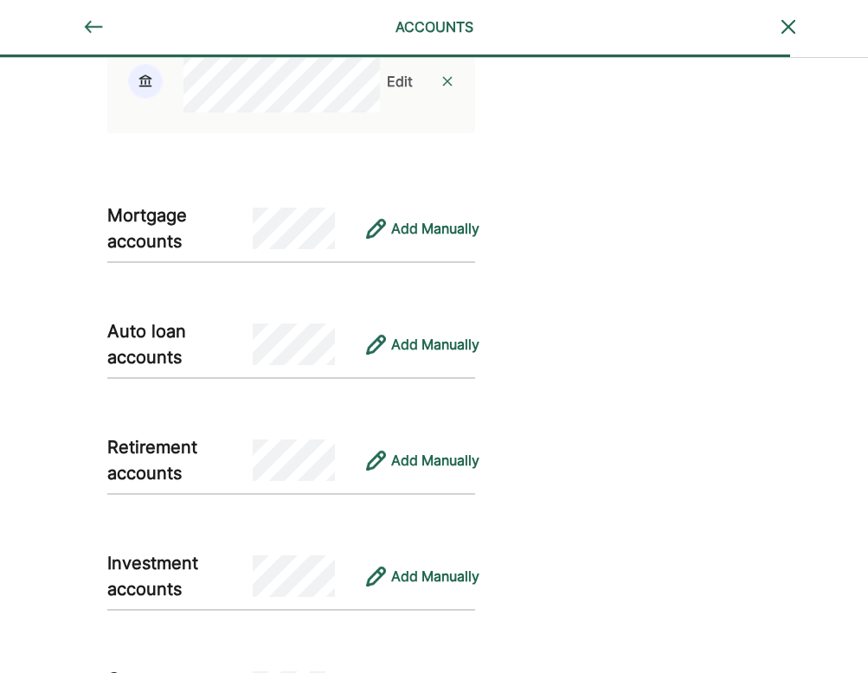
scroll to position [1898, 0]
click at [431, 239] on div "Add Manually" at bounding box center [435, 228] width 88 height 21
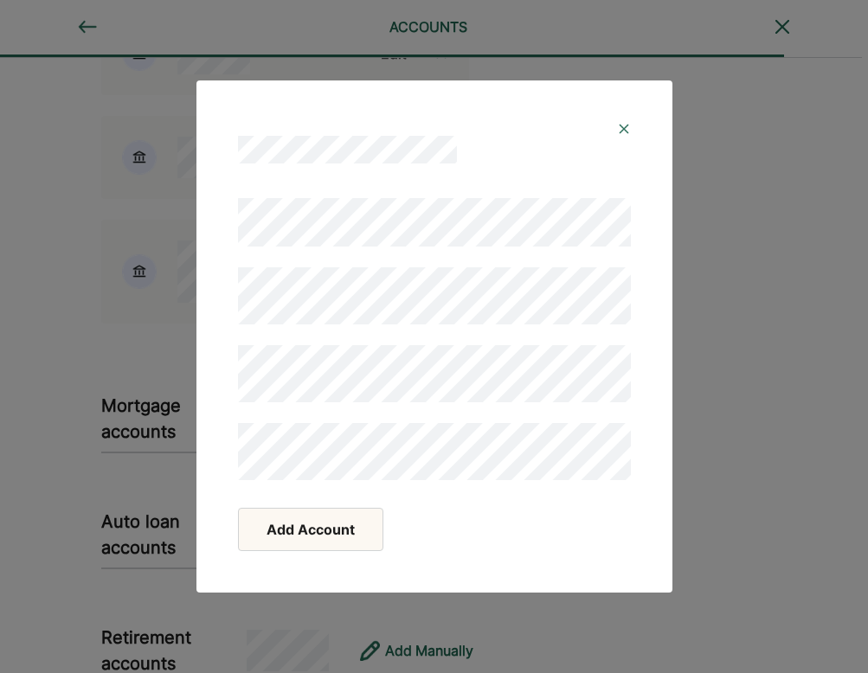
scroll to position [1713, 6]
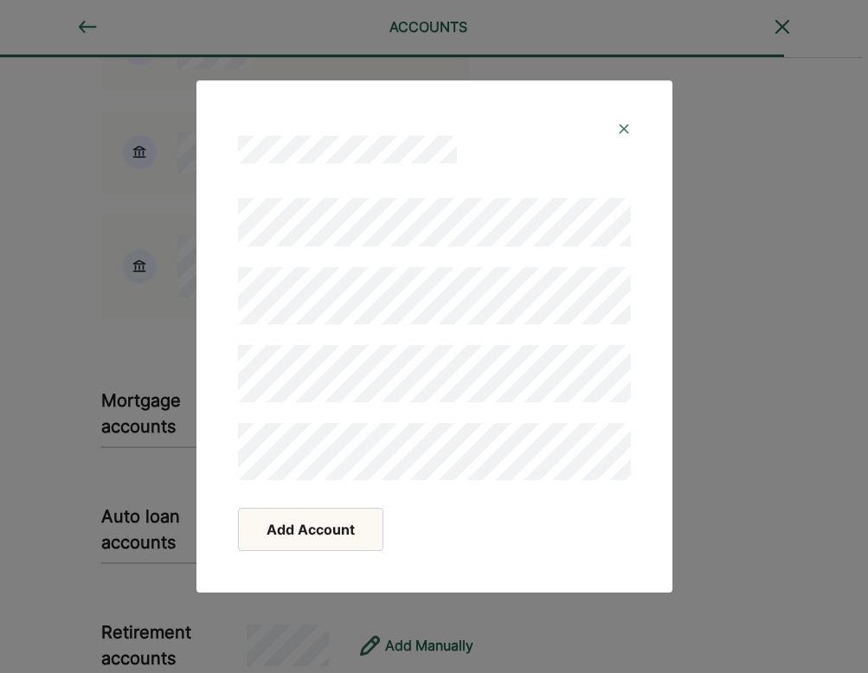
click at [320, 543] on button "Add Account" at bounding box center [310, 529] width 145 height 43
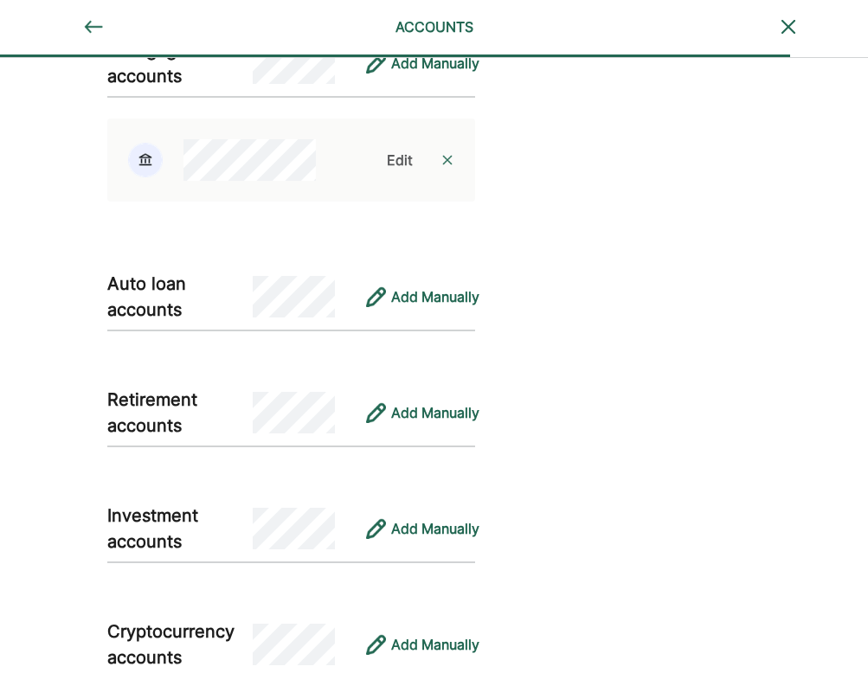
scroll to position [2065, 0]
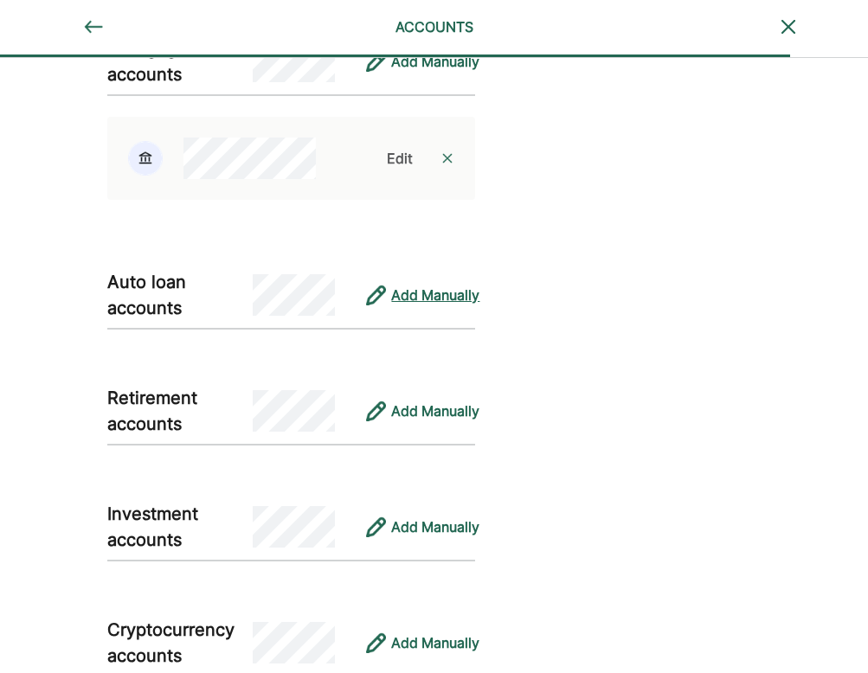
click at [435, 306] on div "Add Manually" at bounding box center [435, 295] width 88 height 21
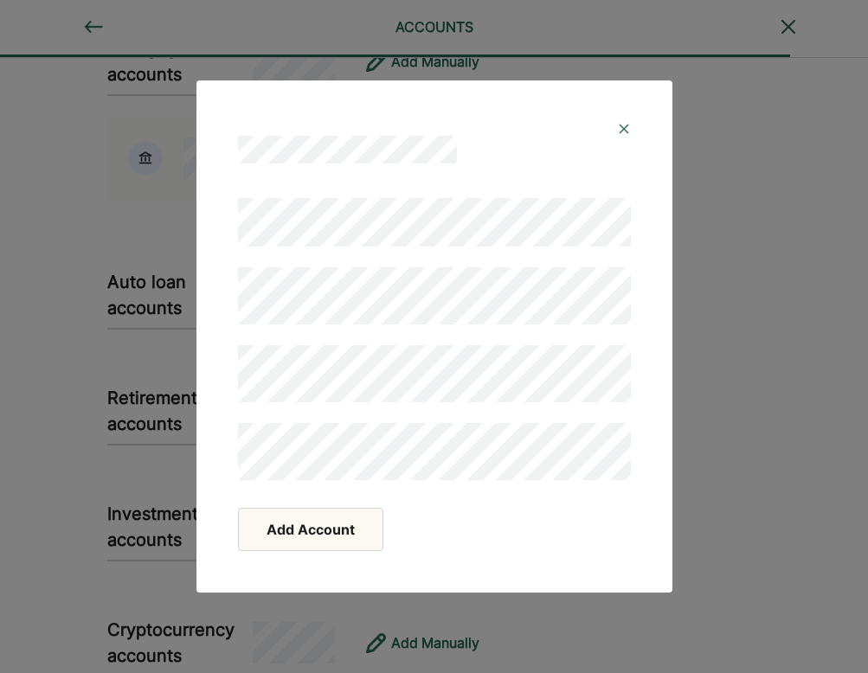
click at [335, 532] on button "Add Account" at bounding box center [310, 529] width 145 height 43
click at [320, 547] on button "Add Account" at bounding box center [310, 529] width 145 height 43
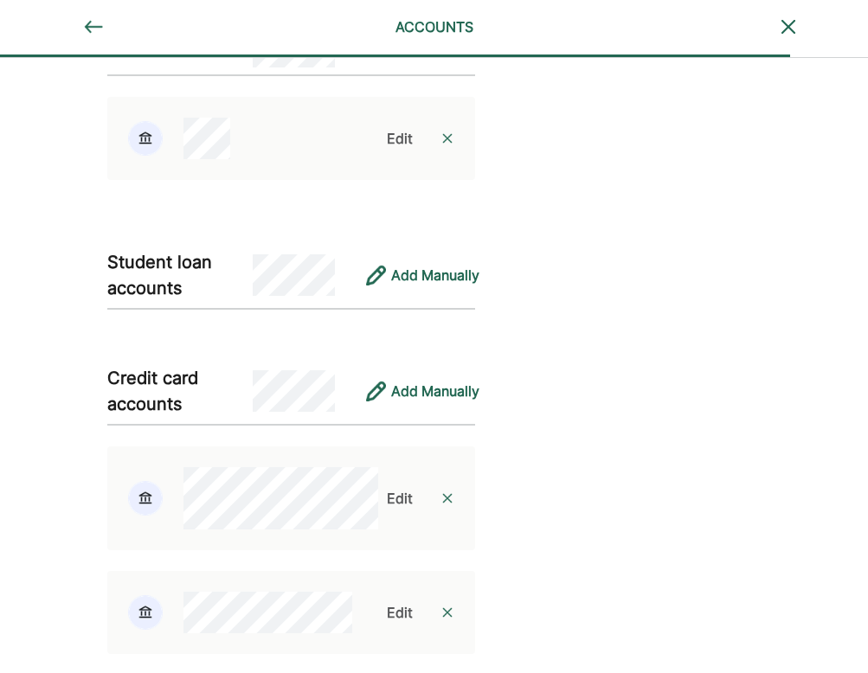
scroll to position [920, 0]
click at [443, 286] on div "Add Manually" at bounding box center [435, 275] width 88 height 21
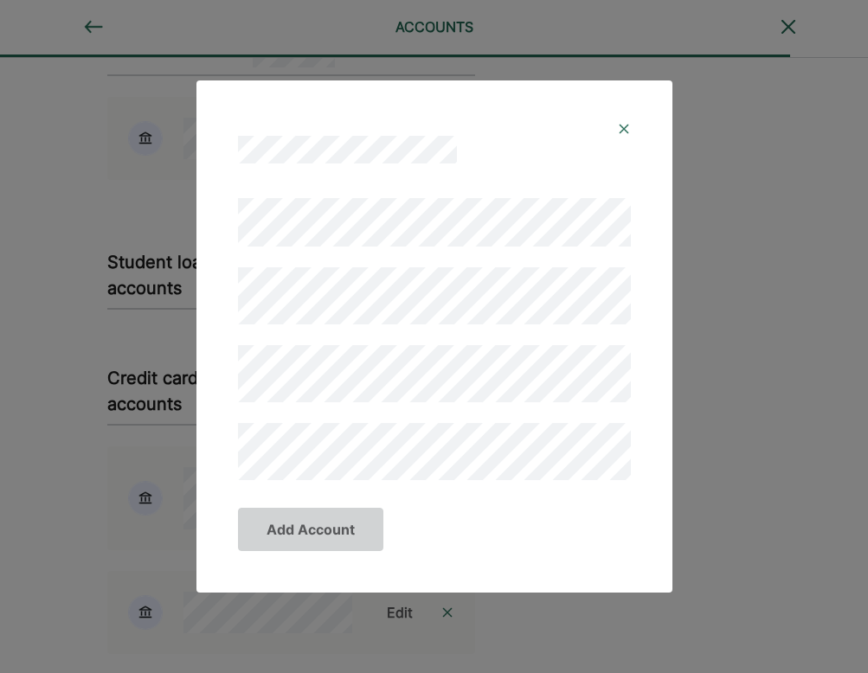
click at [627, 126] on img at bounding box center [624, 129] width 14 height 14
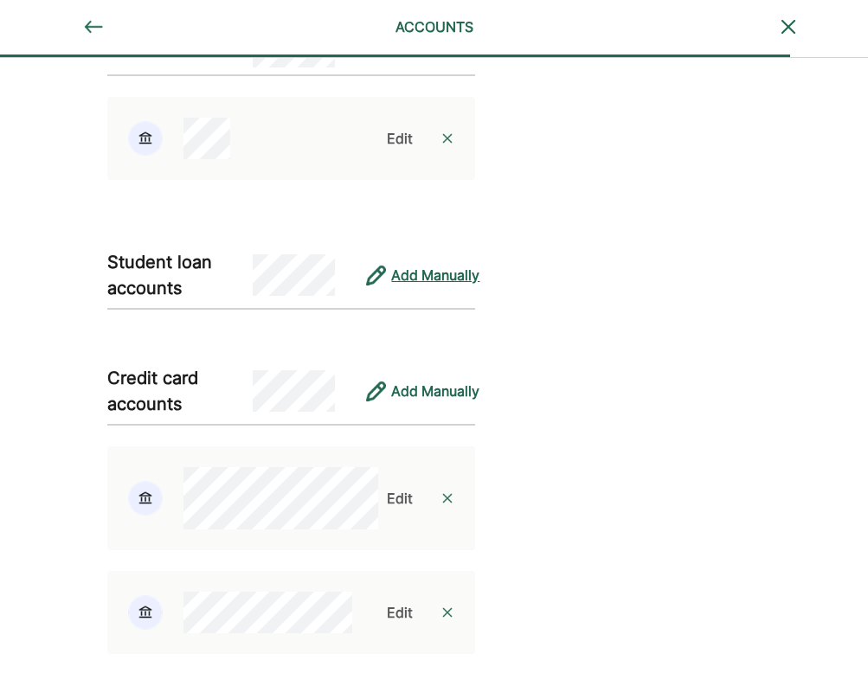
click at [417, 286] on div "Add Manually" at bounding box center [435, 275] width 88 height 21
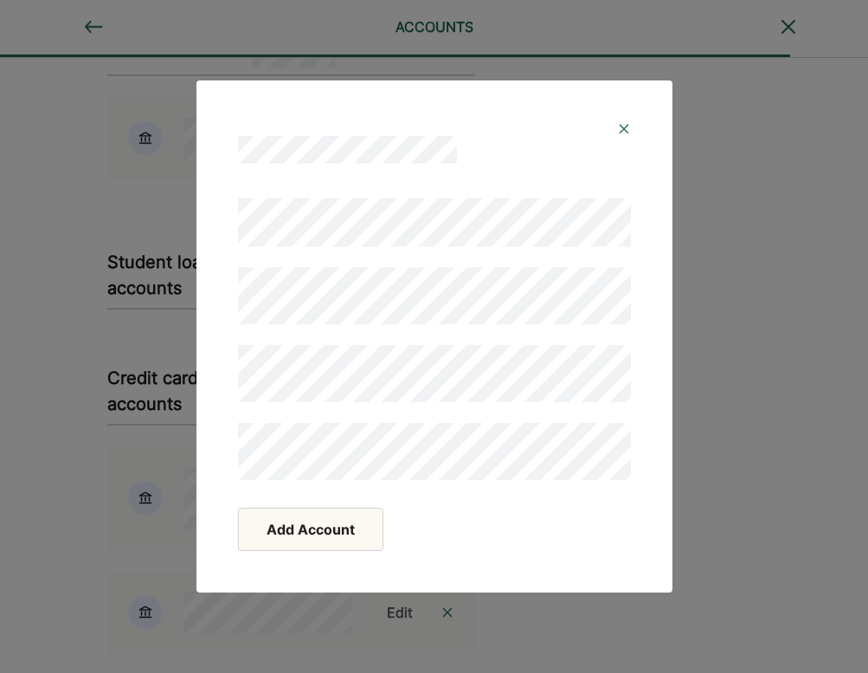
click at [333, 534] on button "Add Account" at bounding box center [310, 529] width 145 height 43
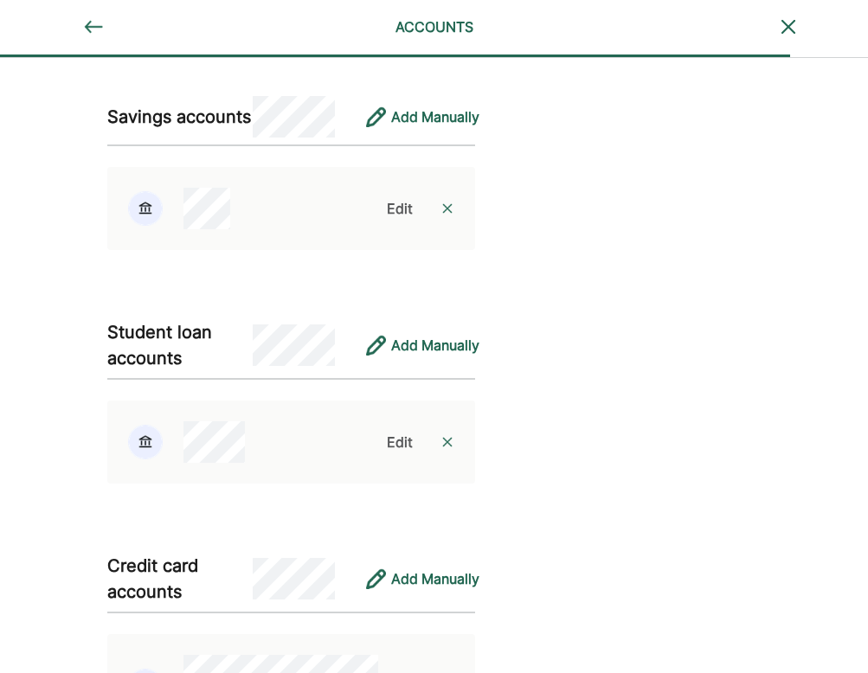
scroll to position [850, 0]
click at [409, 351] on div "Add Manually" at bounding box center [435, 345] width 88 height 21
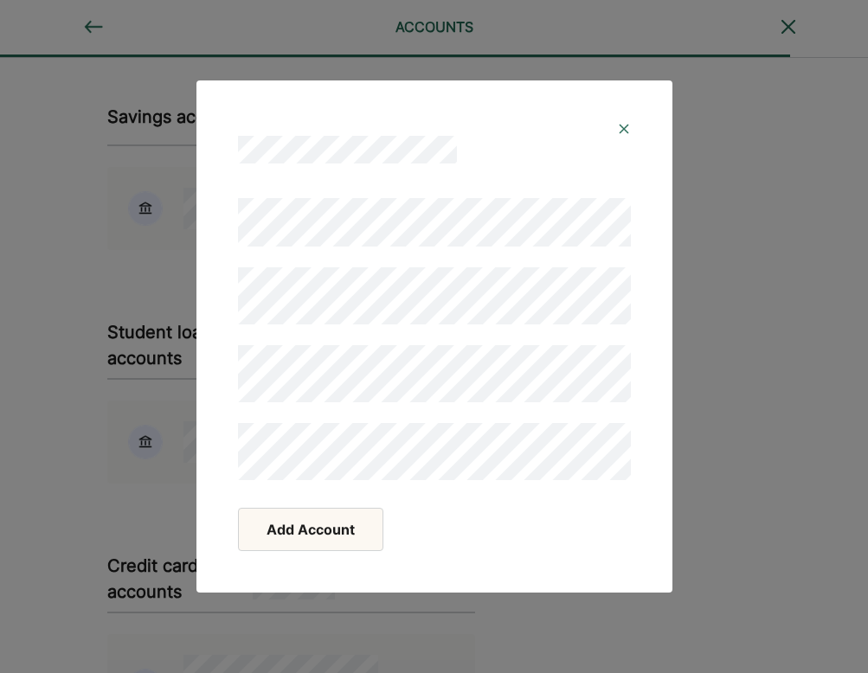
click at [319, 543] on button "Add Account" at bounding box center [310, 529] width 145 height 43
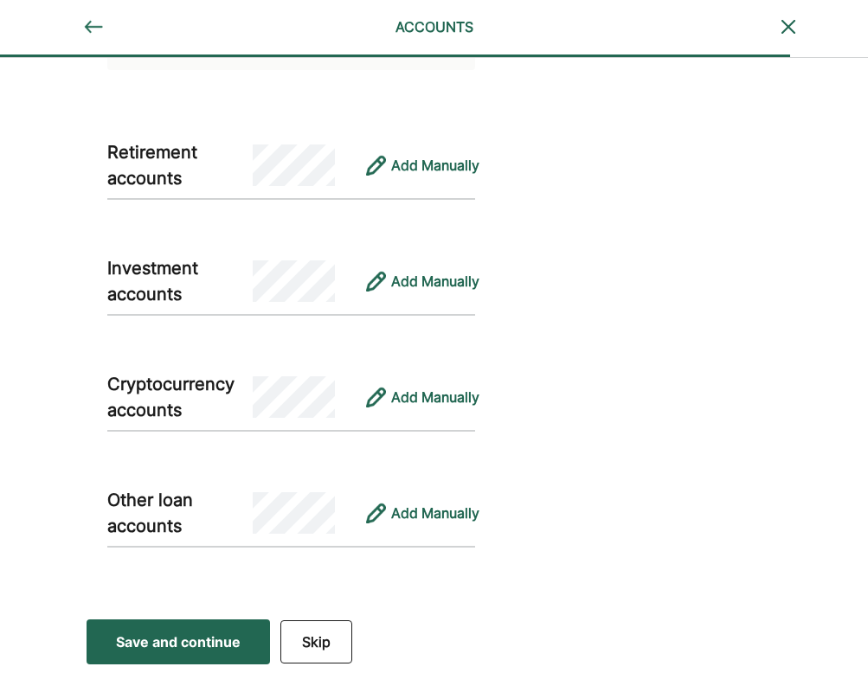
scroll to position [2676, -1]
click at [184, 641] on div "Save and continue" at bounding box center [178, 642] width 125 height 21
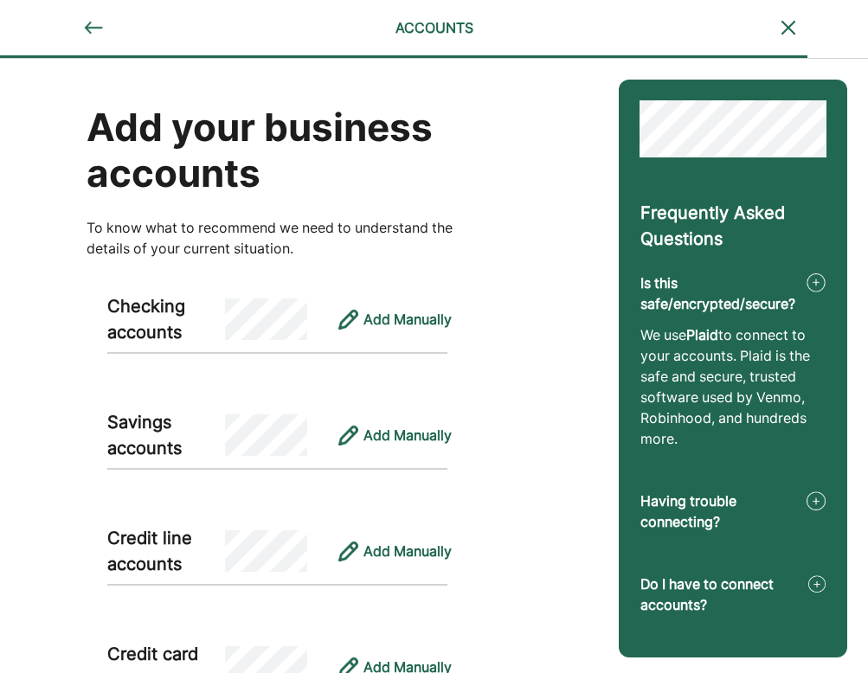
scroll to position [0, 0]
click at [414, 313] on div "Add Manually" at bounding box center [408, 319] width 88 height 21
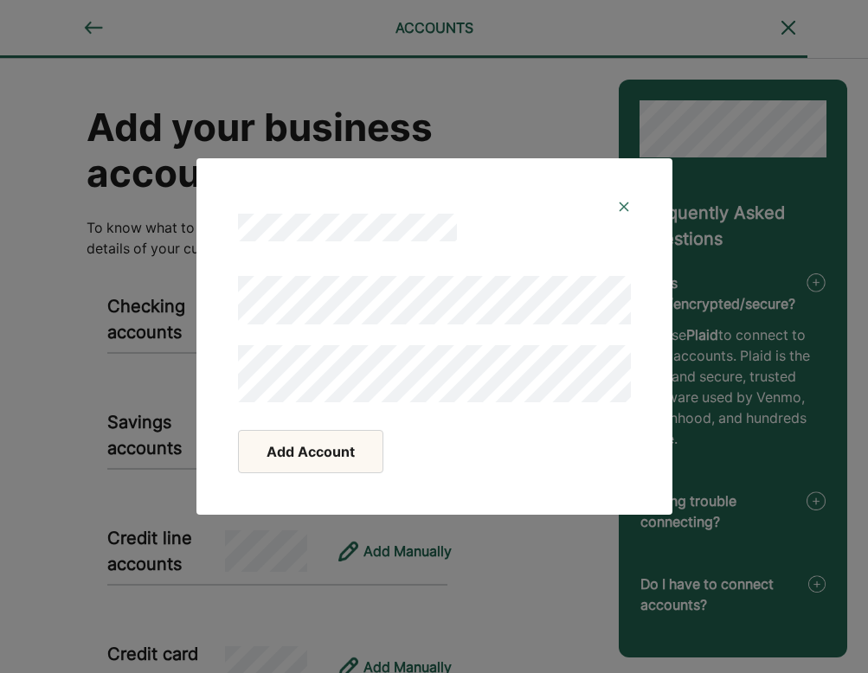
click at [332, 463] on button "Add Account" at bounding box center [310, 451] width 145 height 43
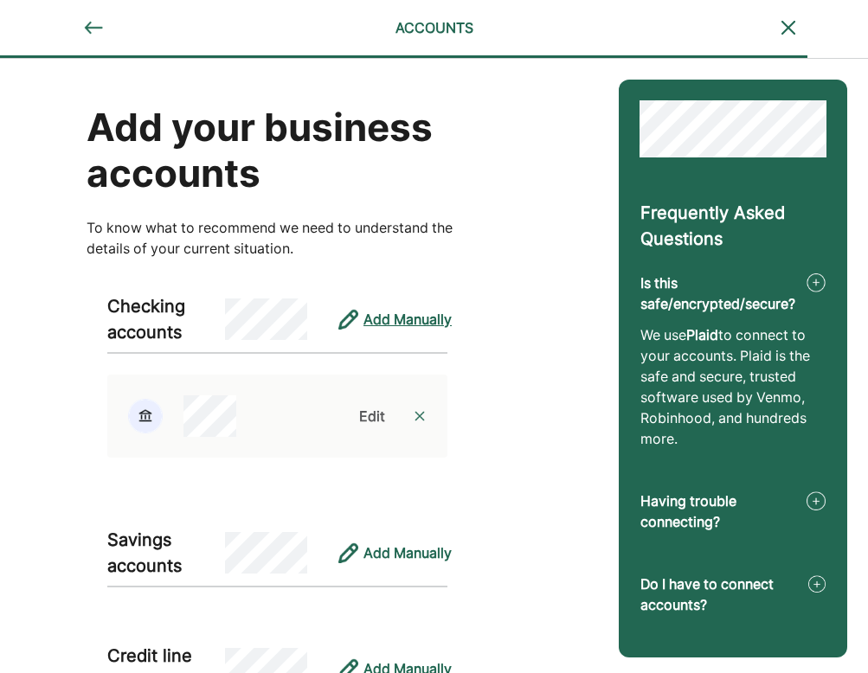
click at [402, 325] on div "Add Manually" at bounding box center [408, 319] width 88 height 21
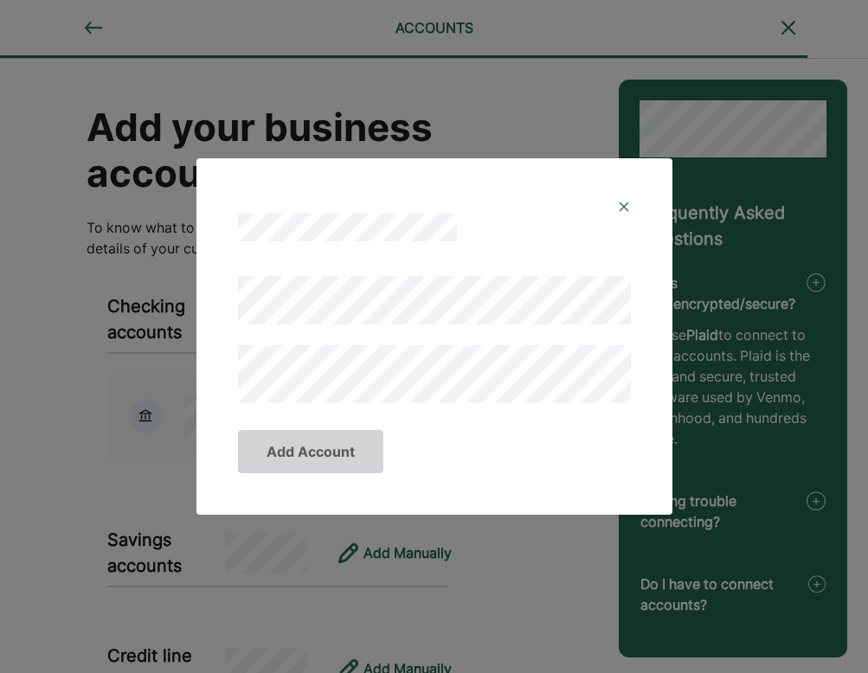
click at [619, 210] on img at bounding box center [624, 207] width 14 height 14
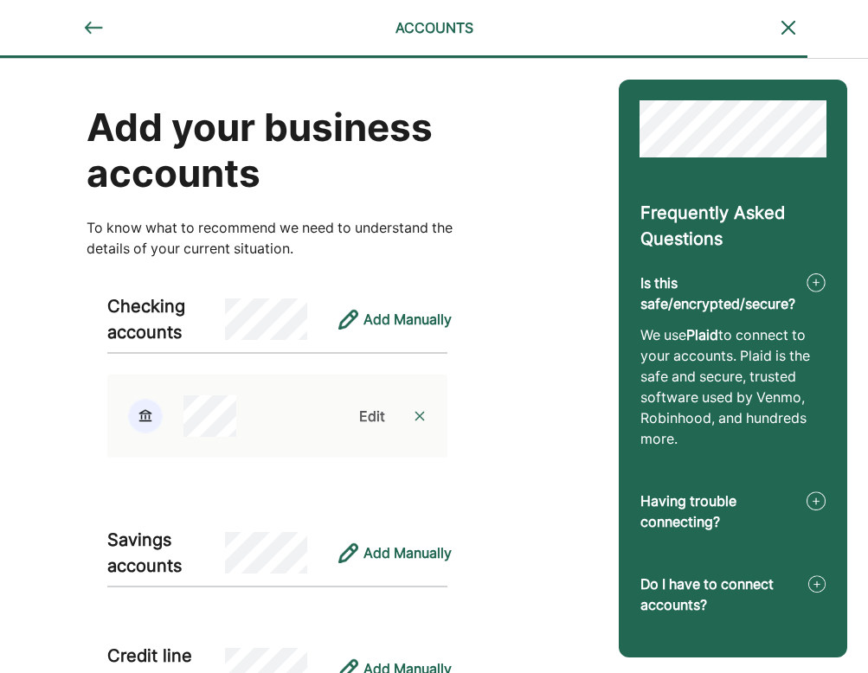
click at [377, 422] on div "Edit" at bounding box center [372, 416] width 26 height 21
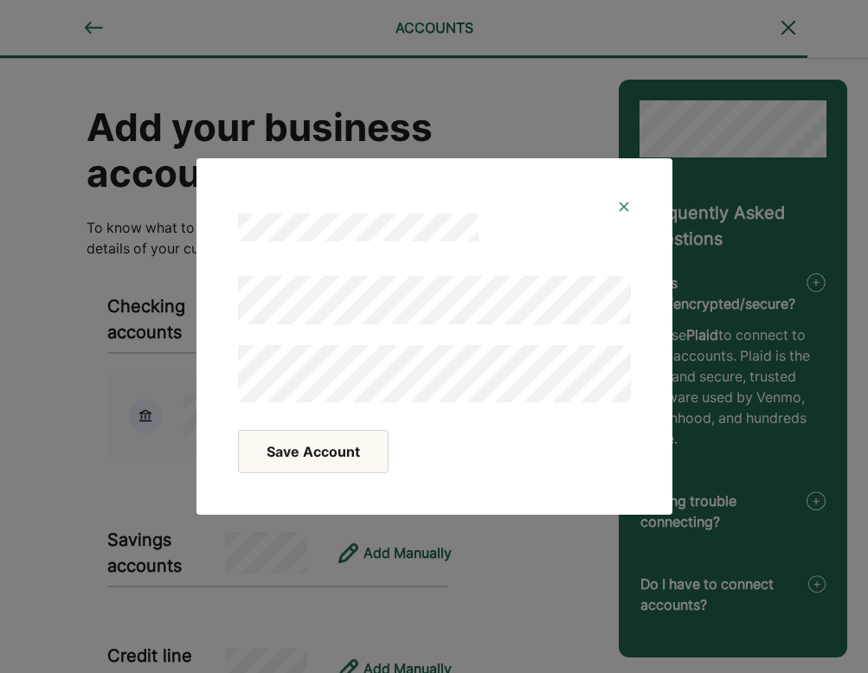
click at [641, 209] on div at bounding box center [434, 213] width 435 height 69
click at [621, 207] on img at bounding box center [624, 207] width 14 height 14
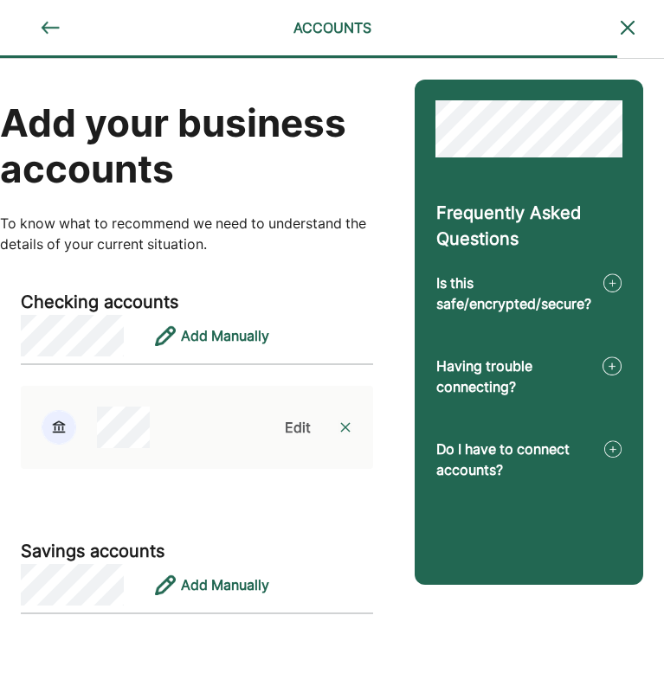
scroll to position [138, 0]
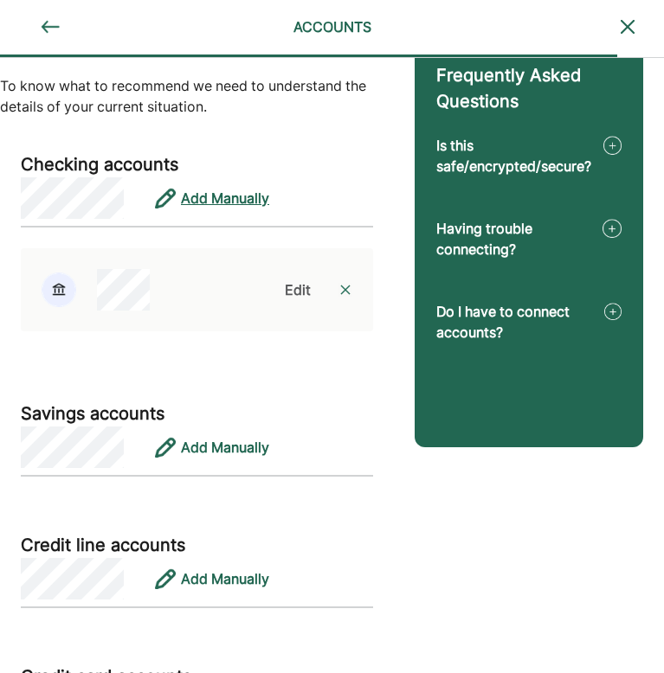
click at [221, 196] on div "Add Manually" at bounding box center [225, 198] width 88 height 21
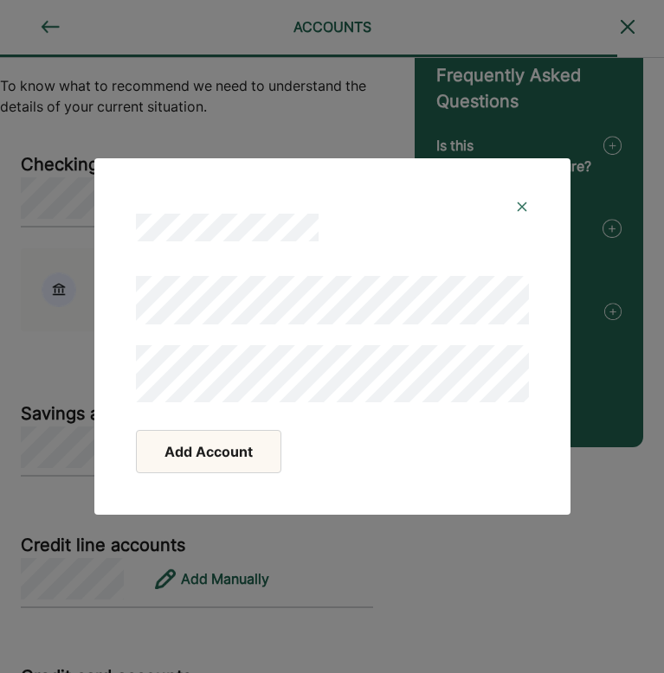
click at [226, 471] on button "Add Account" at bounding box center [208, 451] width 145 height 43
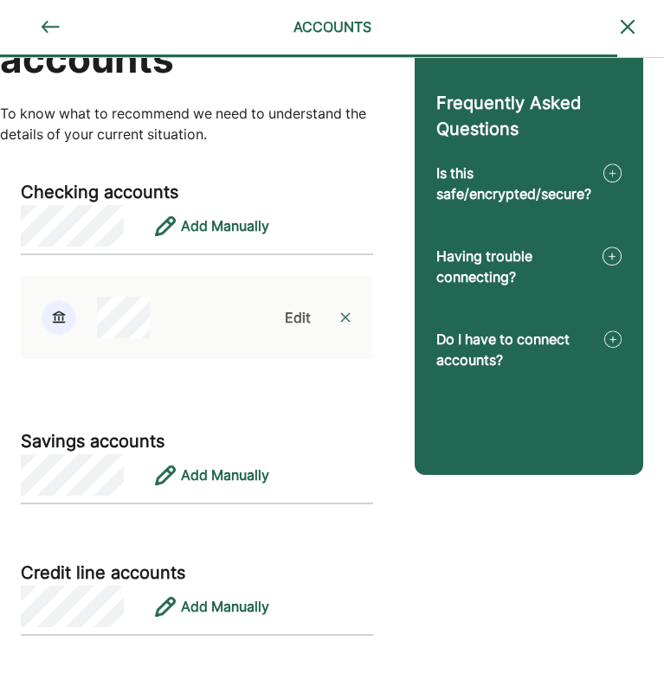
scroll to position [109, 0]
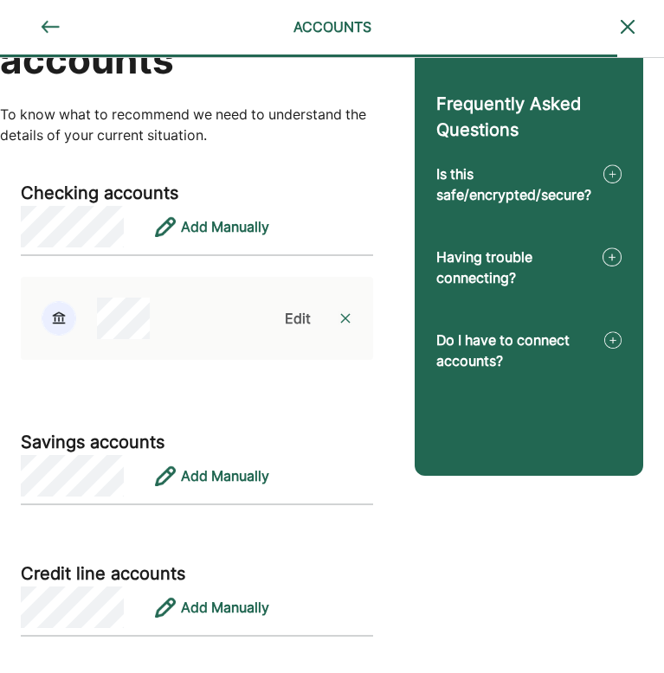
click at [310, 317] on div "Edit" at bounding box center [298, 318] width 26 height 21
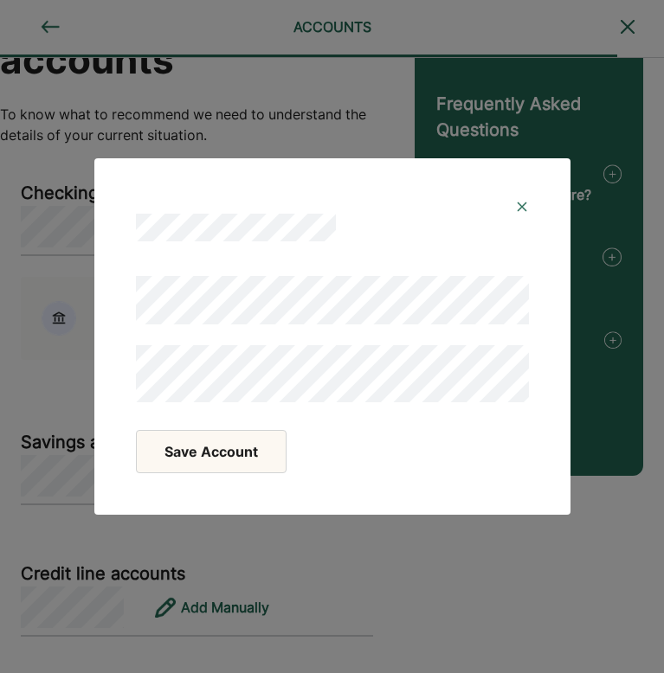
click at [256, 457] on button "Save Account" at bounding box center [211, 451] width 151 height 43
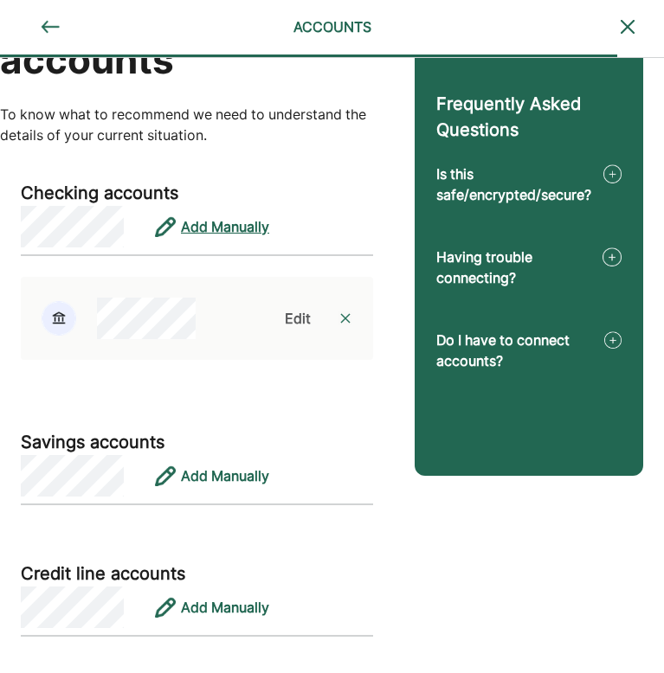
click at [251, 233] on div "Add Manually" at bounding box center [225, 226] width 88 height 21
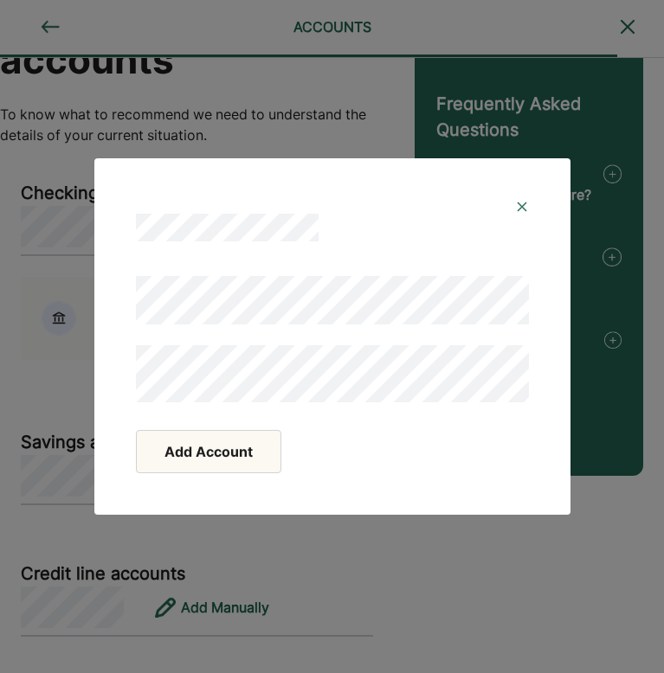
click at [253, 465] on button "Add Account" at bounding box center [208, 451] width 145 height 43
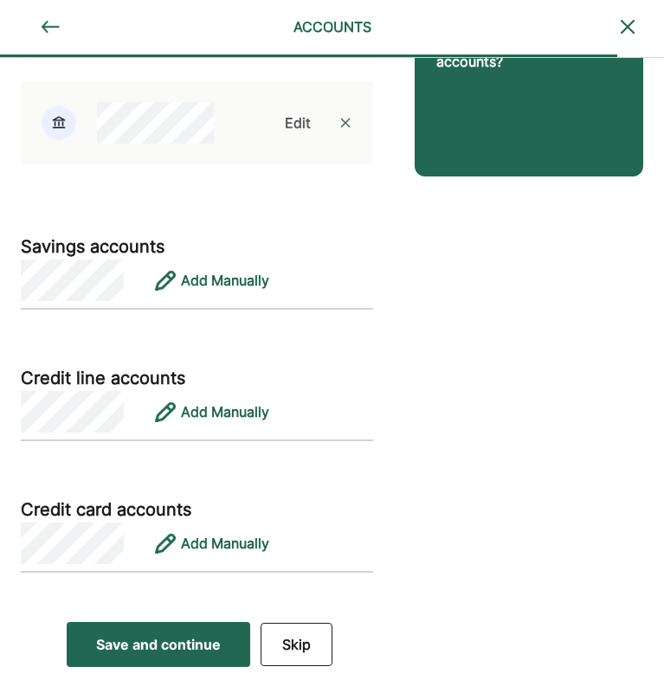
scroll to position [408, 0]
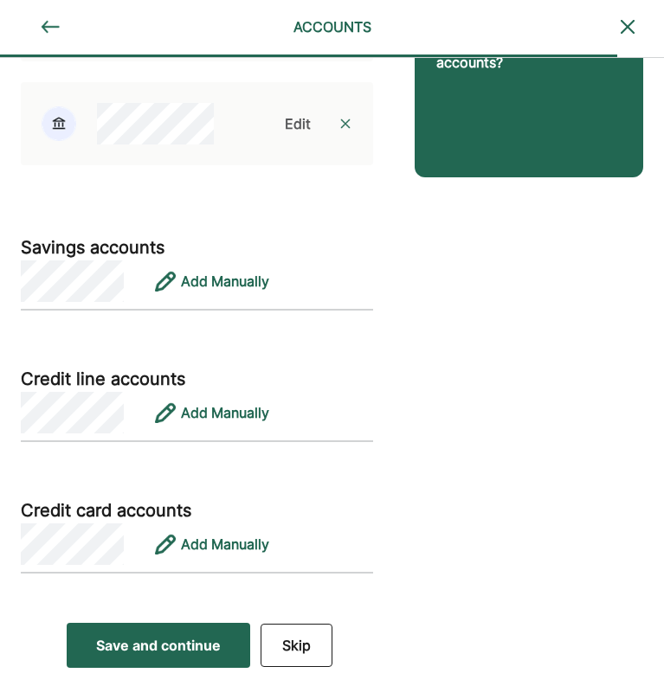
click at [159, 642] on div "Save and continue" at bounding box center [158, 645] width 125 height 21
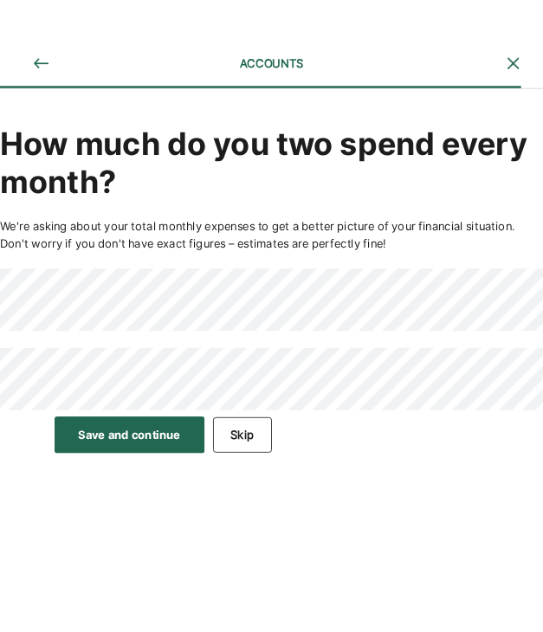
scroll to position [0, 0]
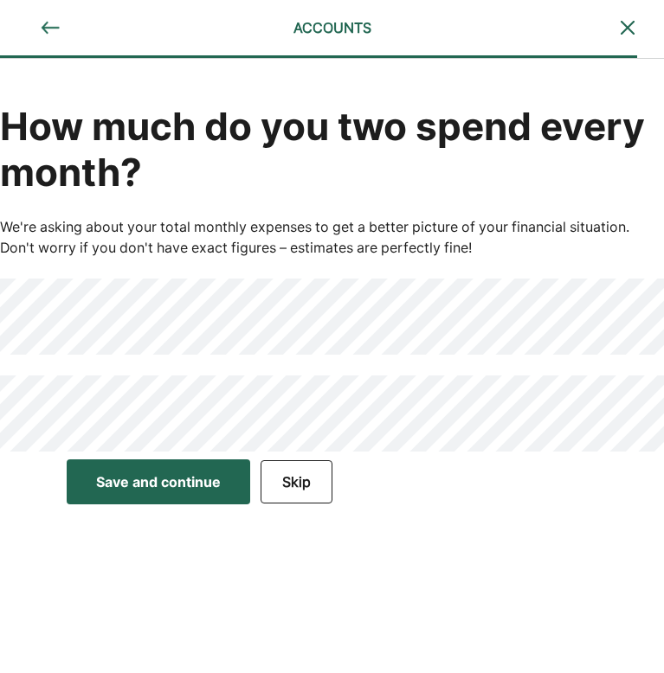
click at [599, 492] on div "Save and continue Save Save and continue Skip" at bounding box center [332, 482] width 664 height 61
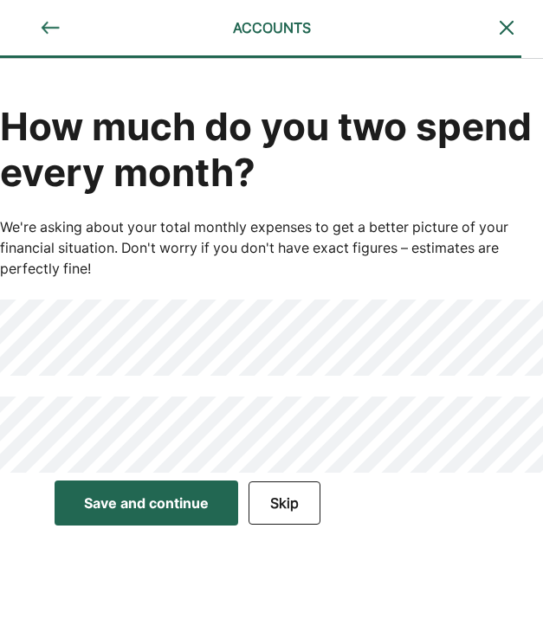
click at [161, 519] on button "Save and continue Save Save and continue" at bounding box center [147, 502] width 184 height 45
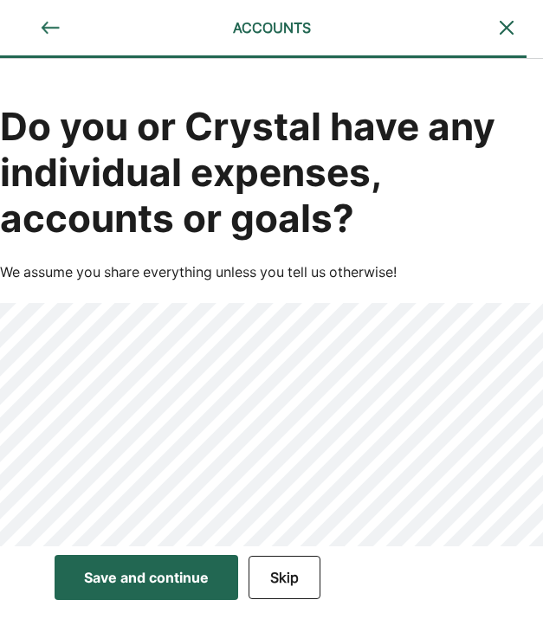
click at [288, 570] on button "Skip" at bounding box center [284, 577] width 72 height 43
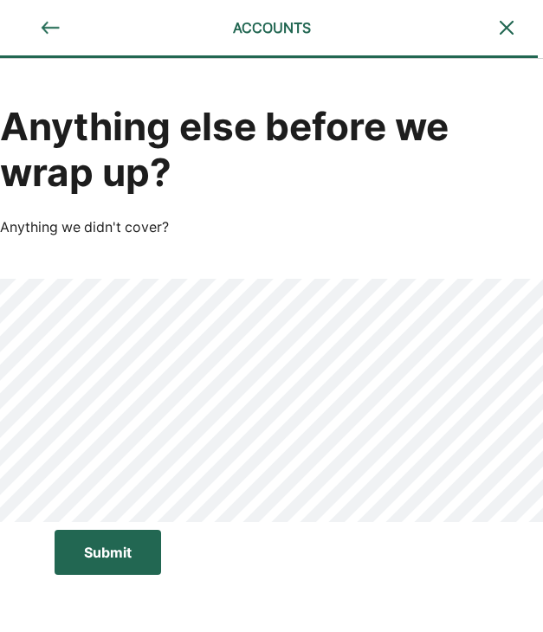
click at [110, 559] on div "Submit" at bounding box center [108, 552] width 48 height 21
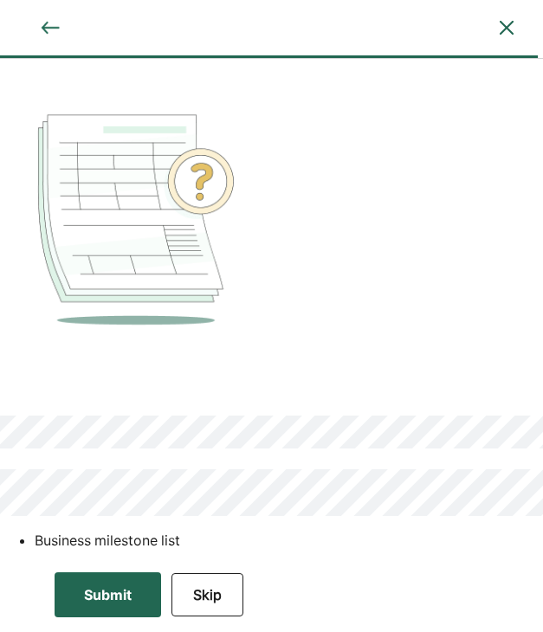
click at [108, 589] on div "Submit" at bounding box center [108, 594] width 48 height 21
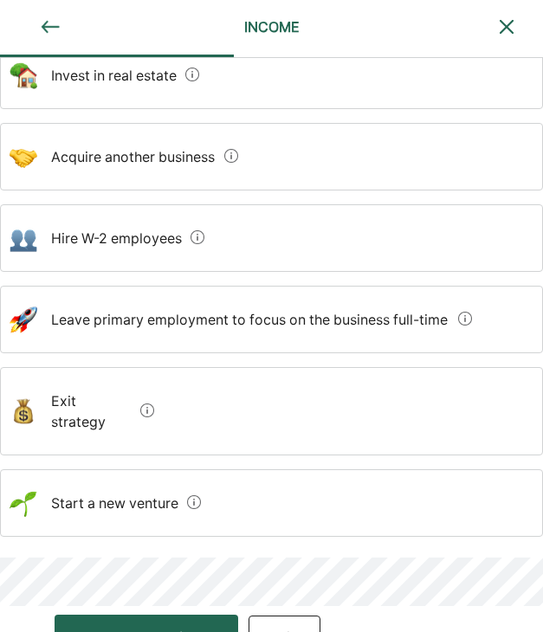
scroll to position [309, 0]
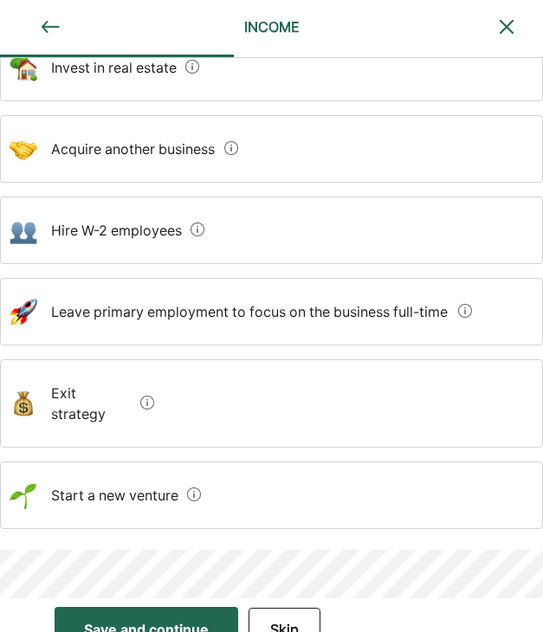
click at [285, 622] on button "Skip" at bounding box center [284, 629] width 72 height 43
click at [122, 619] on div "Submit" at bounding box center [108, 629] width 48 height 21
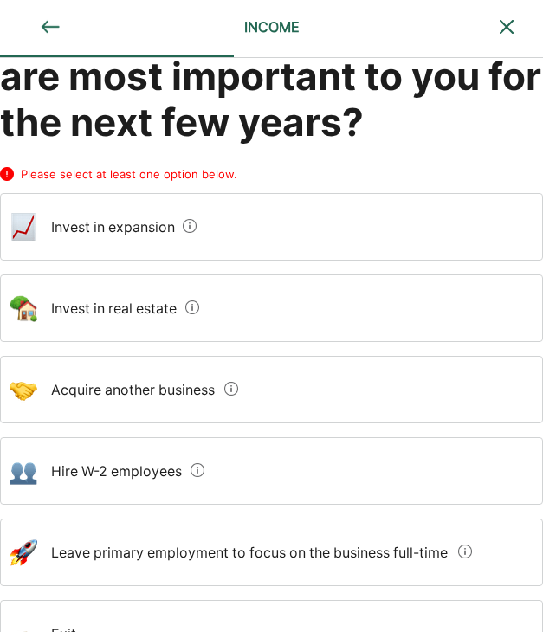
scroll to position [95, 0]
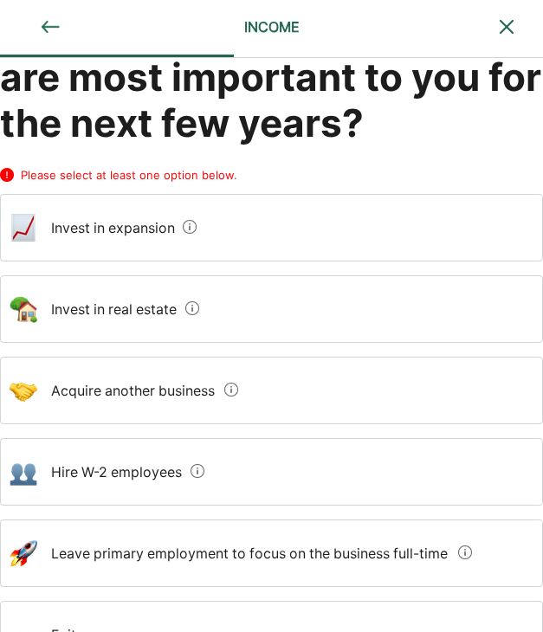
click at [127, 244] on expansion "Invest in expansion" at bounding box center [106, 227] width 138 height 48
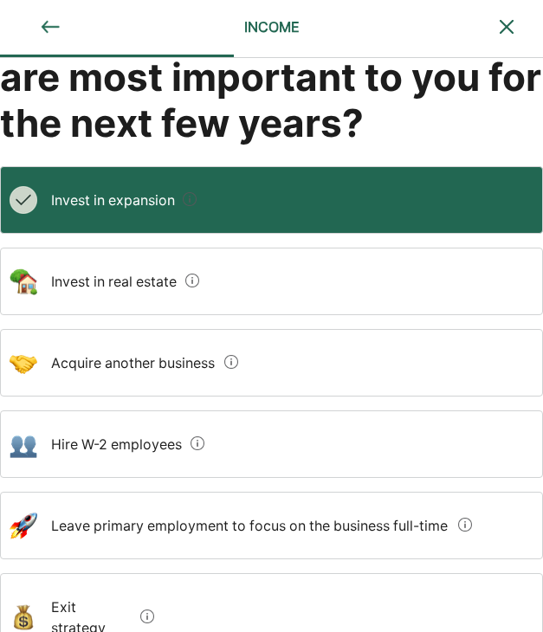
click at [97, 211] on expansion "Invest in expansion" at bounding box center [106, 200] width 138 height 48
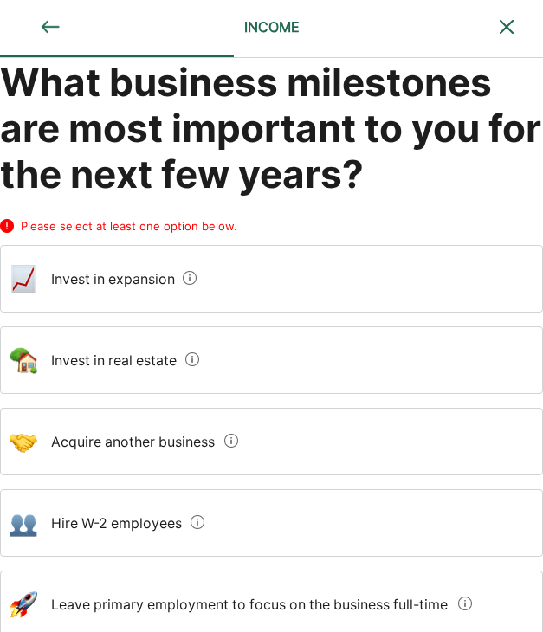
scroll to position [43, 0]
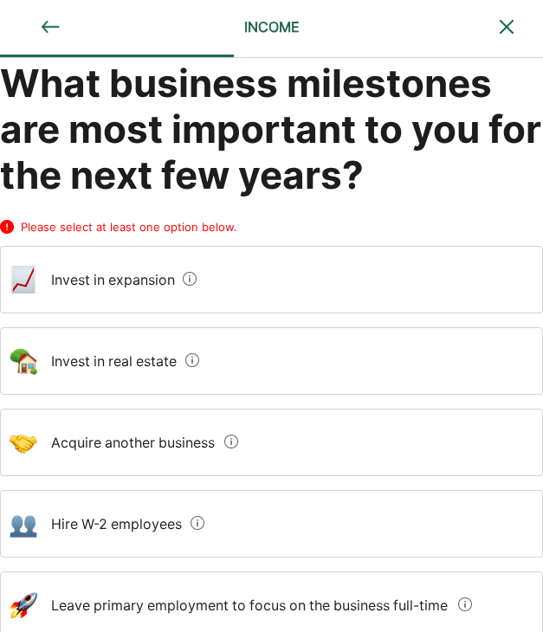
click at [145, 278] on expansion "Invest in expansion" at bounding box center [106, 279] width 138 height 48
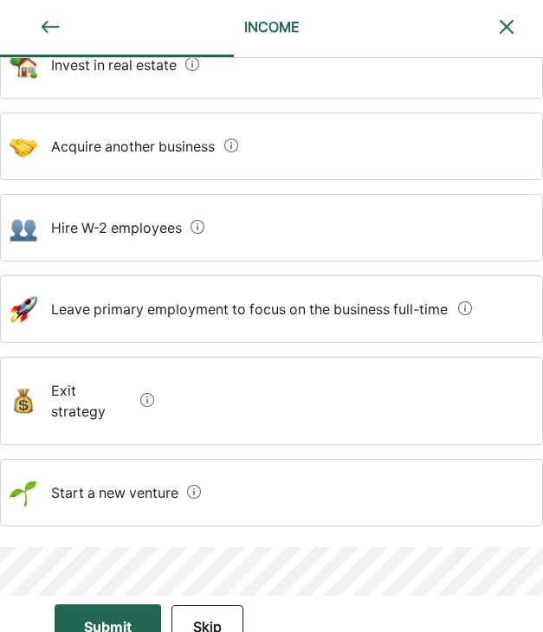
scroll to position [311, 0]
click at [96, 617] on div "Submit" at bounding box center [108, 627] width 48 height 21
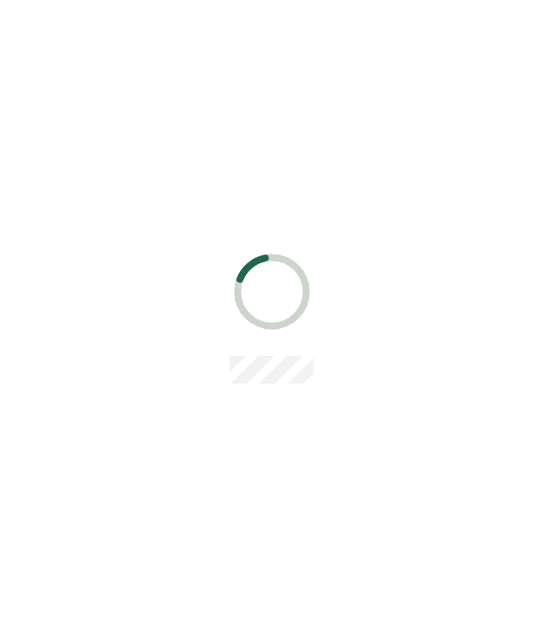
scroll to position [0, 0]
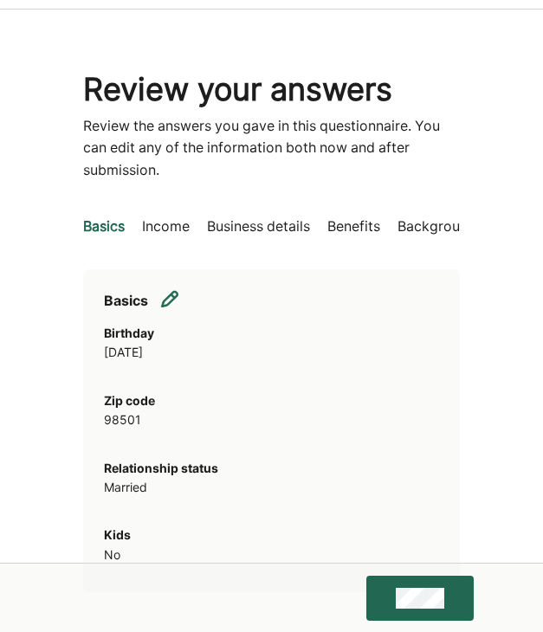
scroll to position [46, 0]
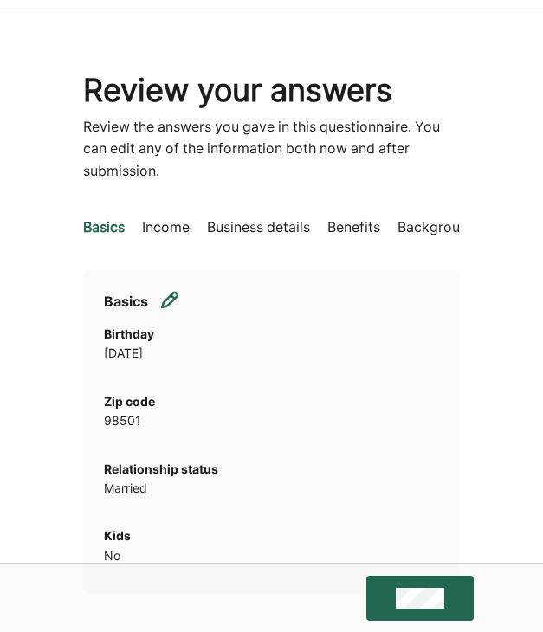
click at [171, 231] on p "Income" at bounding box center [166, 227] width 48 height 23
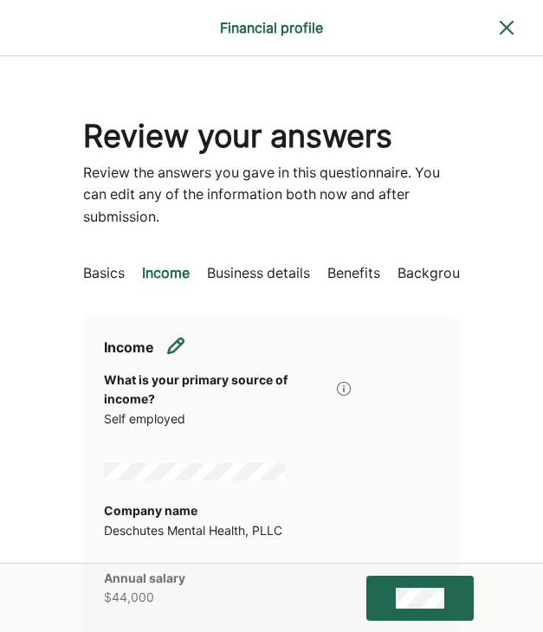
scroll to position [0, 0]
click at [103, 269] on p "Basics" at bounding box center [104, 273] width 42 height 23
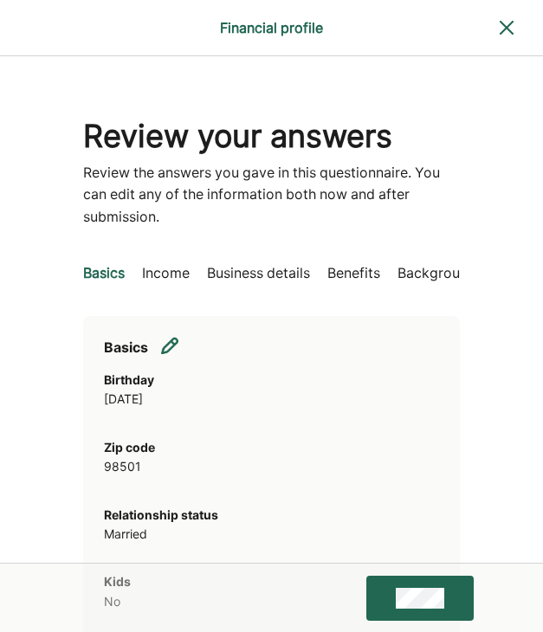
click at [164, 262] on p "Income" at bounding box center [166, 273] width 48 height 23
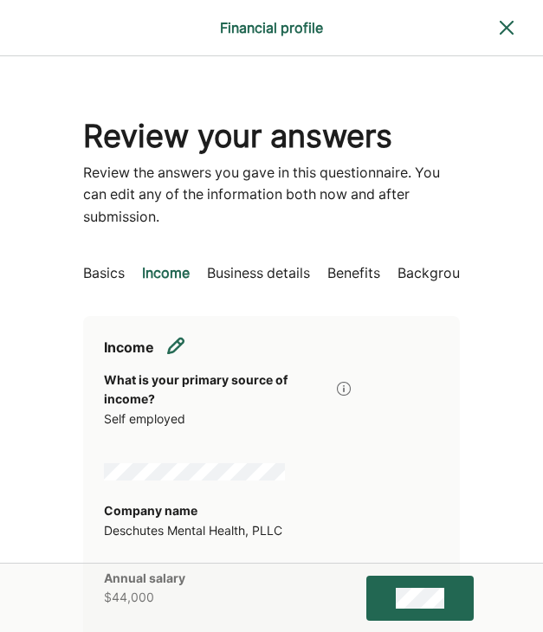
click at [247, 268] on p "Business details" at bounding box center [258, 273] width 103 height 23
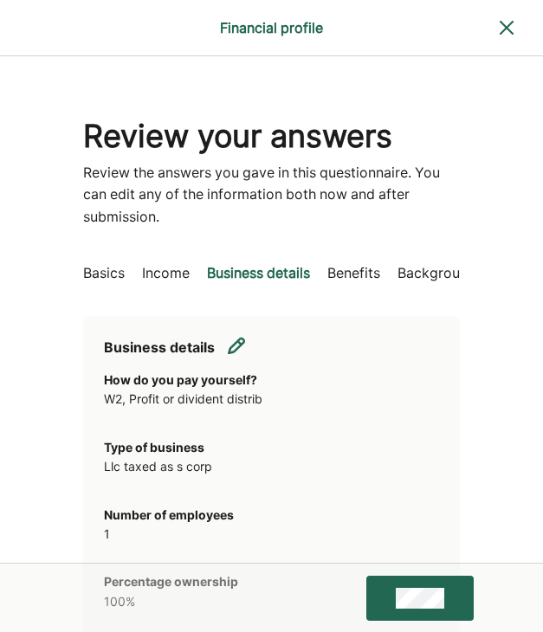
click at [238, 345] on img at bounding box center [236, 345] width 17 height 17
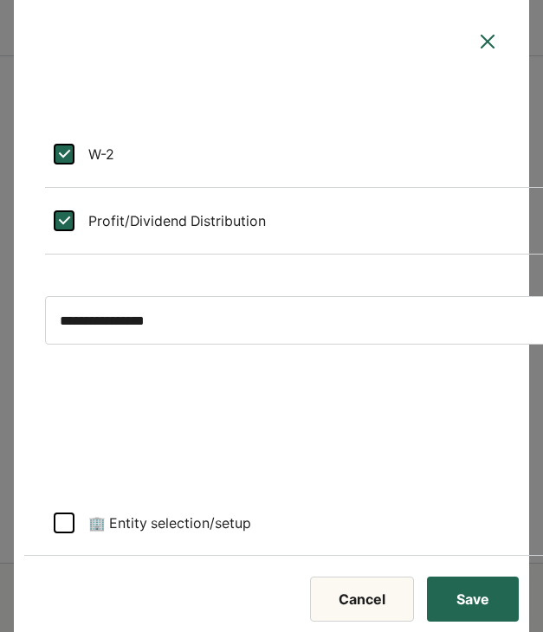
select select "**********"
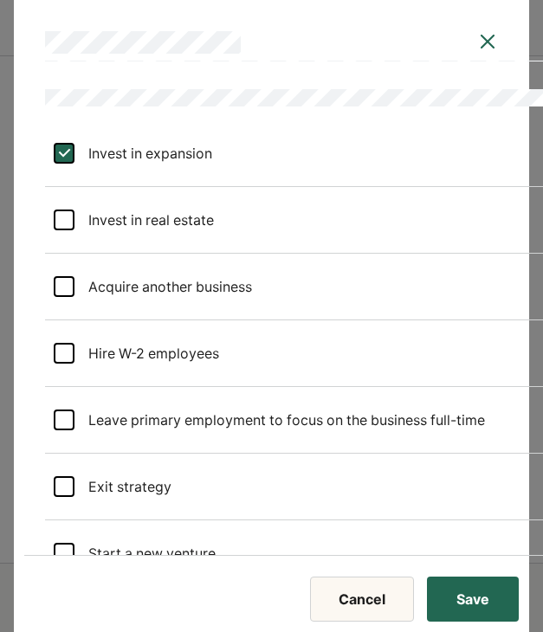
scroll to position [1442, 0]
click at [62, 154] on div "L" at bounding box center [63, 154] width 21 height 21
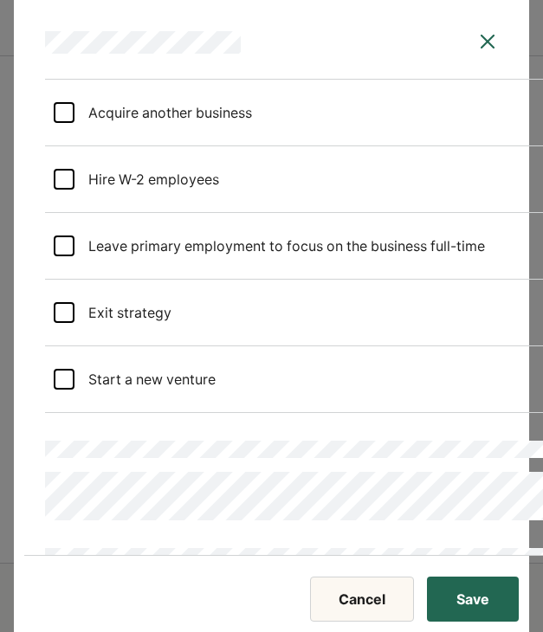
click at [481, 602] on button "Save" at bounding box center [473, 598] width 92 height 45
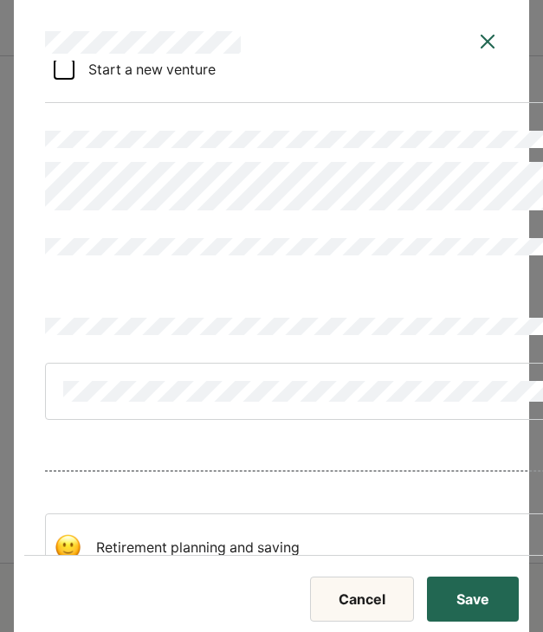
scroll to position [2052, 0]
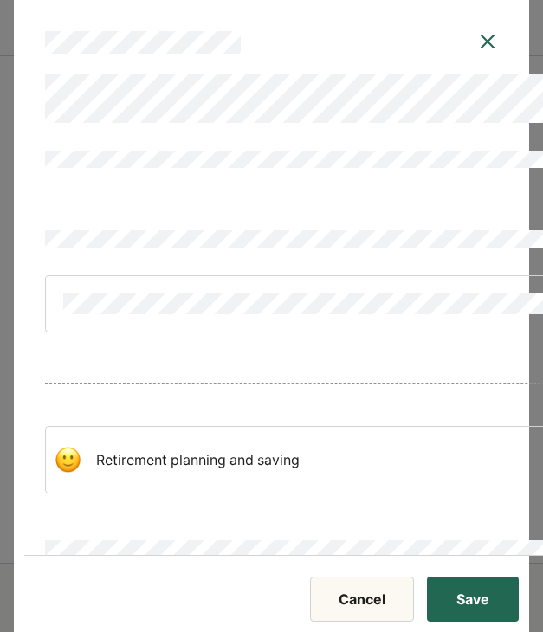
click at [97, 467] on "Retirement planning and saving" at bounding box center [190, 459] width 217 height 48
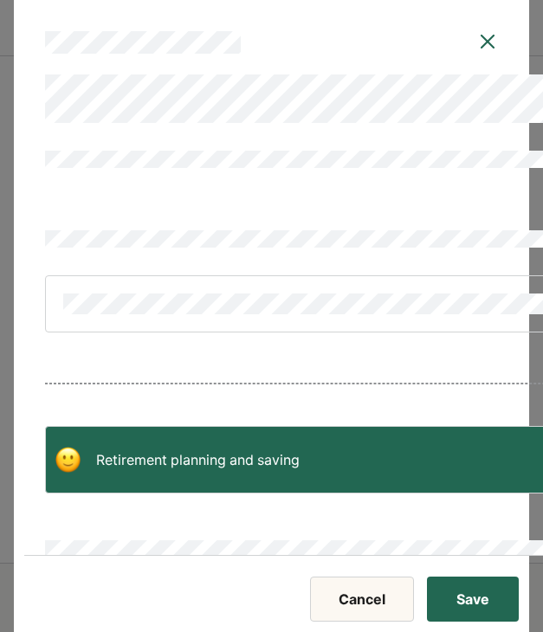
click at [466, 593] on button "Save" at bounding box center [473, 598] width 92 height 45
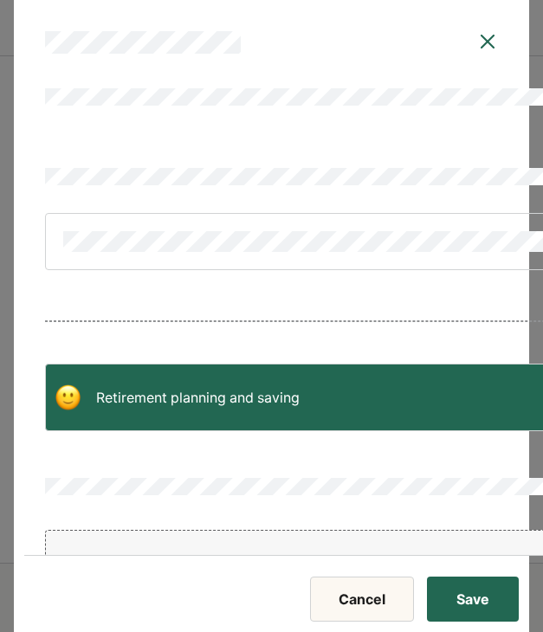
scroll to position [2112, 0]
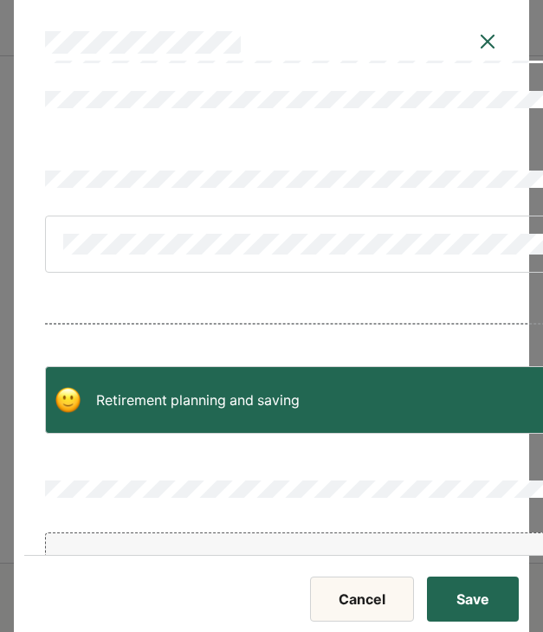
click at [479, 605] on button "Save" at bounding box center [473, 598] width 92 height 45
click at [475, 620] on button "Save" at bounding box center [473, 598] width 92 height 45
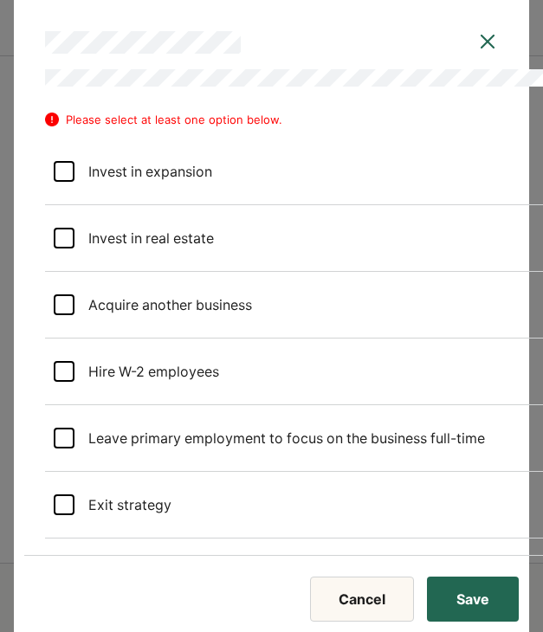
scroll to position [1457, 0]
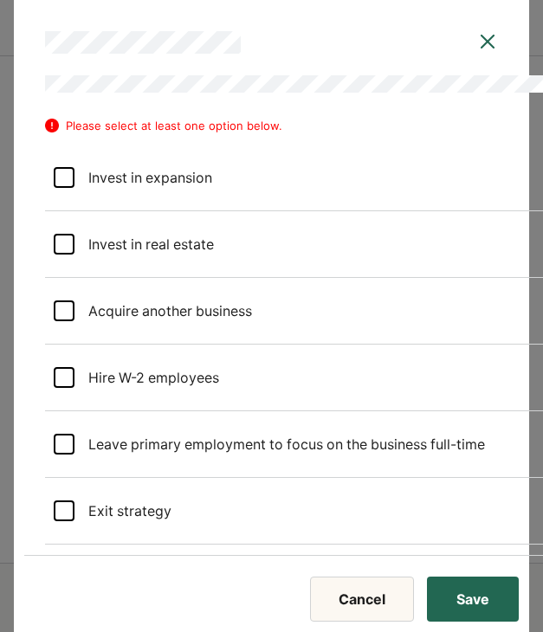
click at [76, 184] on expansion "Invest in expansion" at bounding box center [143, 177] width 138 height 48
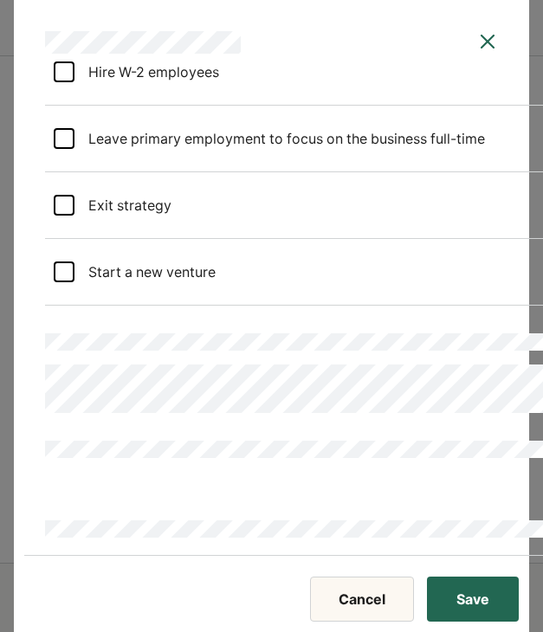
scroll to position [1953, 0]
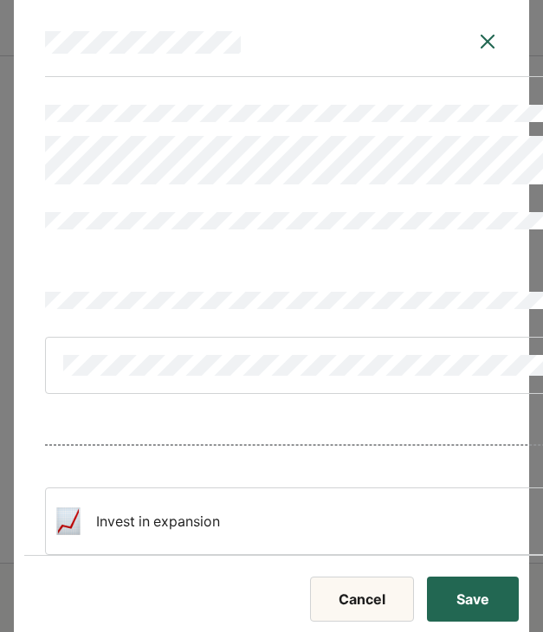
click at [465, 592] on button "Save" at bounding box center [473, 598] width 92 height 45
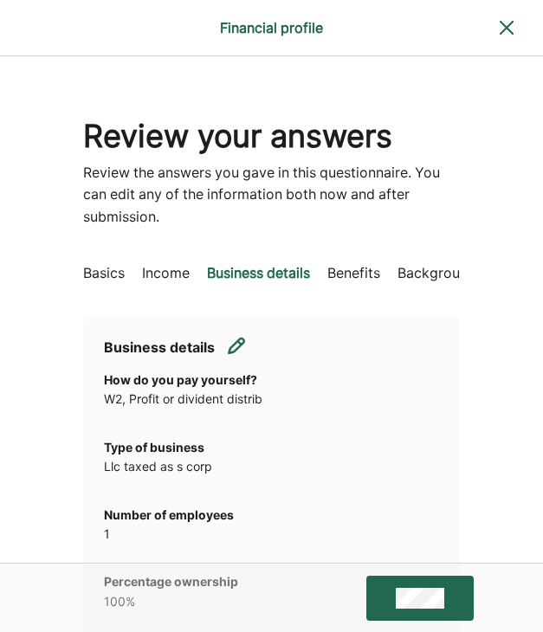
scroll to position [0, 0]
click at [373, 267] on p "Benefits" at bounding box center [353, 273] width 53 height 23
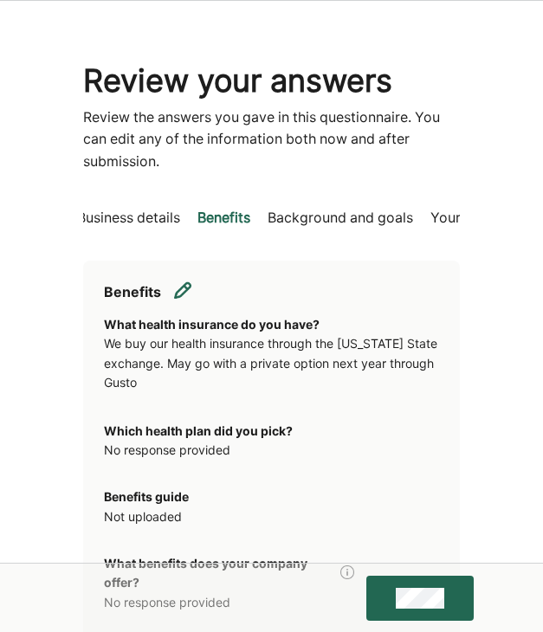
scroll to position [0, 132]
click at [351, 215] on p "Background and goals" at bounding box center [337, 218] width 145 height 23
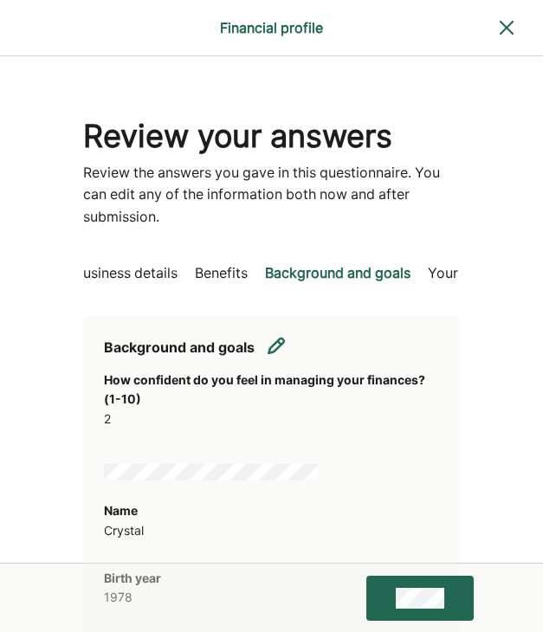
scroll to position [0, 239]
click at [381, 272] on p "Your partner's income" at bounding box center [393, 273] width 144 height 23
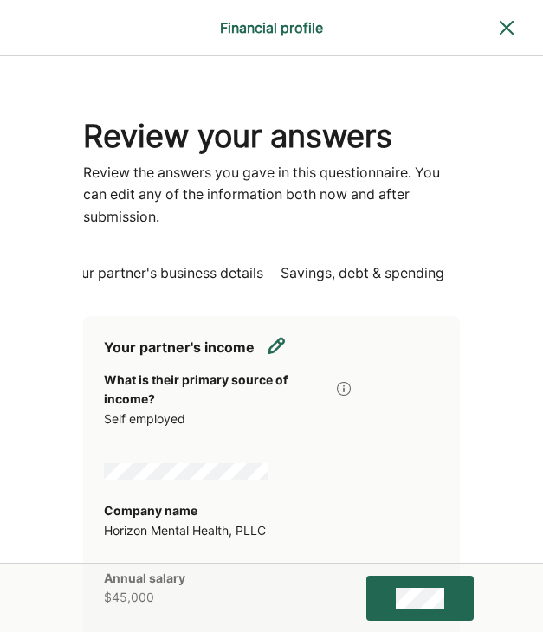
scroll to position [0, 826]
click at [373, 269] on p "Savings, debt & spending" at bounding box center [360, 273] width 164 height 23
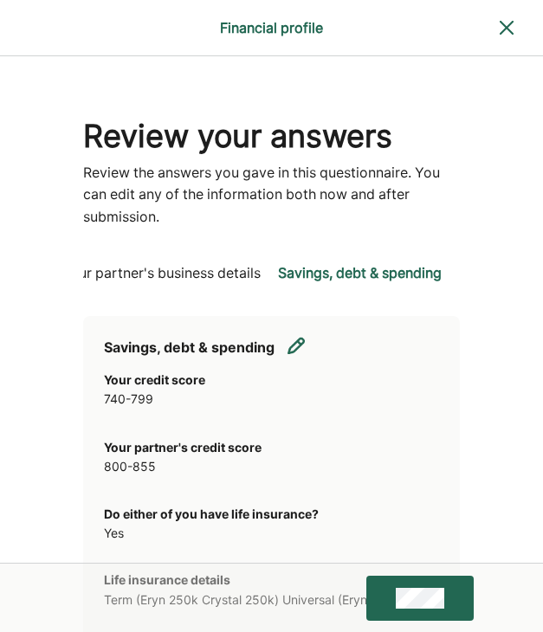
scroll to position [0, 0]
click at [235, 274] on p "Your partner's business details" at bounding box center [160, 273] width 199 height 23
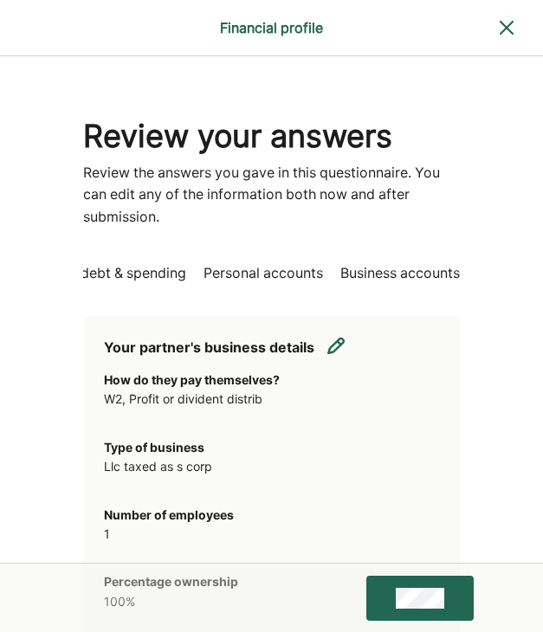
click at [261, 274] on p "Personal accounts" at bounding box center [262, 273] width 119 height 23
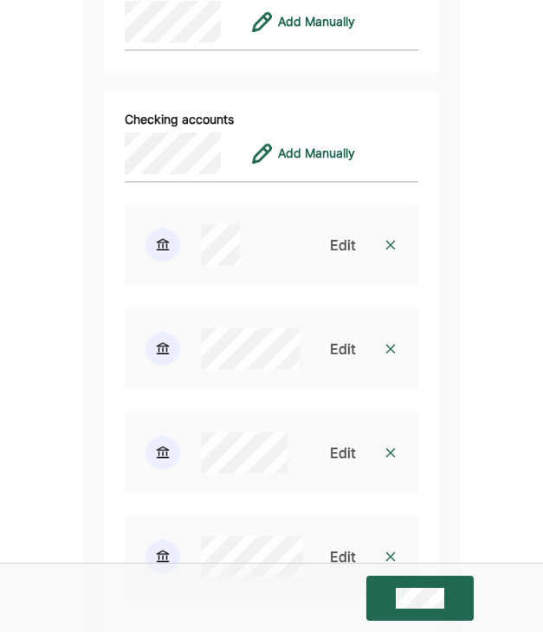
scroll to position [518, 0]
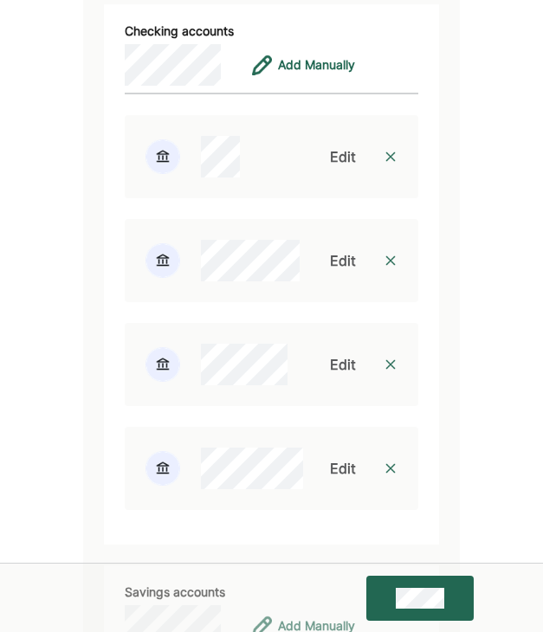
click at [385, 364] on img at bounding box center [390, 364] width 14 height 14
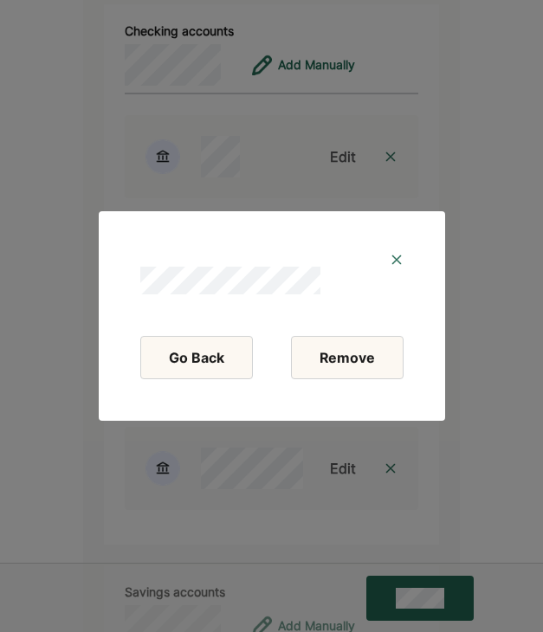
click at [342, 363] on button "Remove" at bounding box center [347, 357] width 113 height 43
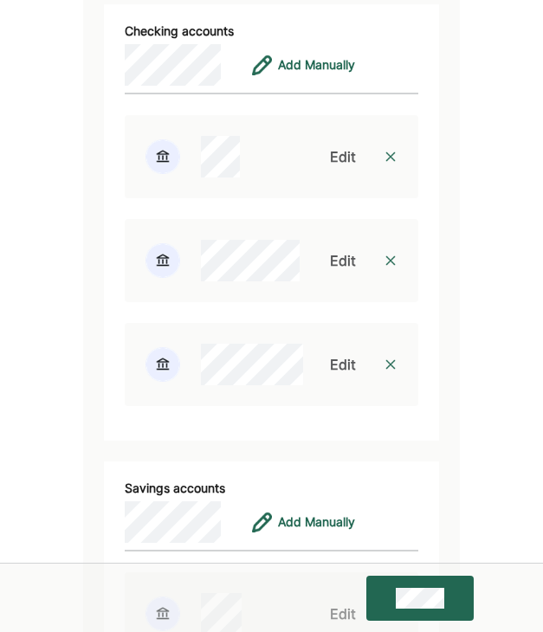
click at [380, 361] on div at bounding box center [390, 364] width 55 height 55
click at [394, 360] on img at bounding box center [390, 364] width 14 height 14
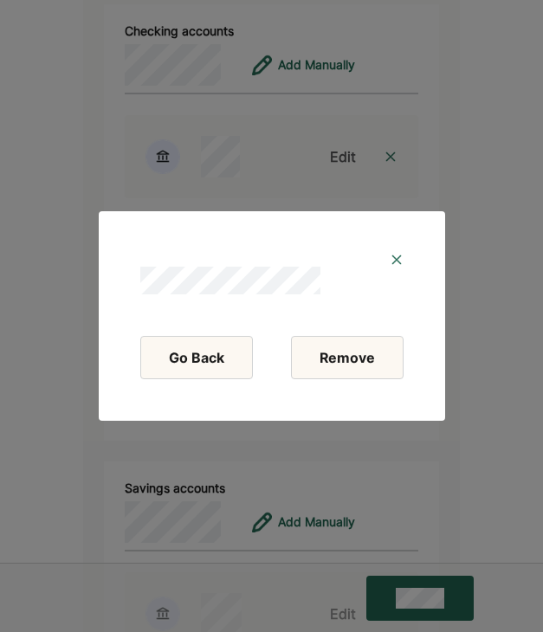
click at [348, 363] on button "Remove" at bounding box center [347, 357] width 113 height 43
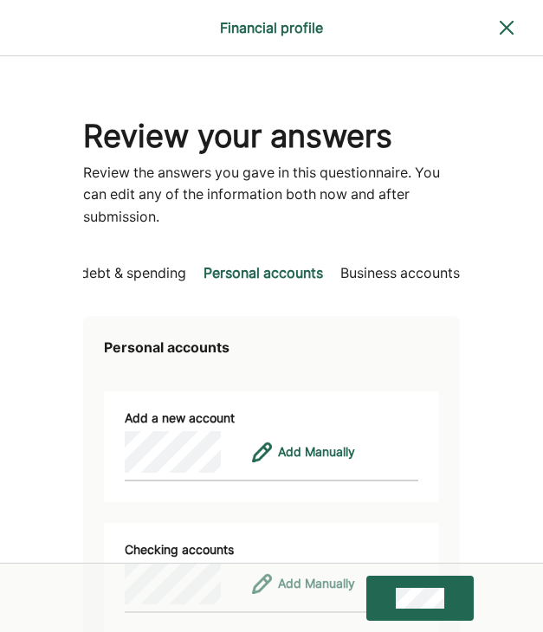
scroll to position [0, 0]
click at [384, 275] on p "Business accounts" at bounding box center [399, 273] width 119 height 23
click at [147, 277] on p "Savings, debt & spending" at bounding box center [166, 273] width 164 height 23
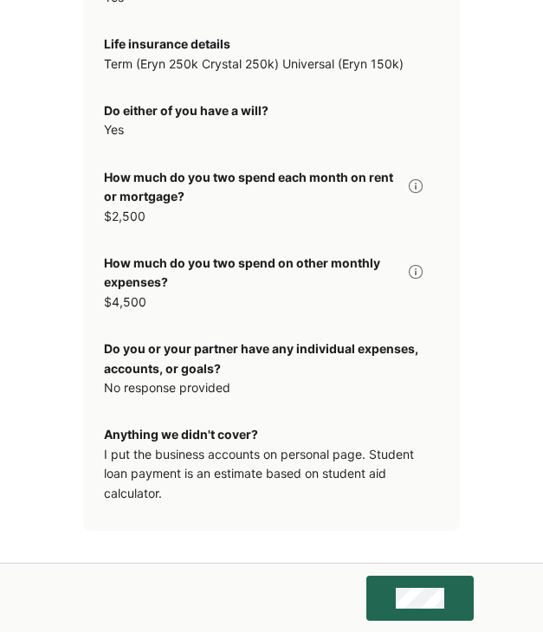
scroll to position [534, 0]
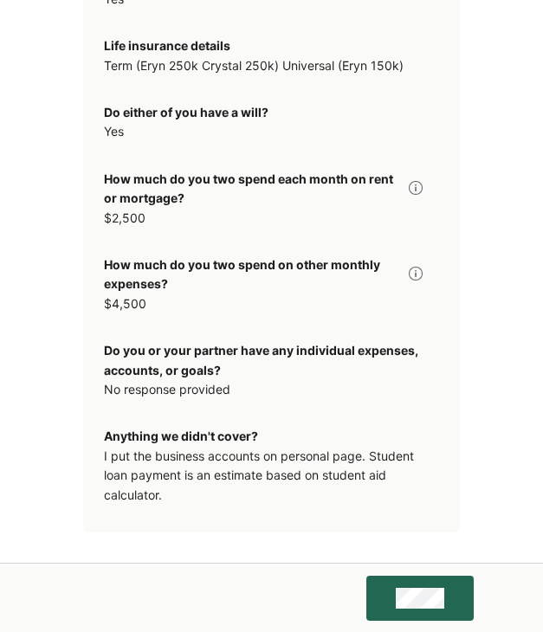
click at [208, 447] on div "I put the business accounts on personal page. Student loan payment is an estima…" at bounding box center [271, 476] width 335 height 58
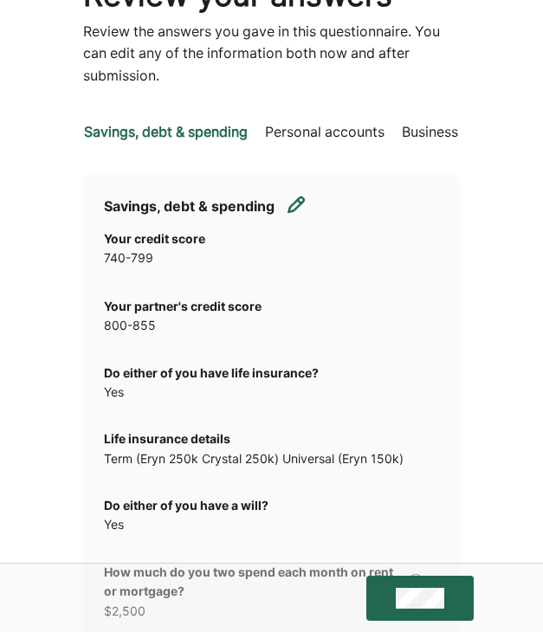
scroll to position [140, 0]
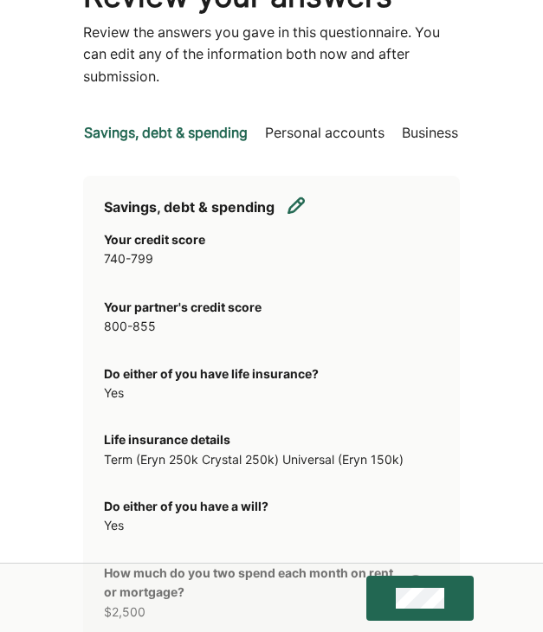
click at [302, 205] on img at bounding box center [295, 204] width 17 height 17
select select "*******"
select select "****"
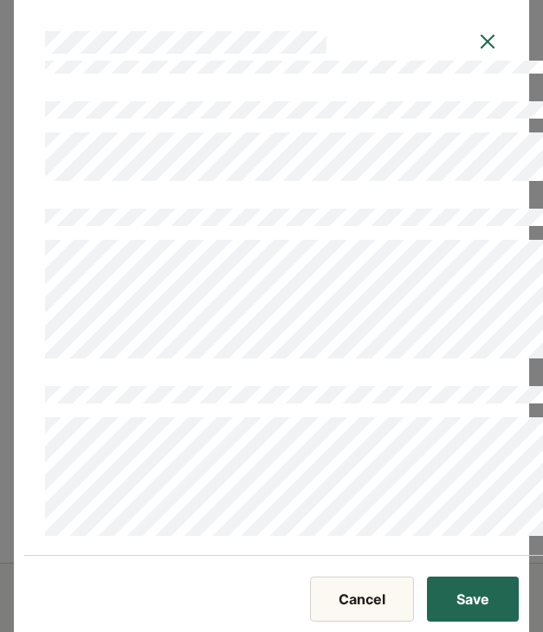
scroll to position [515, 0]
click at [450, 605] on button "Save" at bounding box center [473, 598] width 92 height 45
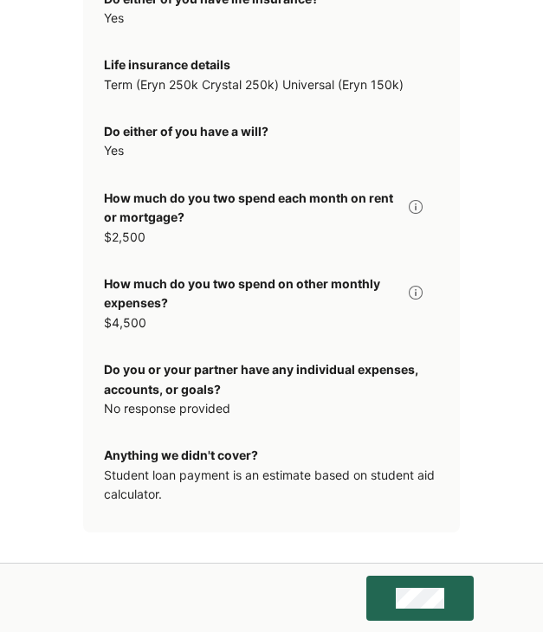
click at [444, 585] on button at bounding box center [419, 598] width 107 height 45
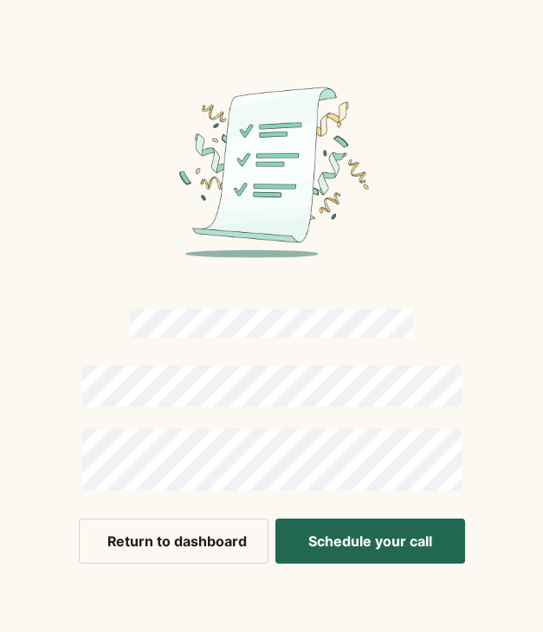
click at [158, 546] on button "Return to dashboard" at bounding box center [174, 540] width 190 height 45
